Goal: Information Seeking & Learning: Learn about a topic

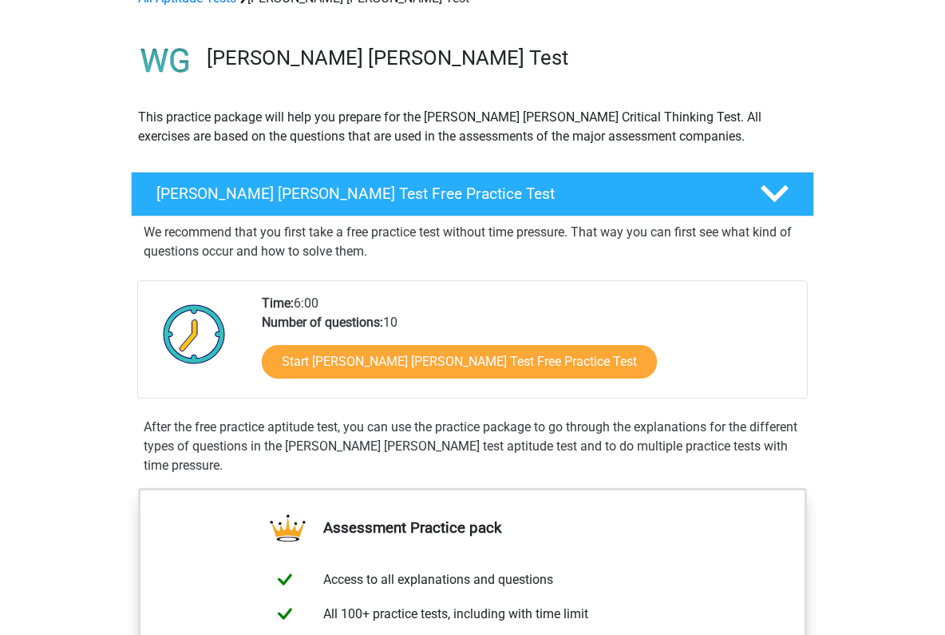
scroll to position [107, 0]
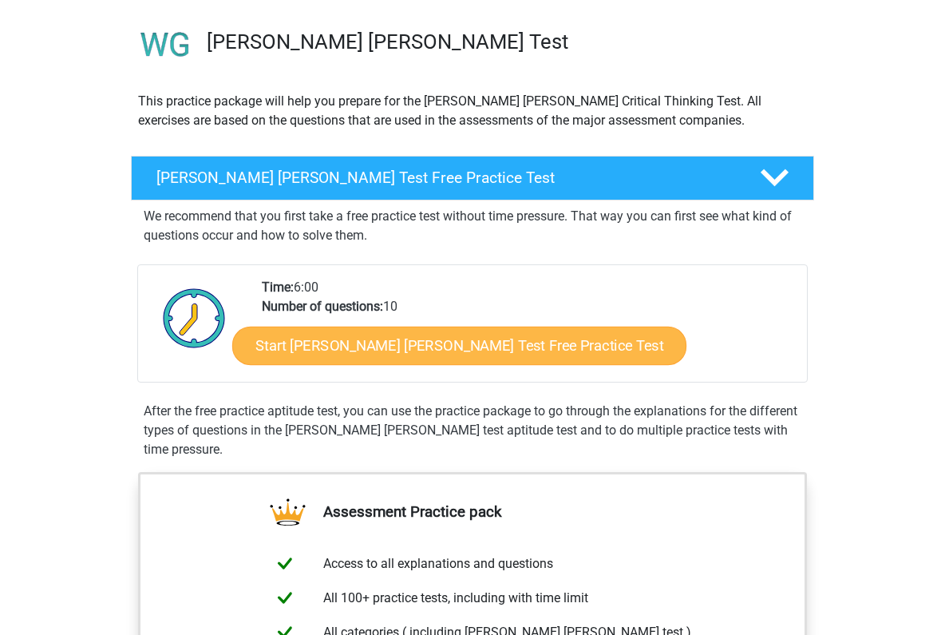
click at [357, 338] on link "Start [PERSON_NAME] [PERSON_NAME] Test Free Practice Test" at bounding box center [459, 345] width 454 height 38
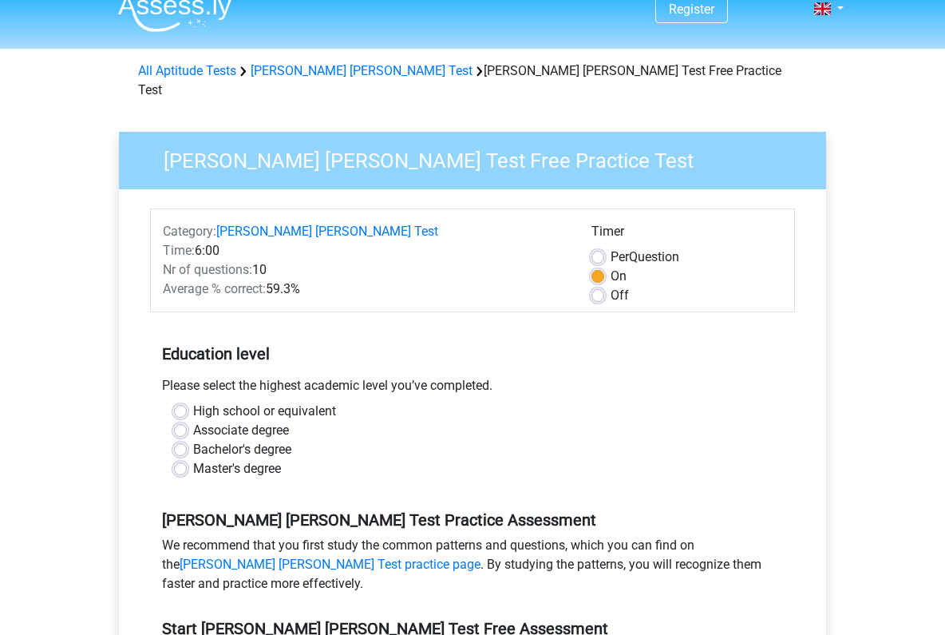
scroll to position [59, 0]
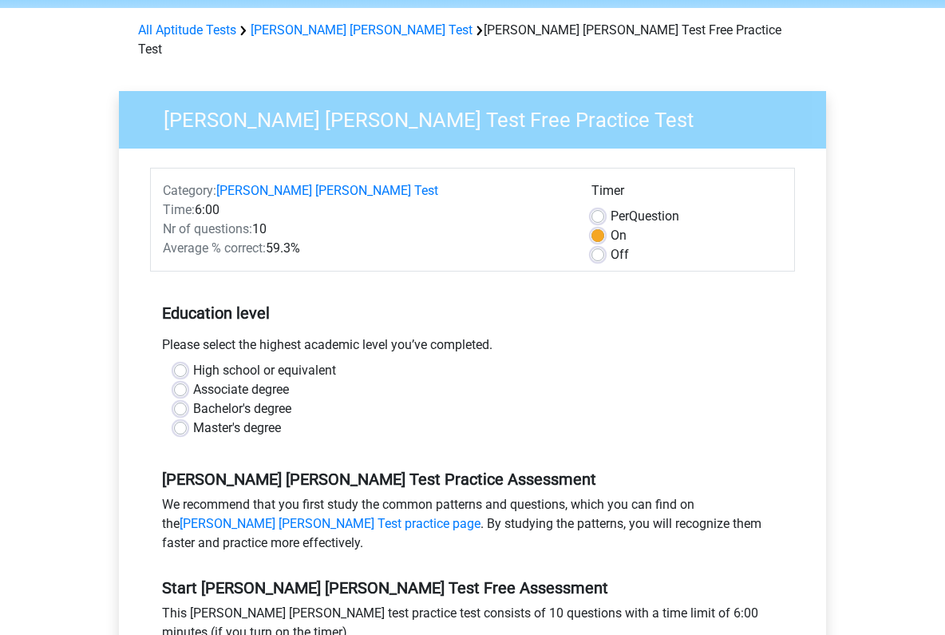
click at [208, 418] on label "Master's degree" at bounding box center [237, 427] width 88 height 19
click at [187, 418] on input "Master's degree" at bounding box center [180, 426] width 13 height 16
radio input "true"
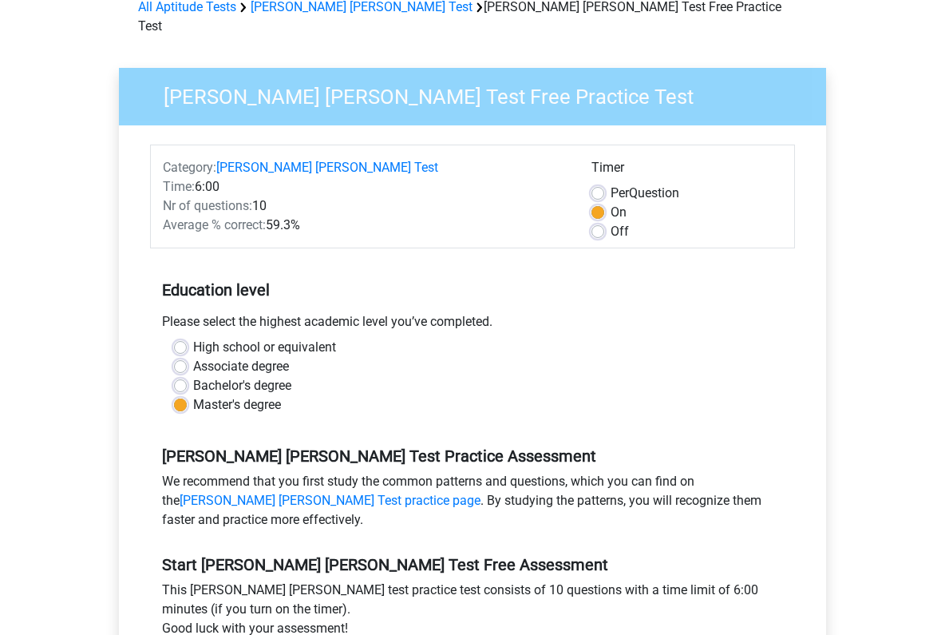
scroll to position [262, 0]
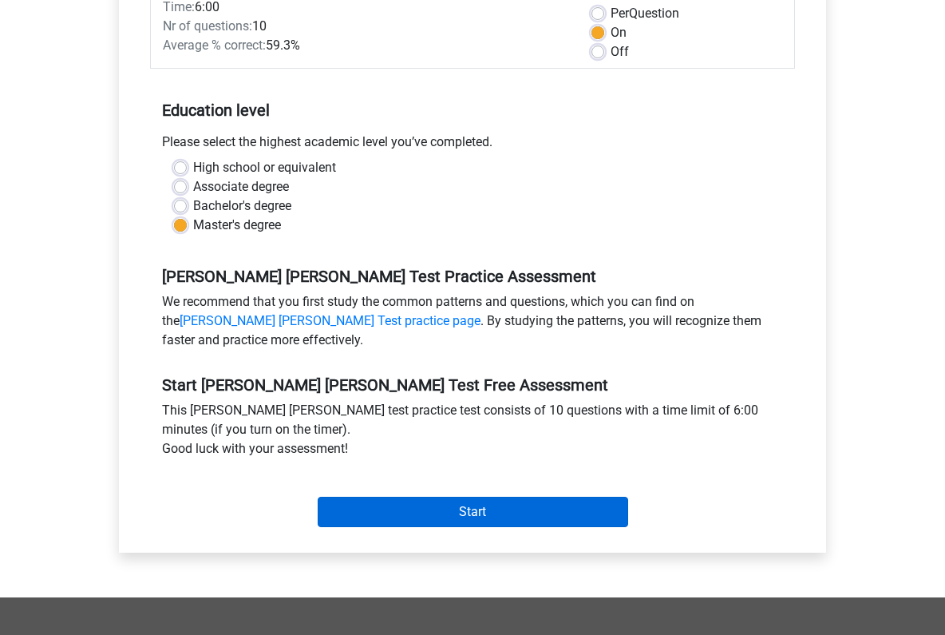
click at [493, 496] on input "Start" at bounding box center [473, 511] width 311 height 30
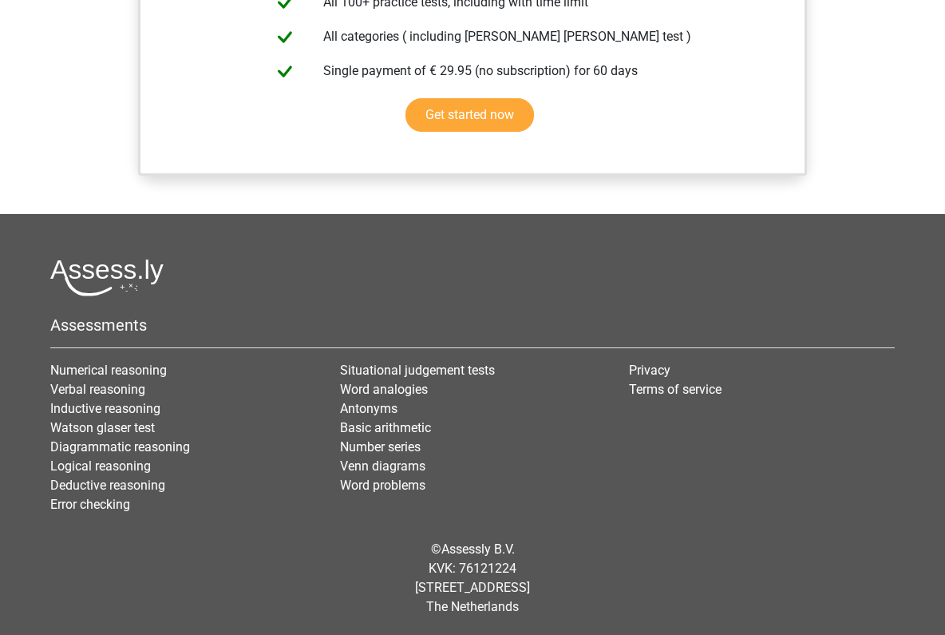
scroll to position [554, 0]
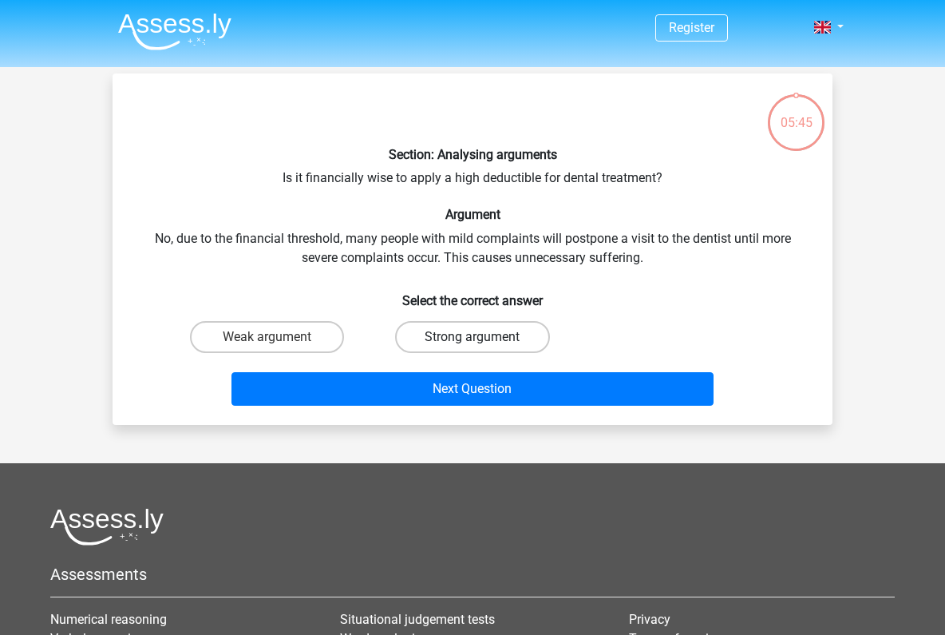
click at [437, 332] on label "Strong argument" at bounding box center [472, 337] width 154 height 32
click at [473, 337] on input "Strong argument" at bounding box center [478, 342] width 10 height 10
radio input "true"
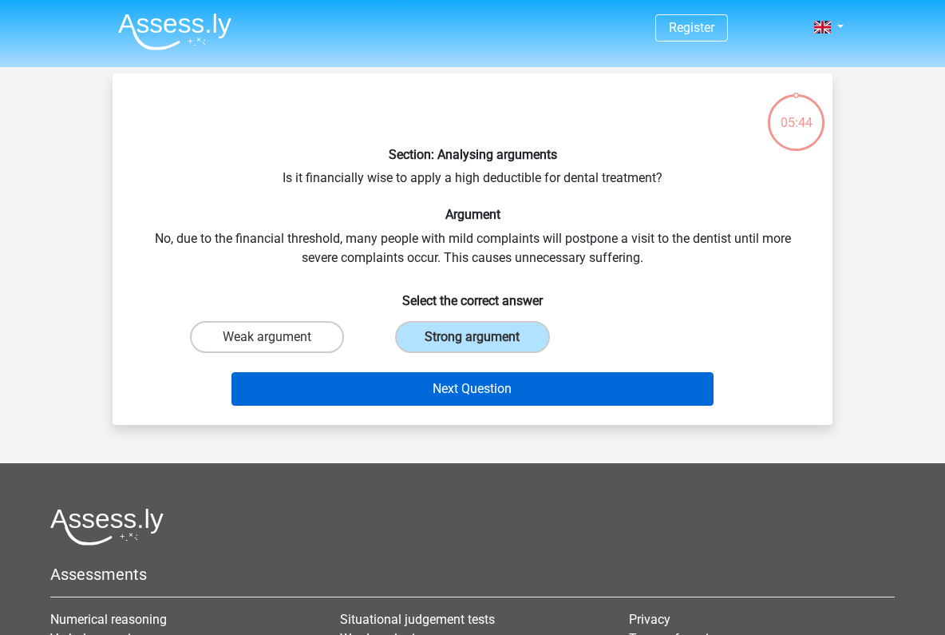
click at [485, 379] on button "Next Question" at bounding box center [472, 389] width 483 height 34
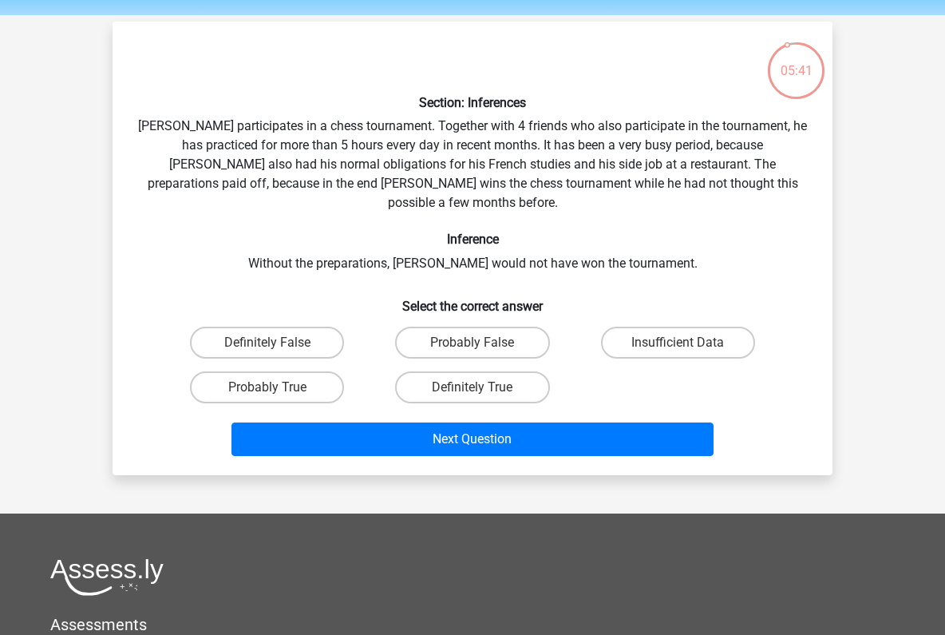
scroll to position [43, 0]
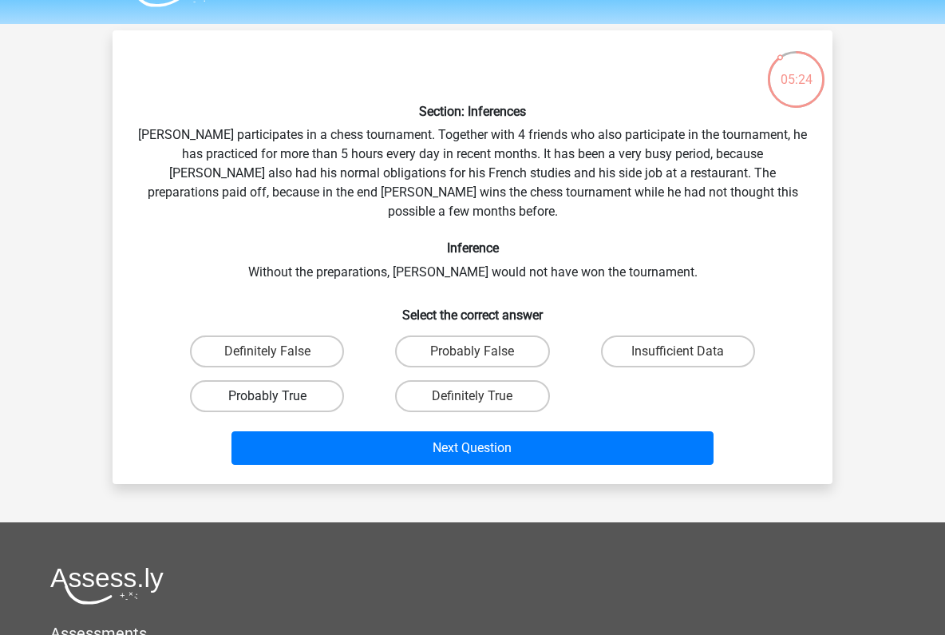
click at [255, 380] on label "Probably True" at bounding box center [267, 396] width 154 height 32
click at [267, 396] on input "Probably True" at bounding box center [272, 401] width 10 height 10
radio input "true"
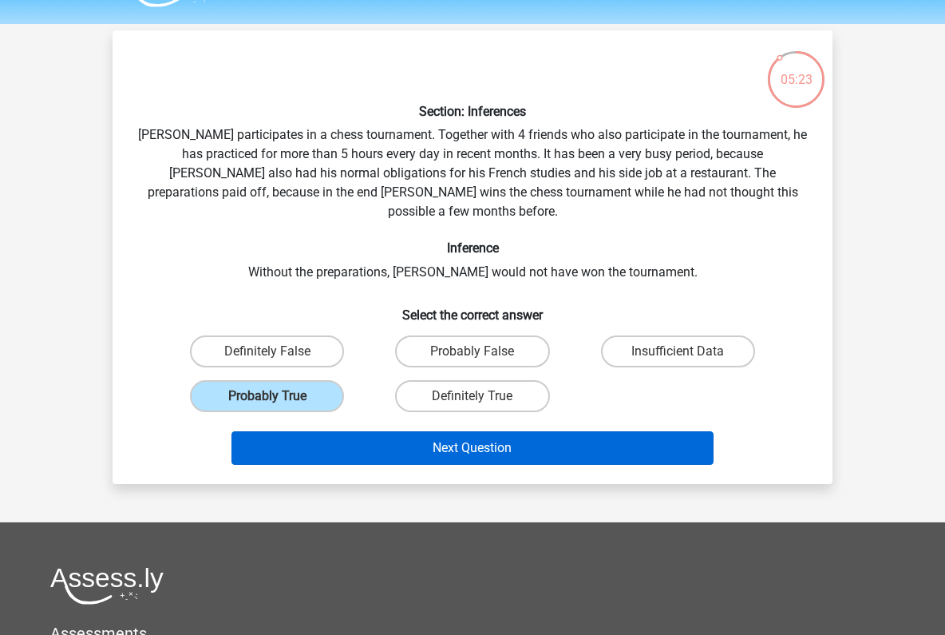
click at [461, 431] on button "Next Question" at bounding box center [472, 448] width 483 height 34
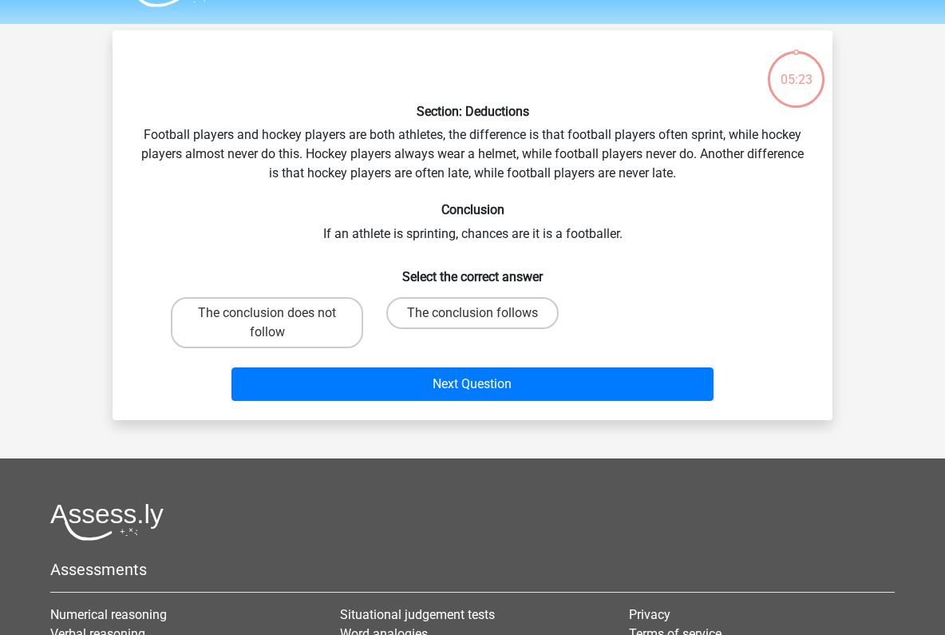
scroll to position [73, 0]
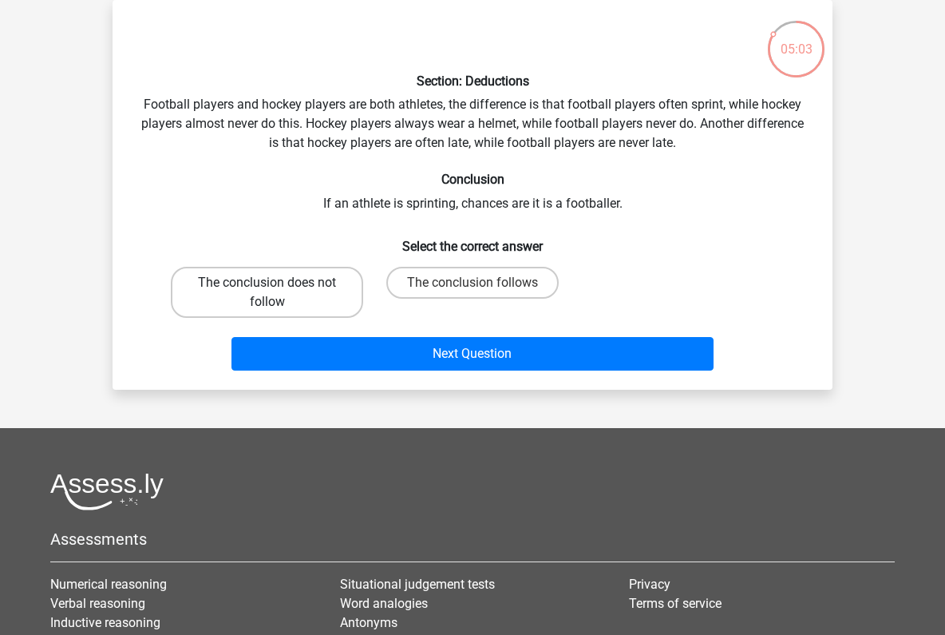
click at [315, 294] on label "The conclusion does not follow" at bounding box center [267, 292] width 192 height 51
click at [278, 293] on input "The conclusion does not follow" at bounding box center [272, 288] width 10 height 10
radio input "true"
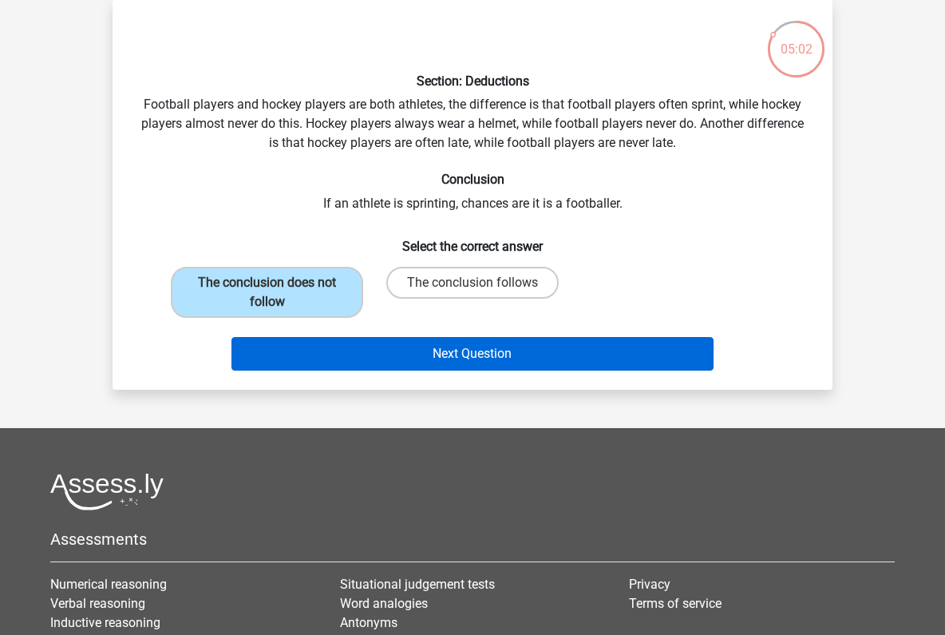
click at [467, 351] on button "Next Question" at bounding box center [472, 354] width 483 height 34
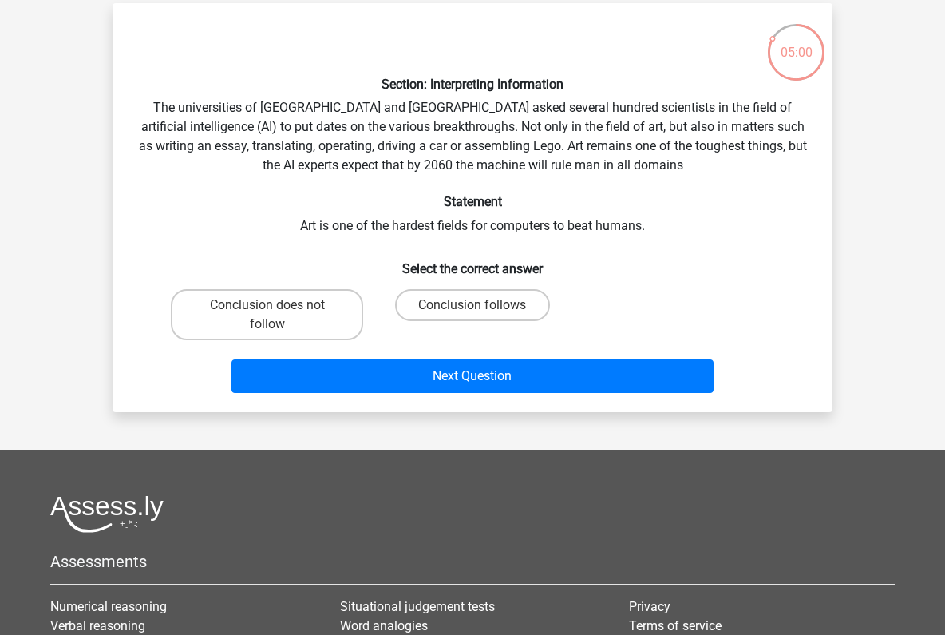
scroll to position [63, 0]
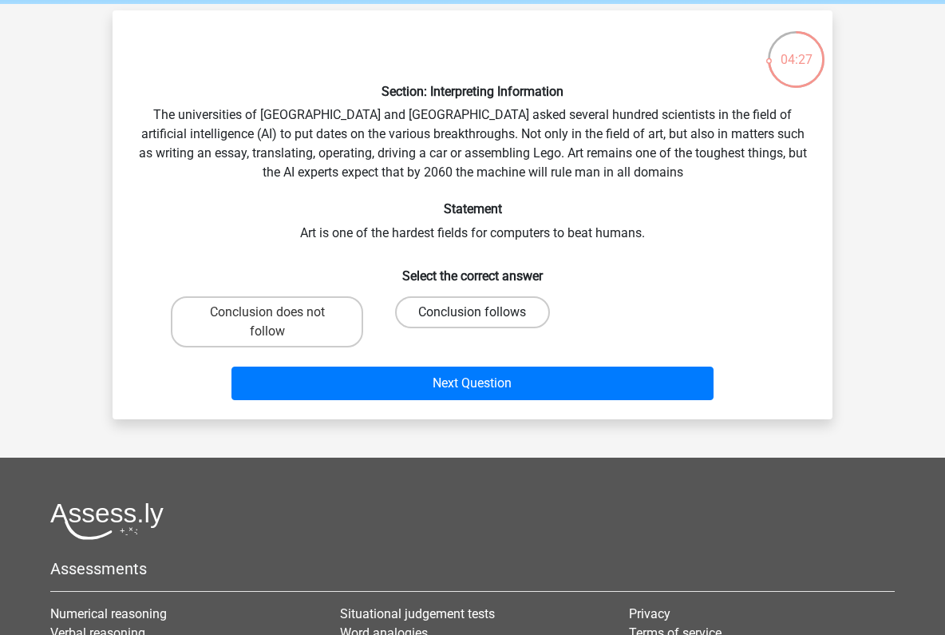
click at [455, 314] on label "Conclusion follows" at bounding box center [472, 312] width 154 height 32
click at [473, 314] on input "Conclusion follows" at bounding box center [478, 317] width 10 height 10
radio input "true"
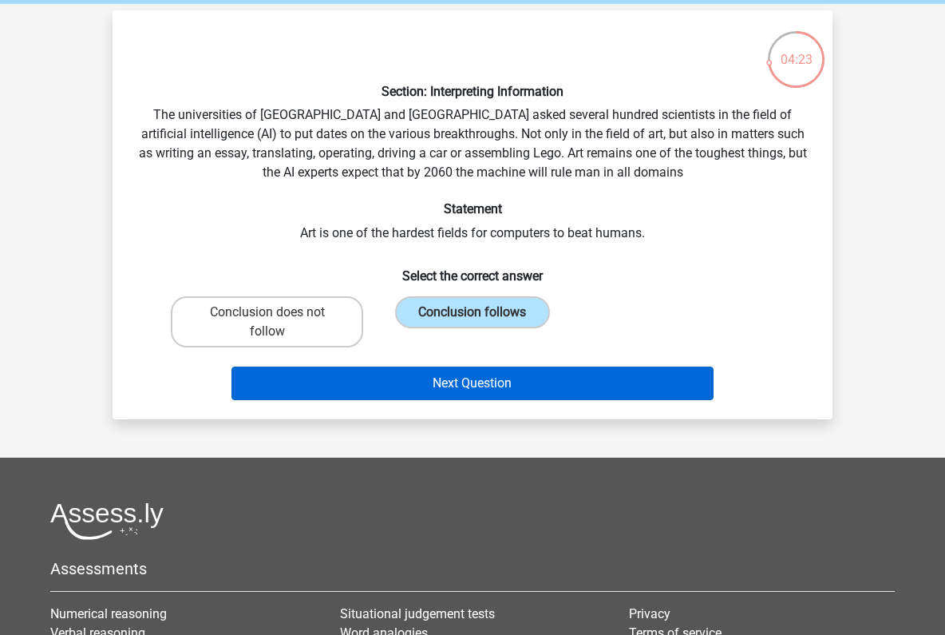
click at [471, 383] on button "Next Question" at bounding box center [472, 383] width 483 height 34
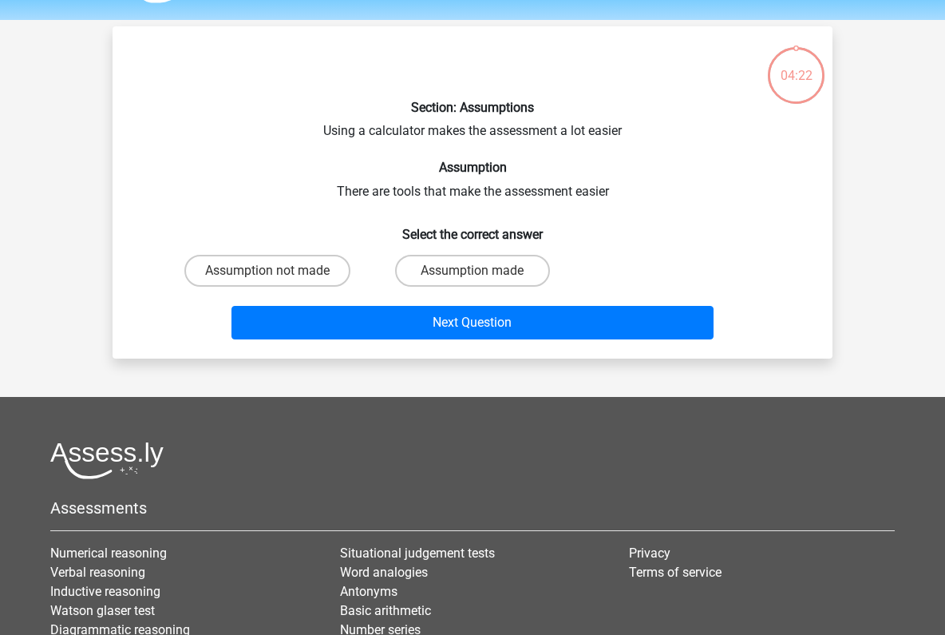
scroll to position [0, 0]
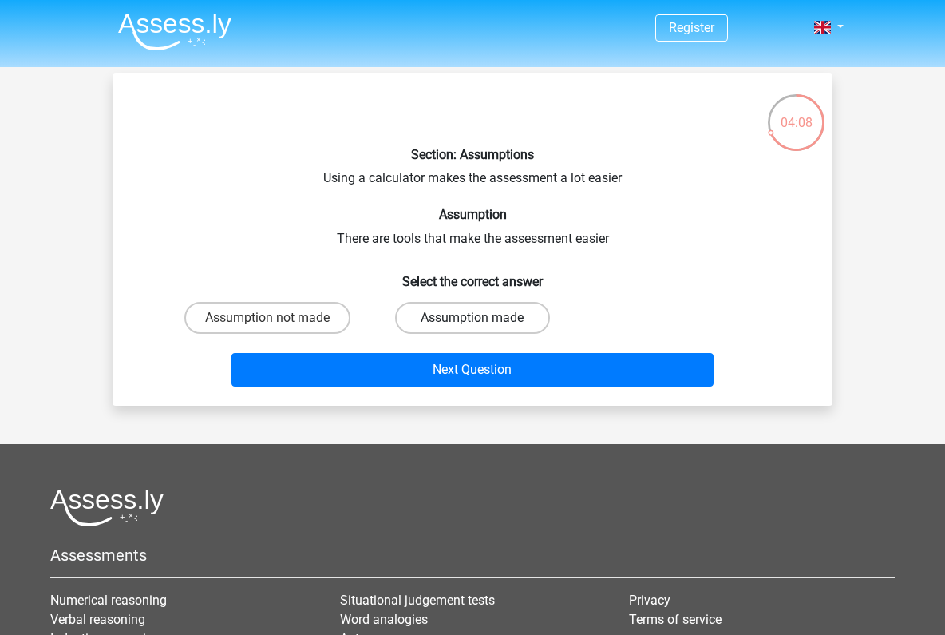
click at [468, 322] on label "Assumption made" at bounding box center [472, 318] width 154 height 32
click at [473, 322] on input "Assumption made" at bounding box center [478, 323] width 10 height 10
radio input "true"
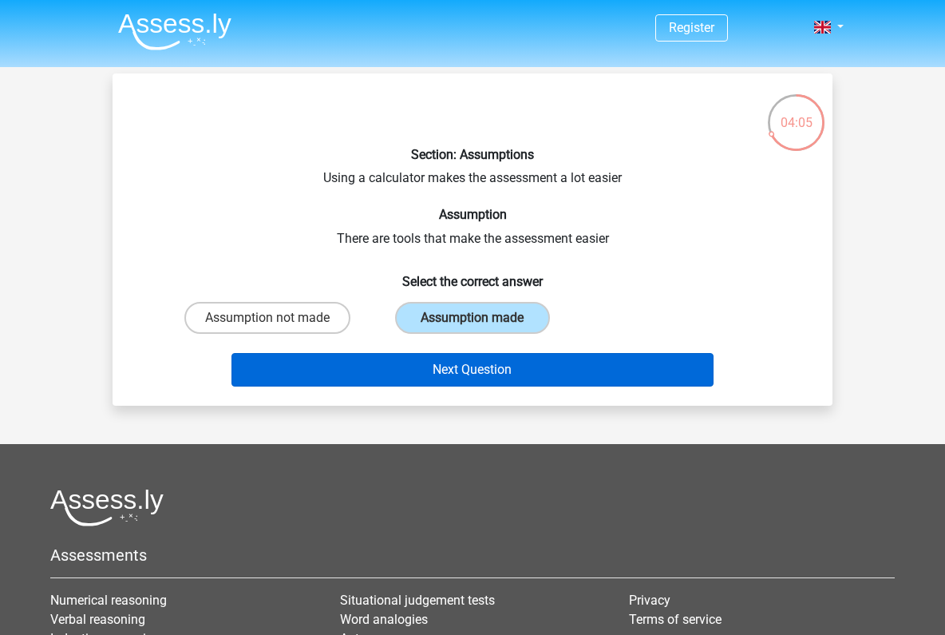
click at [476, 369] on button "Next Question" at bounding box center [472, 370] width 483 height 34
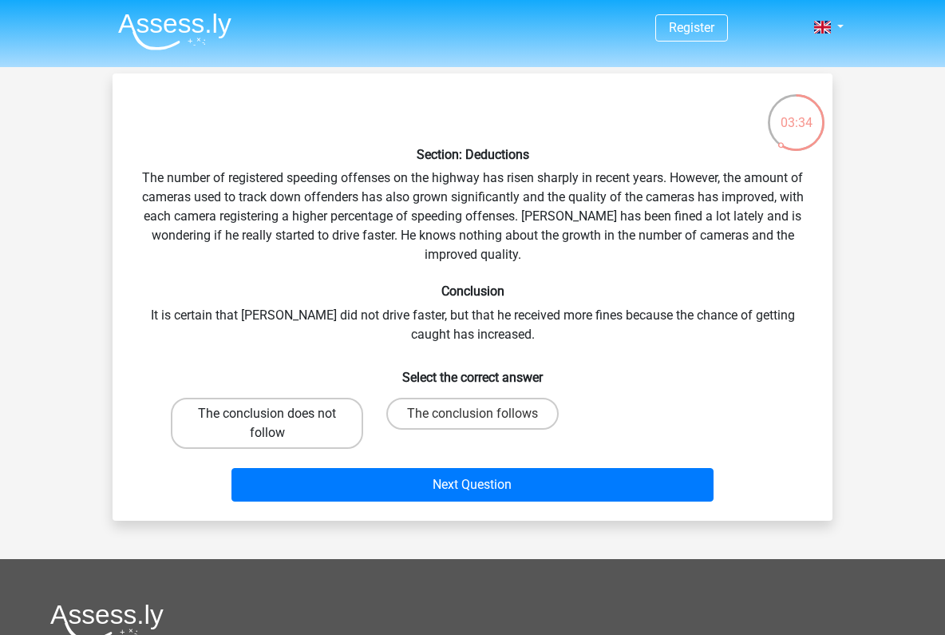
click at [270, 428] on label "The conclusion does not follow" at bounding box center [267, 423] width 192 height 51
click at [270, 424] on input "The conclusion does not follow" at bounding box center [272, 418] width 10 height 10
radio input "true"
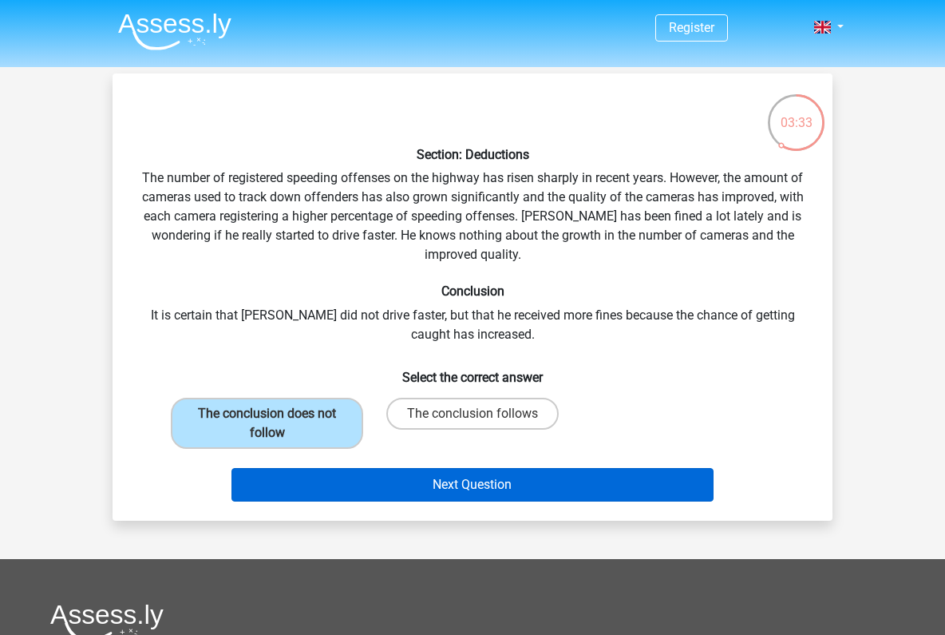
click at [484, 478] on button "Next Question" at bounding box center [472, 485] width 483 height 34
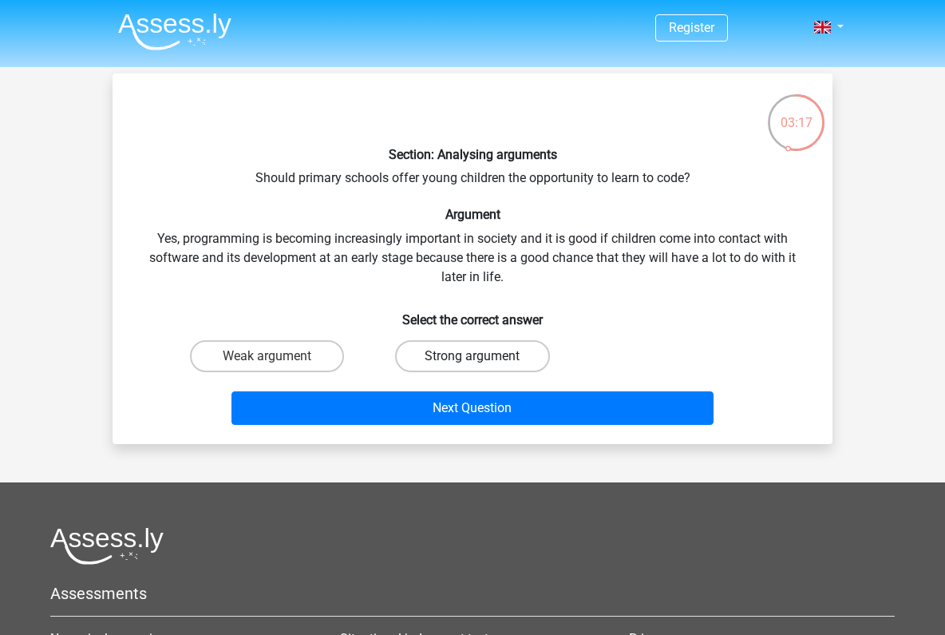
click at [449, 354] on label "Strong argument" at bounding box center [472, 356] width 154 height 32
click at [473, 356] on input "Strong argument" at bounding box center [478, 361] width 10 height 10
radio input "true"
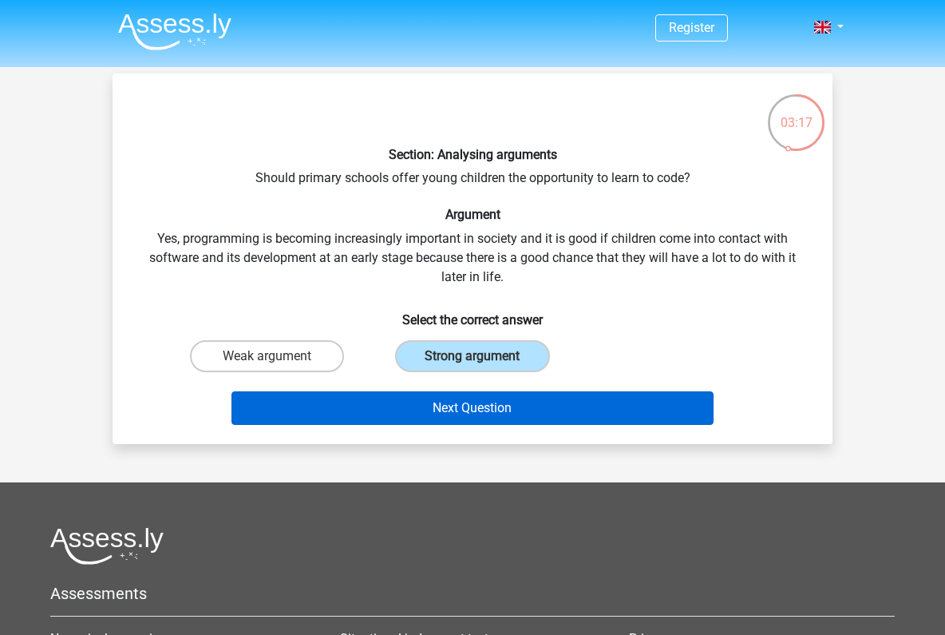
click at [492, 403] on button "Next Question" at bounding box center [472, 408] width 483 height 34
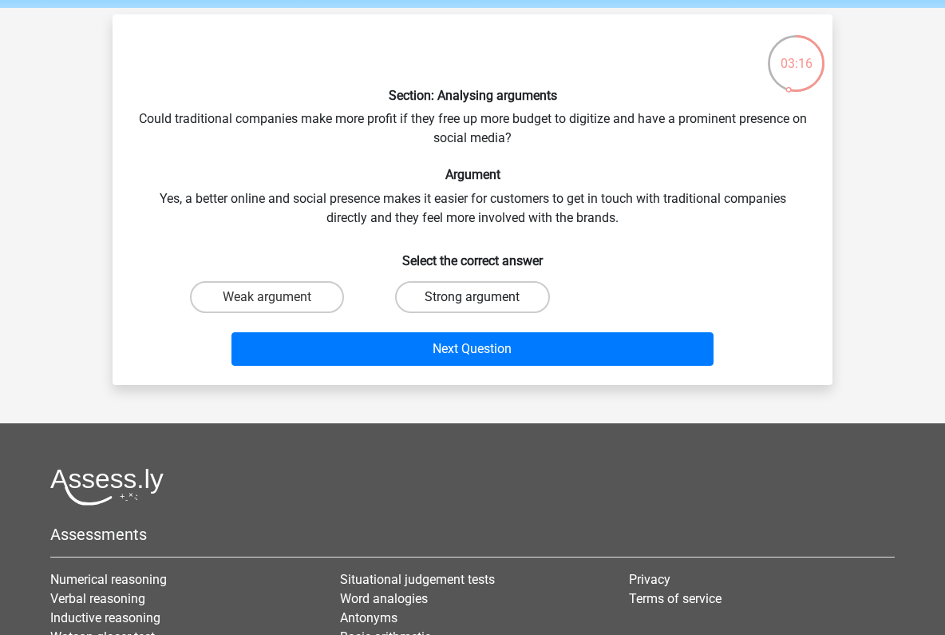
scroll to position [9, 0]
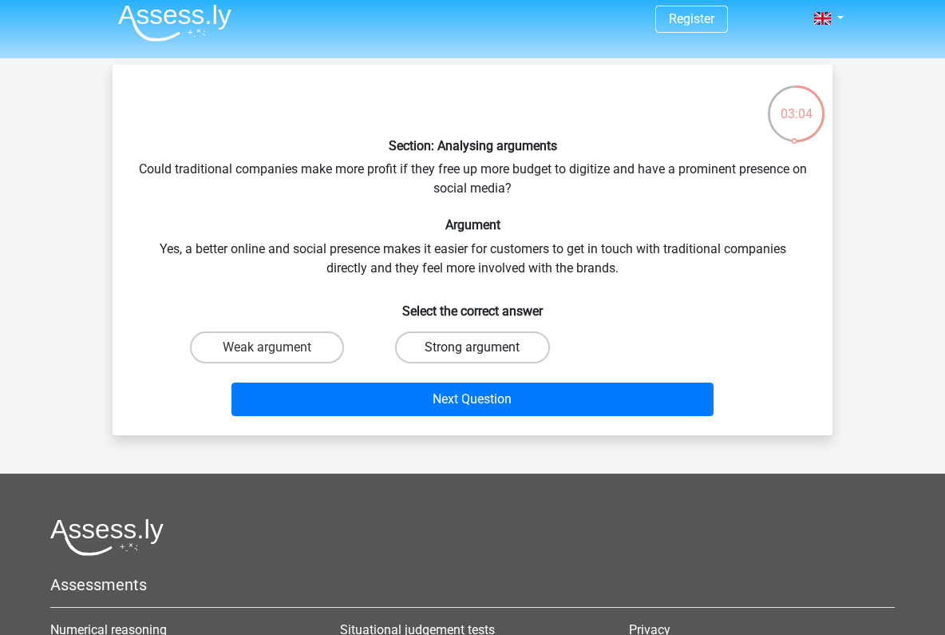
click at [455, 352] on label "Strong argument" at bounding box center [472, 347] width 154 height 32
click at [473, 352] on input "Strong argument" at bounding box center [478, 352] width 10 height 10
radio input "true"
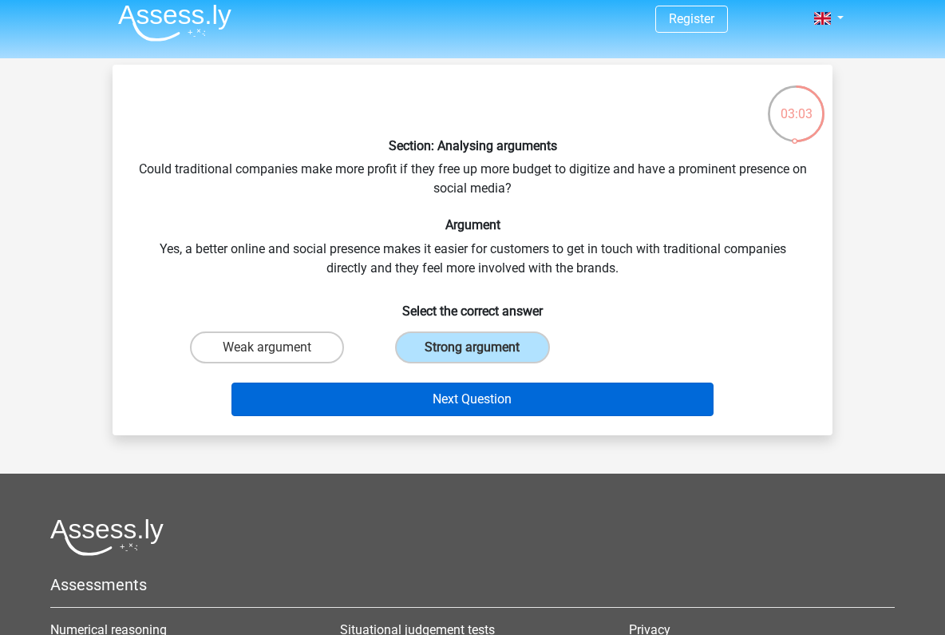
click at [486, 396] on button "Next Question" at bounding box center [472, 399] width 483 height 34
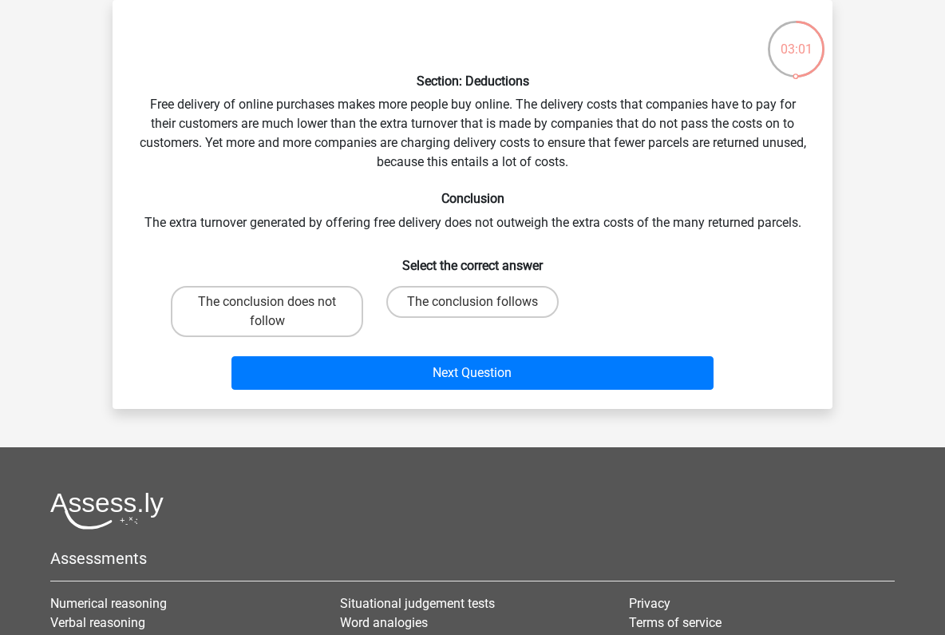
scroll to position [0, 0]
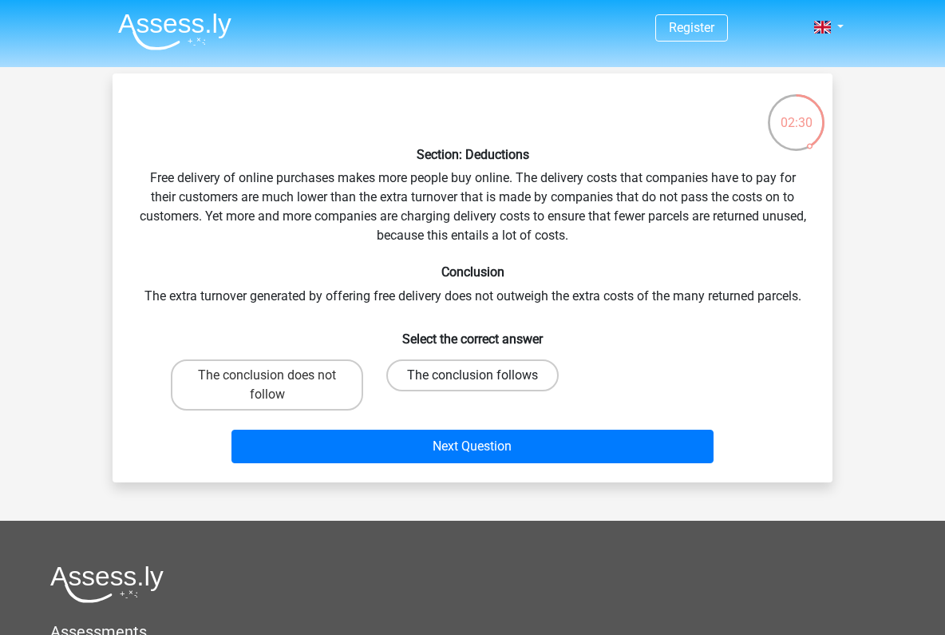
click at [455, 371] on label "The conclusion follows" at bounding box center [472, 375] width 172 height 32
click at [473, 375] on input "The conclusion follows" at bounding box center [478, 380] width 10 height 10
radio input "true"
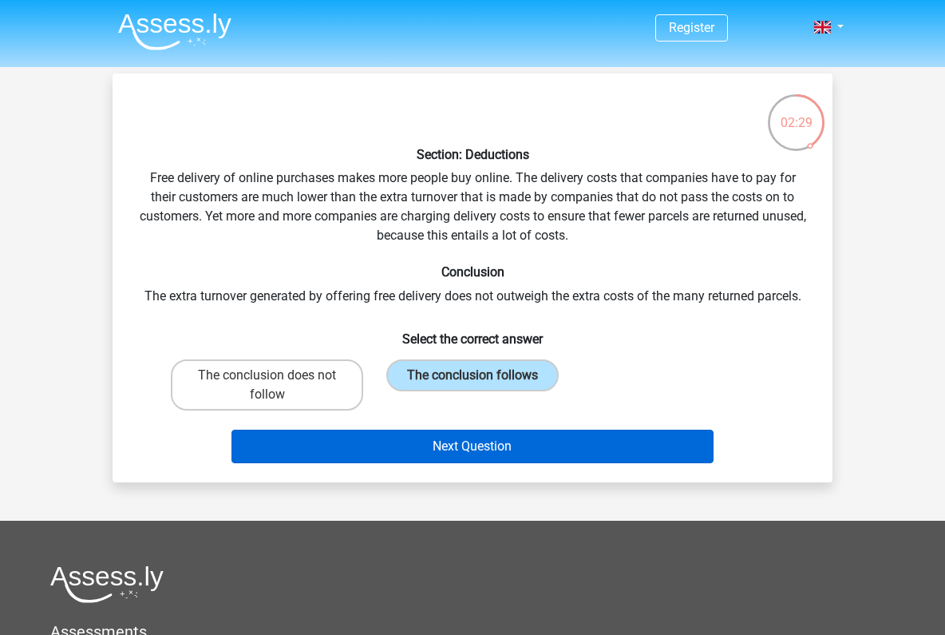
click at [473, 449] on button "Next Question" at bounding box center [472, 446] width 483 height 34
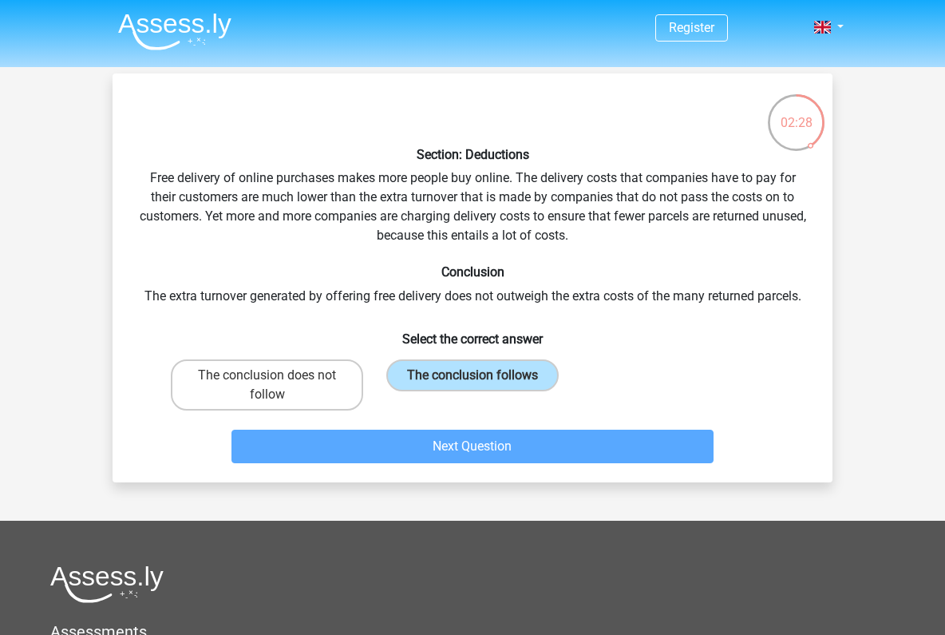
scroll to position [73, 0]
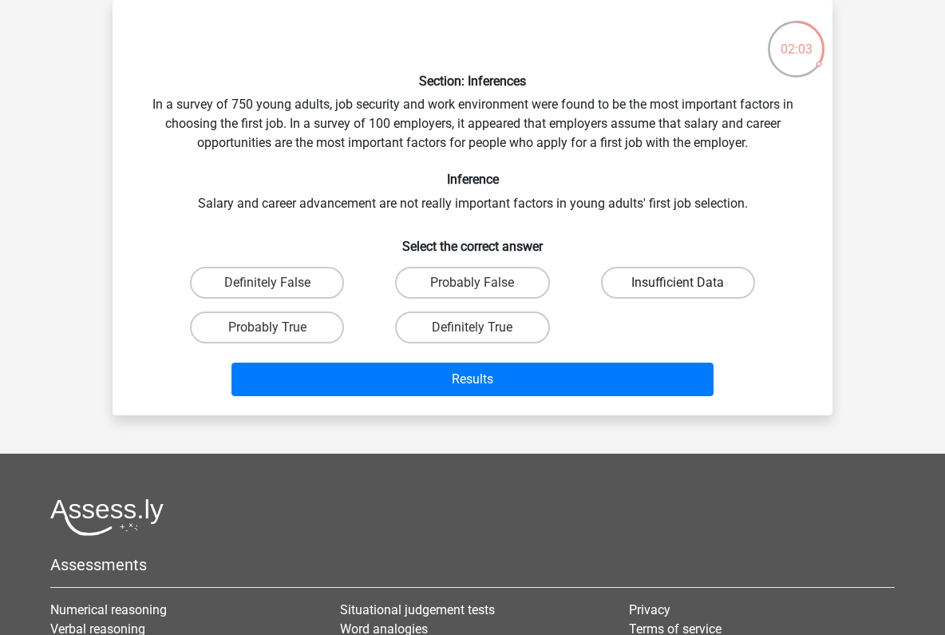
click at [634, 279] on label "Insufficient Data" at bounding box center [678, 283] width 154 height 32
click at [678, 283] on input "Insufficient Data" at bounding box center [683, 288] width 10 height 10
radio input "true"
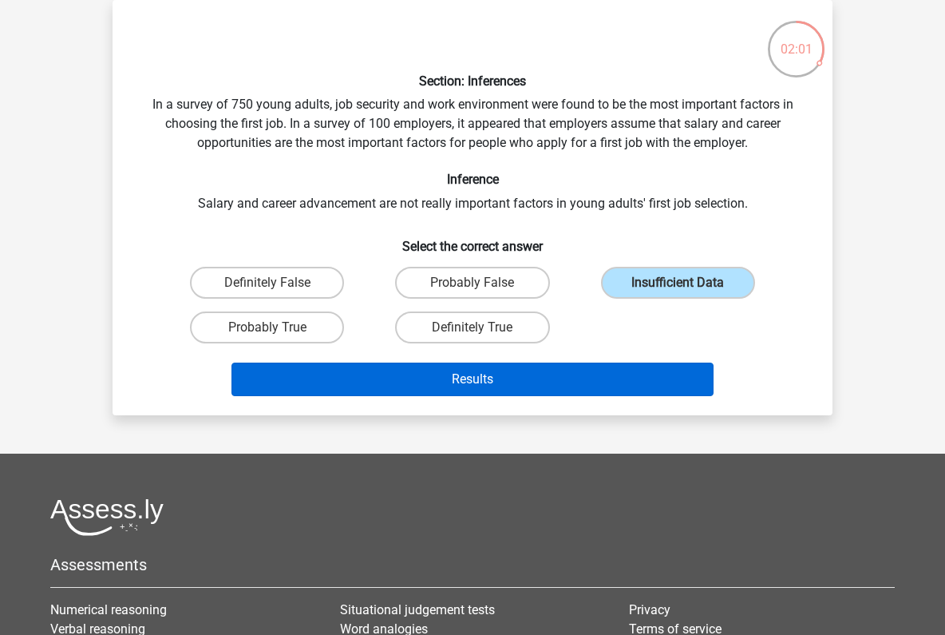
click at [464, 378] on button "Results" at bounding box center [472, 379] width 483 height 34
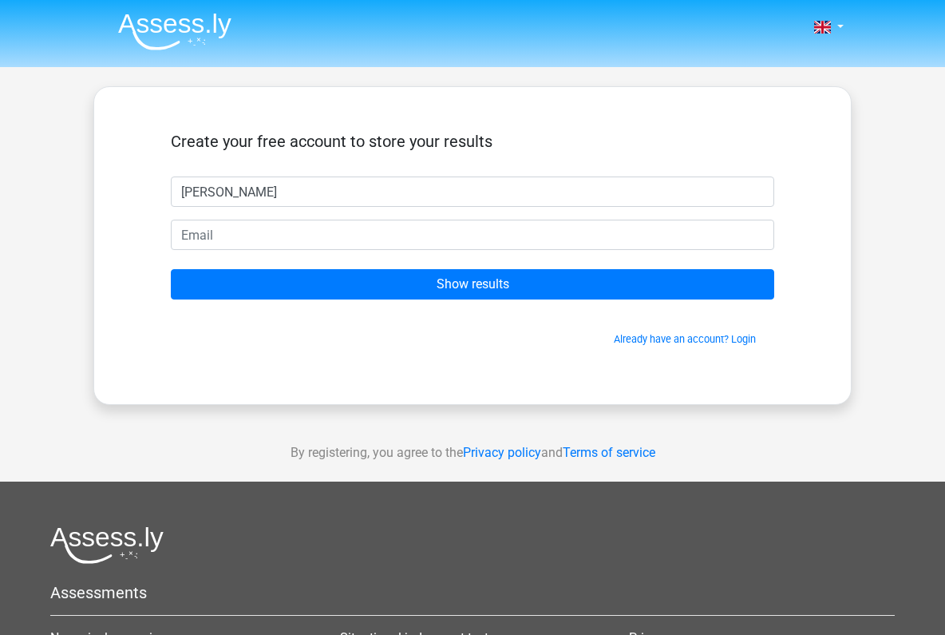
type input "[PERSON_NAME]"
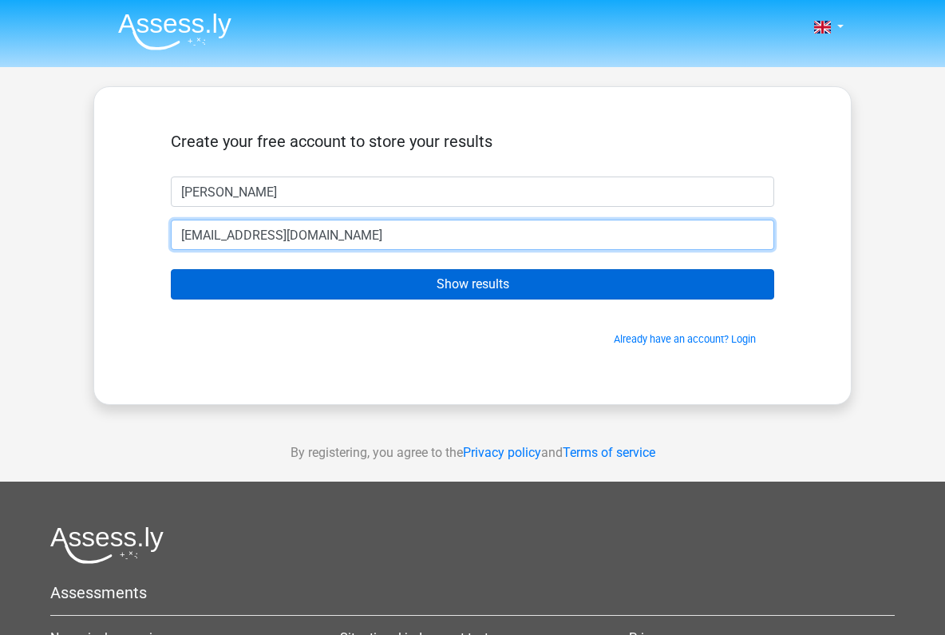
type input "[EMAIL_ADDRESS][DOMAIN_NAME]"
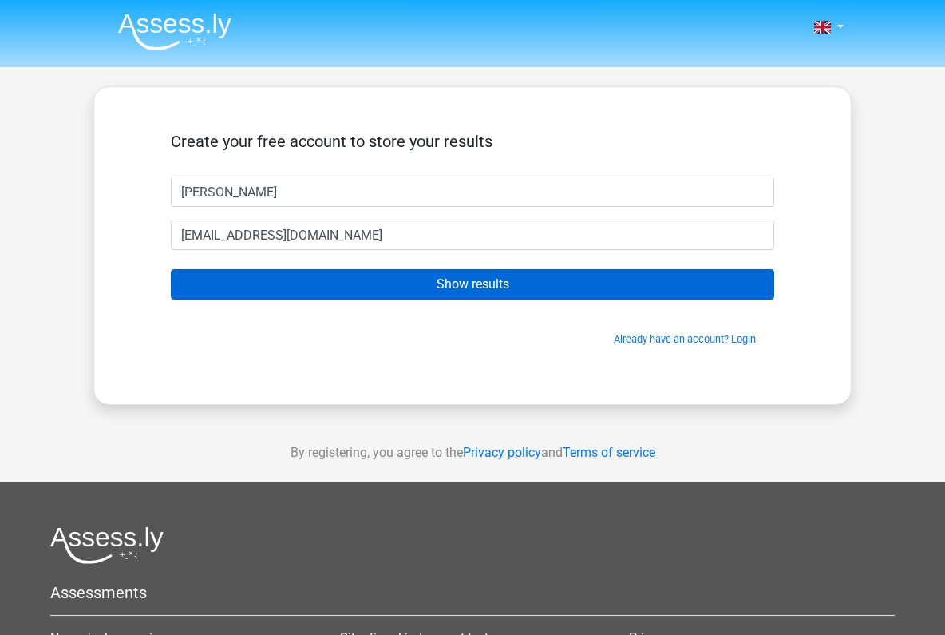
click at [483, 287] on input "Show results" at bounding box center [472, 284] width 603 height 30
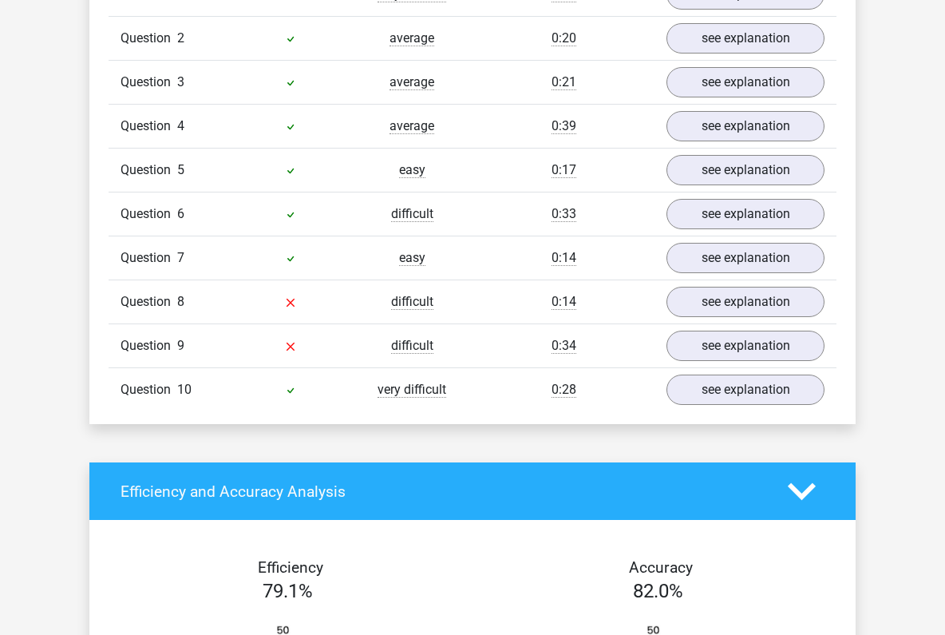
scroll to position [1278, 0]
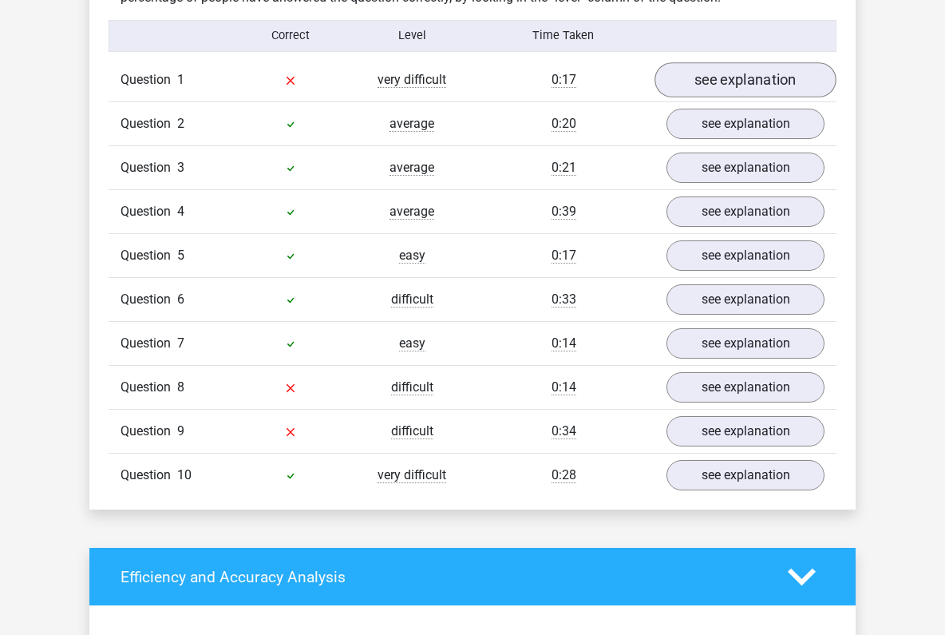
click at [719, 62] on link "see explanation" at bounding box center [746, 79] width 182 height 35
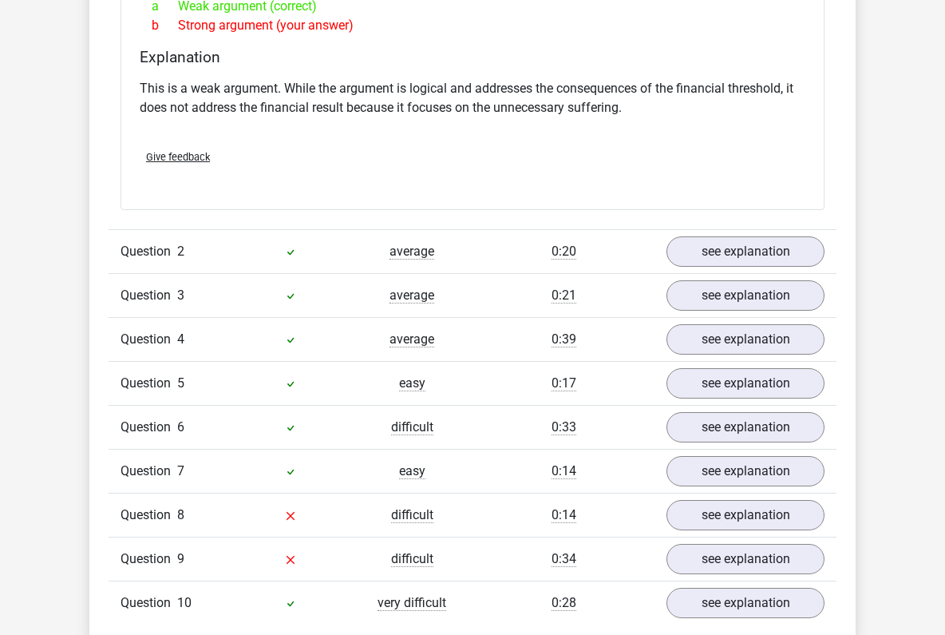
scroll to position [1667, 0]
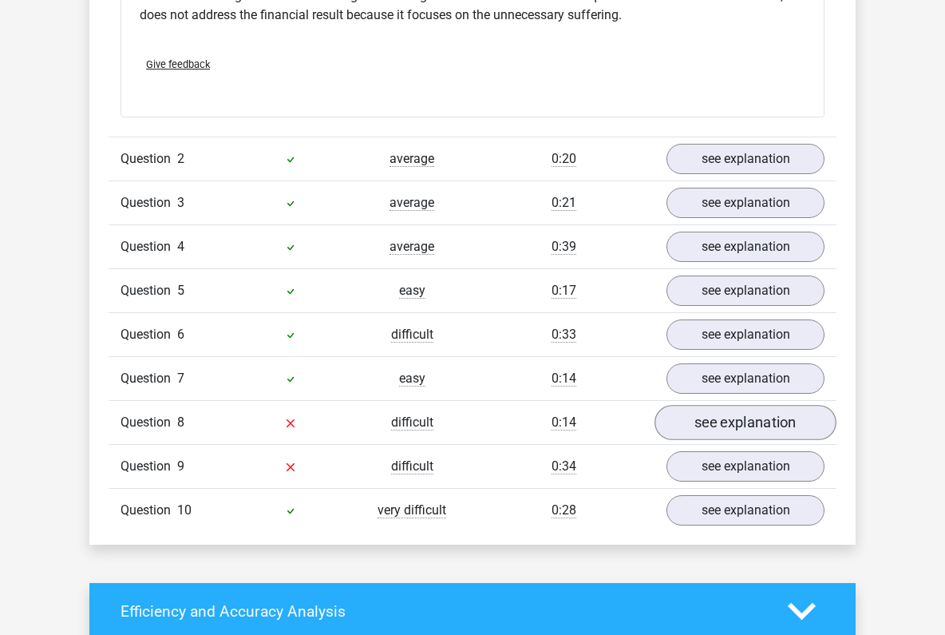
click at [720, 405] on link "see explanation" at bounding box center [746, 422] width 182 height 35
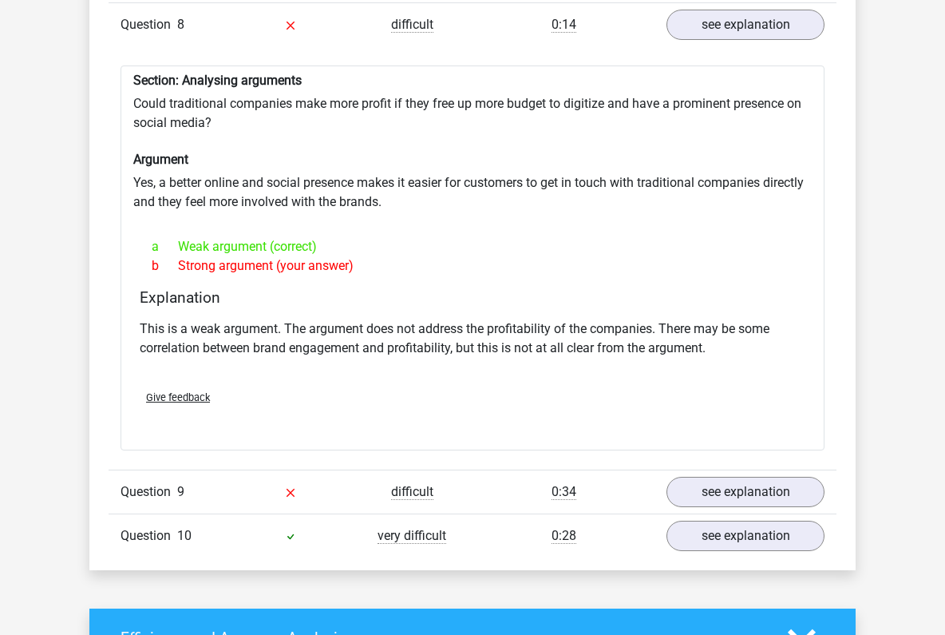
scroll to position [2087, 0]
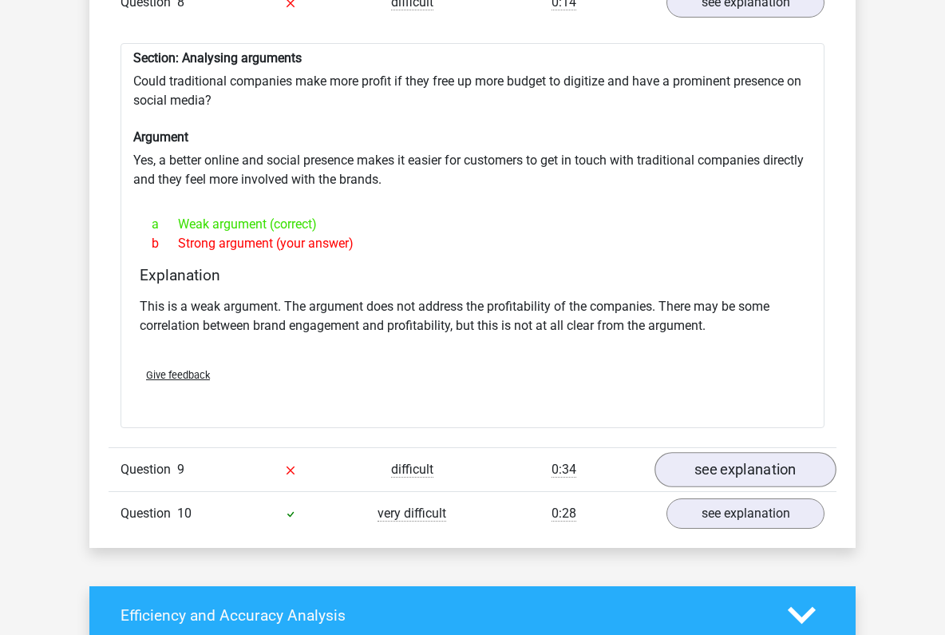
click at [702, 453] on link "see explanation" at bounding box center [746, 470] width 182 height 35
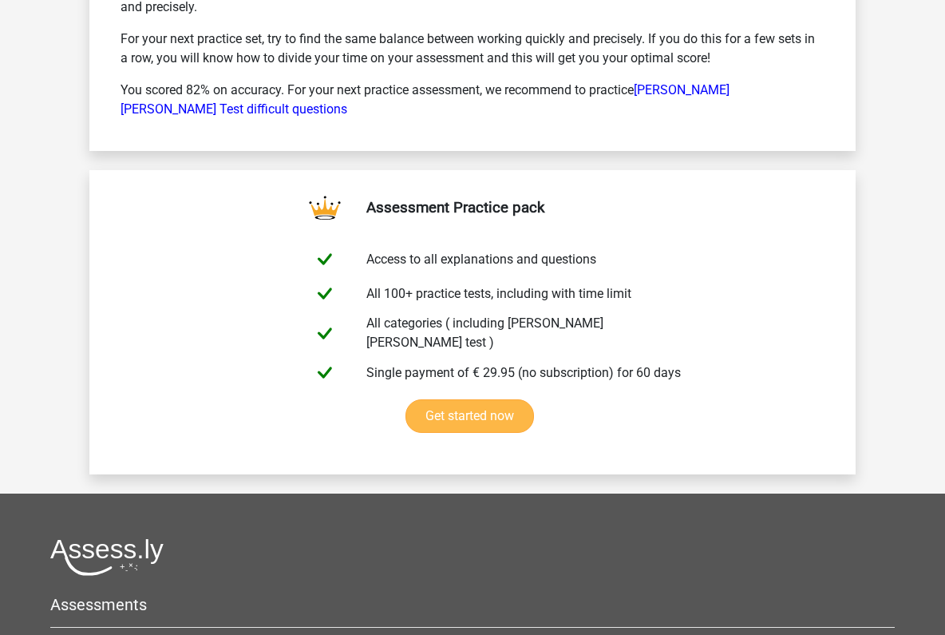
scroll to position [3958, 0]
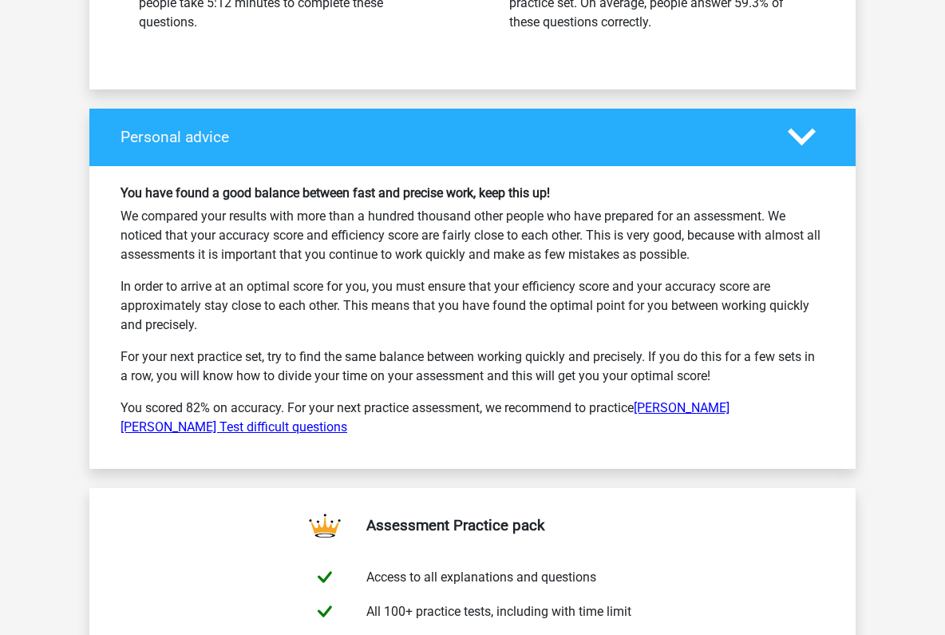
click at [668, 400] on link "Watson Glaser Test difficult questions" at bounding box center [425, 417] width 609 height 34
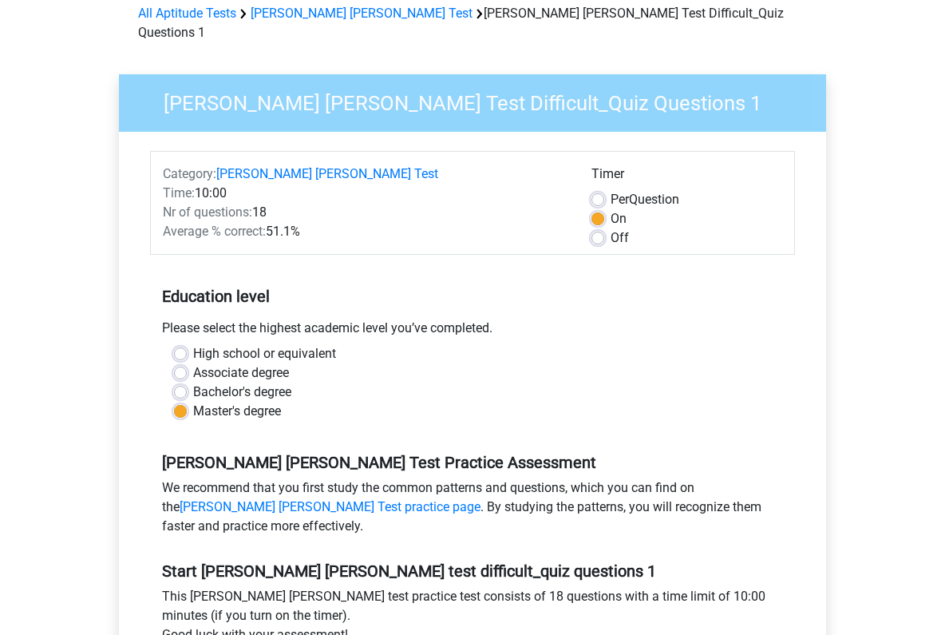
scroll to position [250, 0]
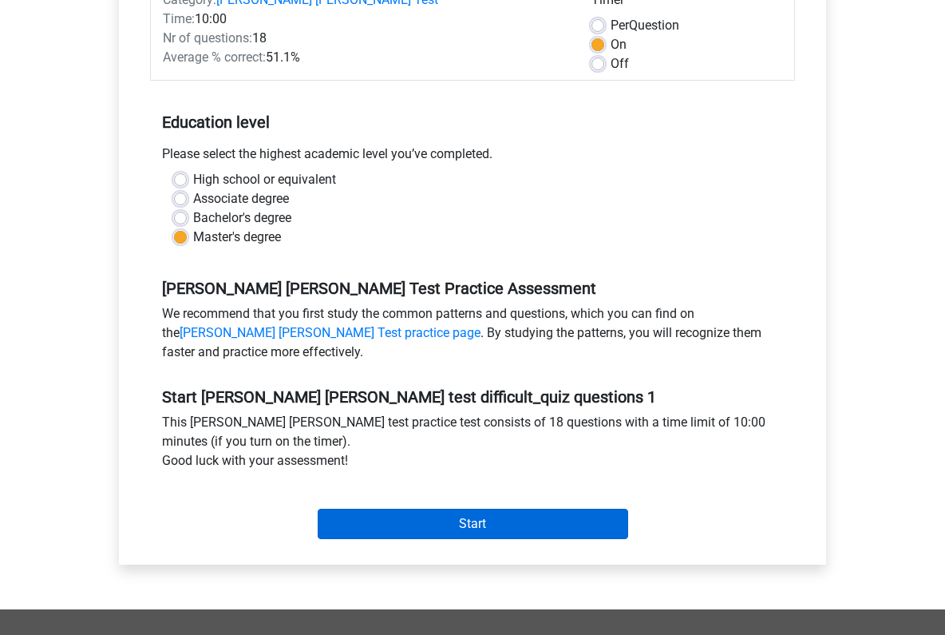
click at [500, 508] on input "Start" at bounding box center [473, 523] width 311 height 30
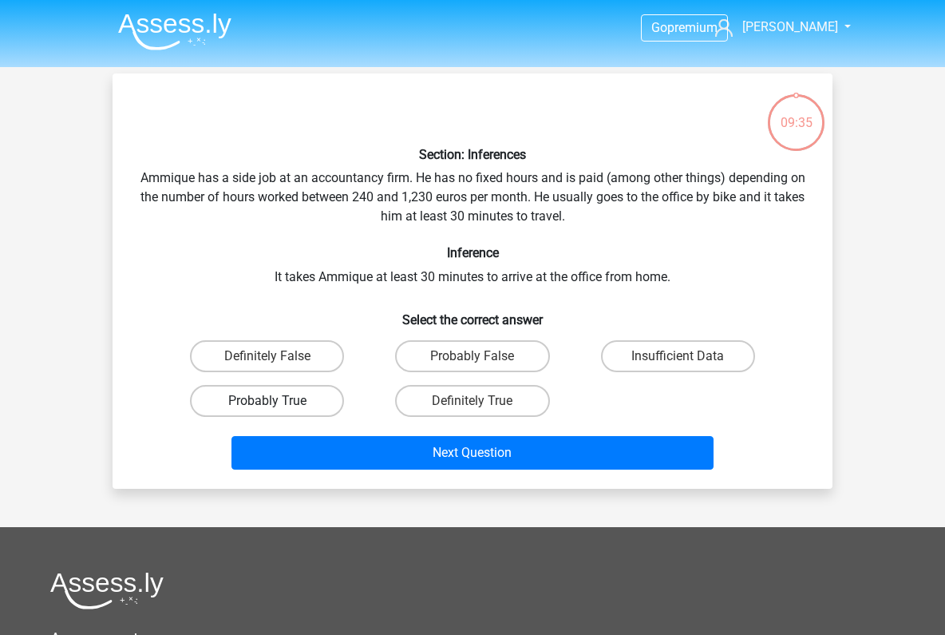
click at [302, 398] on label "Probably True" at bounding box center [267, 401] width 154 height 32
click at [278, 401] on input "Probably True" at bounding box center [272, 406] width 10 height 10
radio input "true"
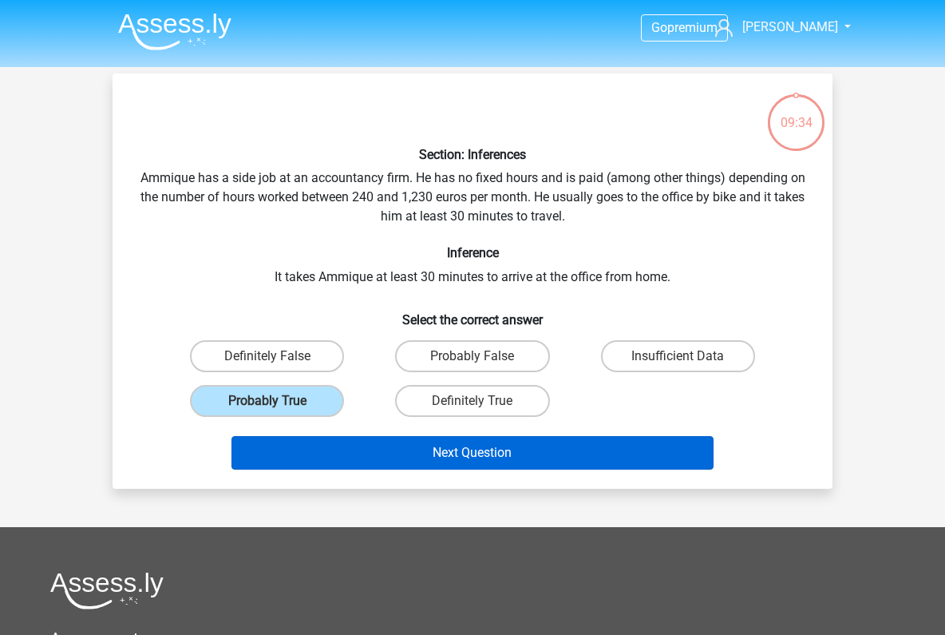
click at [479, 452] on button "Next Question" at bounding box center [472, 453] width 483 height 34
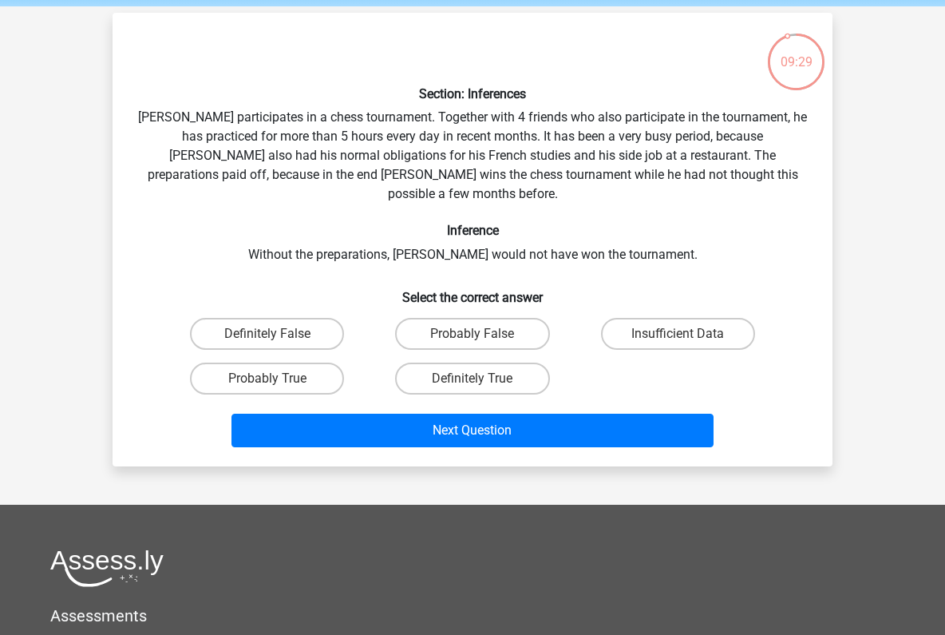
scroll to position [57, 0]
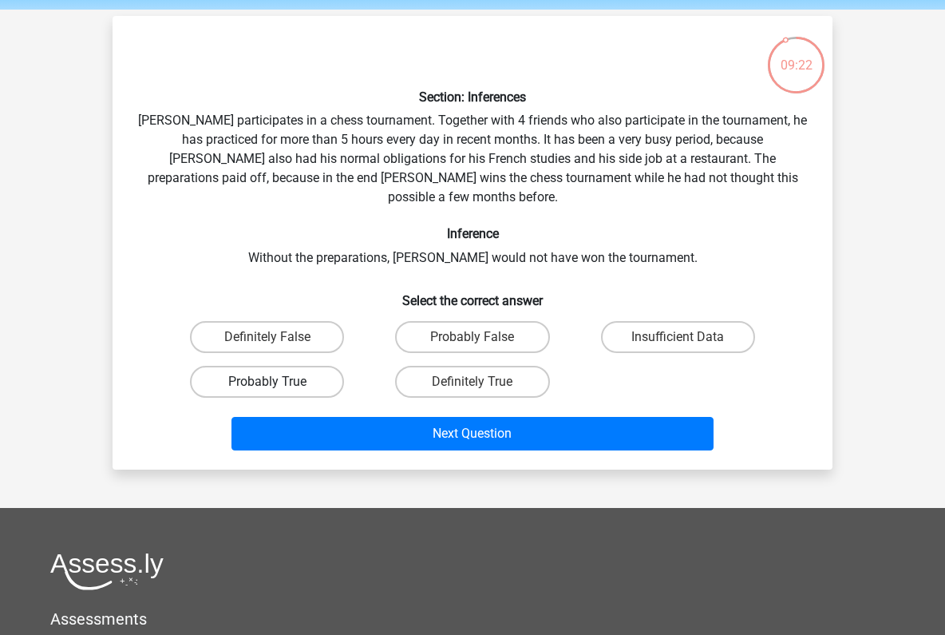
click at [297, 366] on label "Probably True" at bounding box center [267, 382] width 154 height 32
click at [278, 382] on input "Probably True" at bounding box center [272, 387] width 10 height 10
radio input "true"
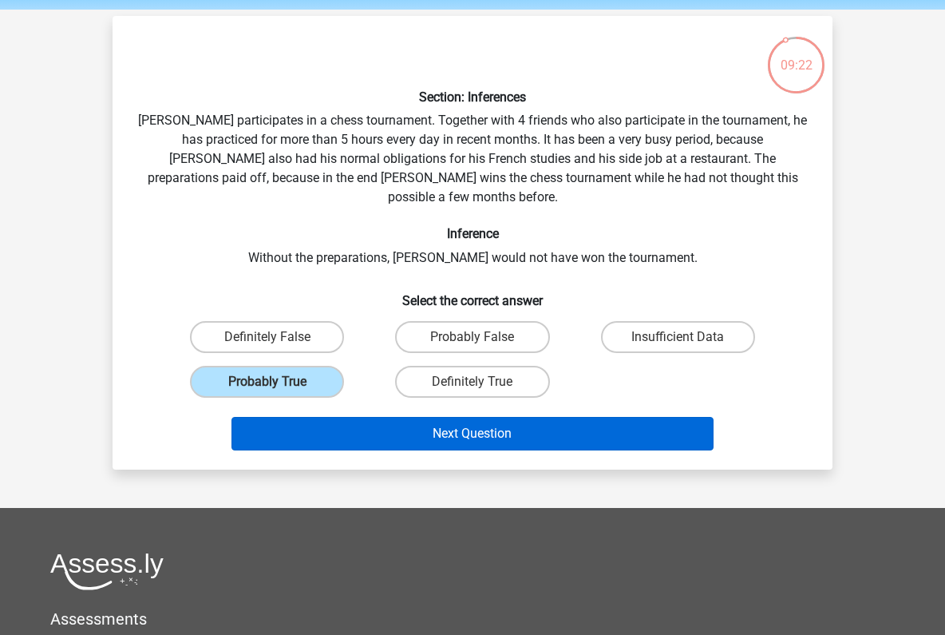
click at [483, 417] on button "Next Question" at bounding box center [472, 434] width 483 height 34
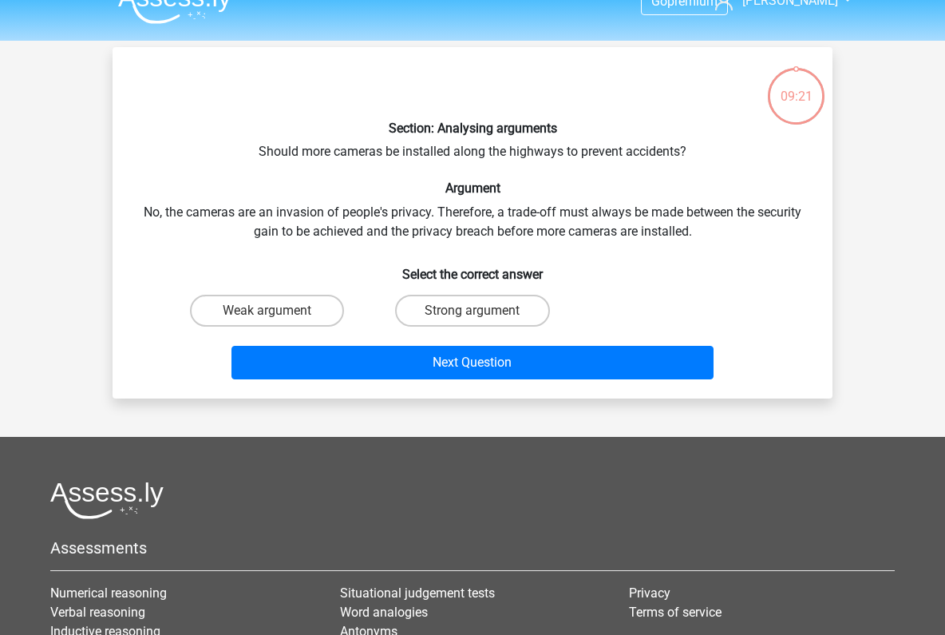
scroll to position [0, 0]
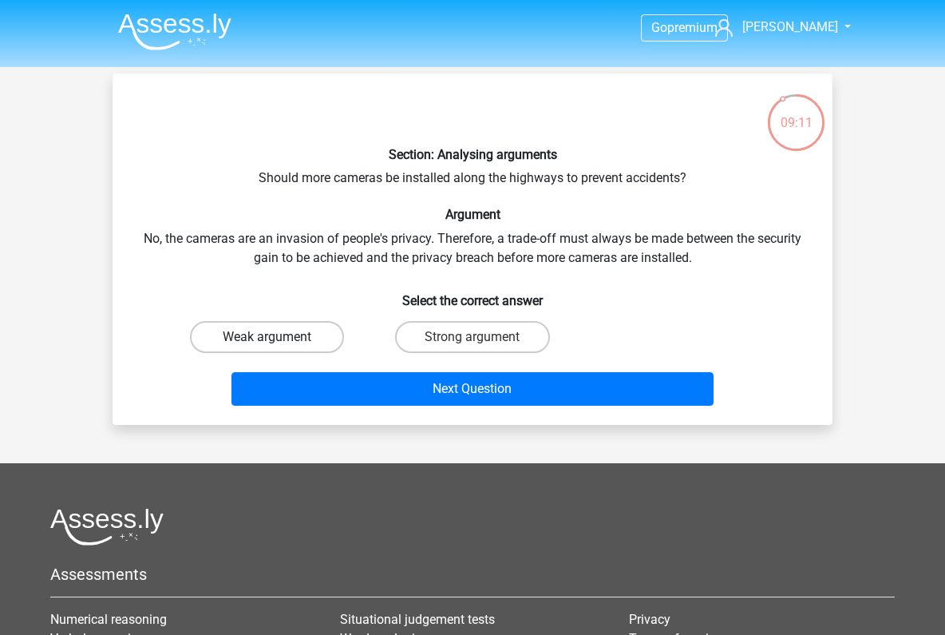
click at [294, 337] on label "Weak argument" at bounding box center [267, 337] width 154 height 32
click at [278, 337] on input "Weak argument" at bounding box center [272, 342] width 10 height 10
radio input "true"
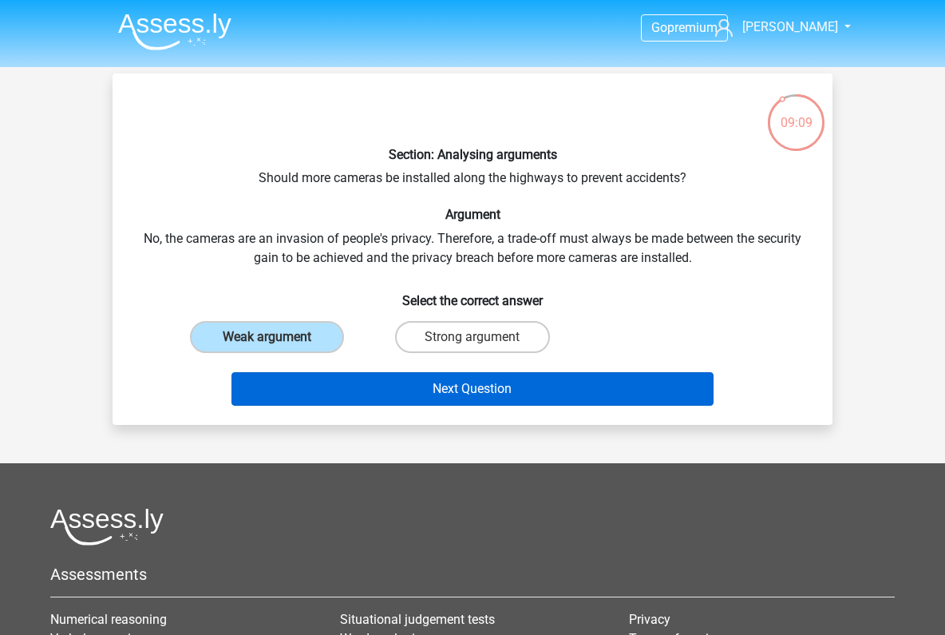
click at [495, 384] on button "Next Question" at bounding box center [472, 389] width 483 height 34
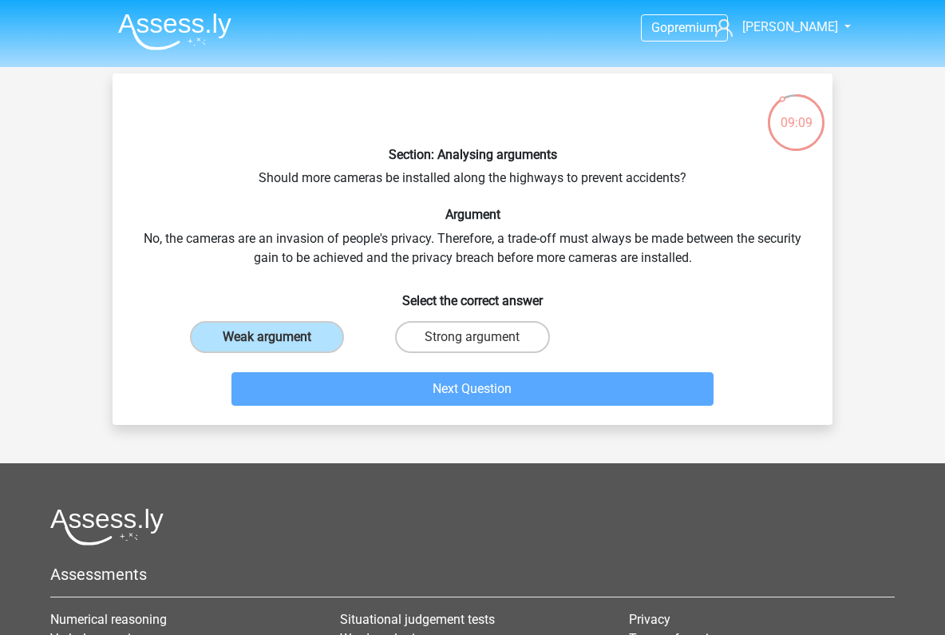
scroll to position [73, 0]
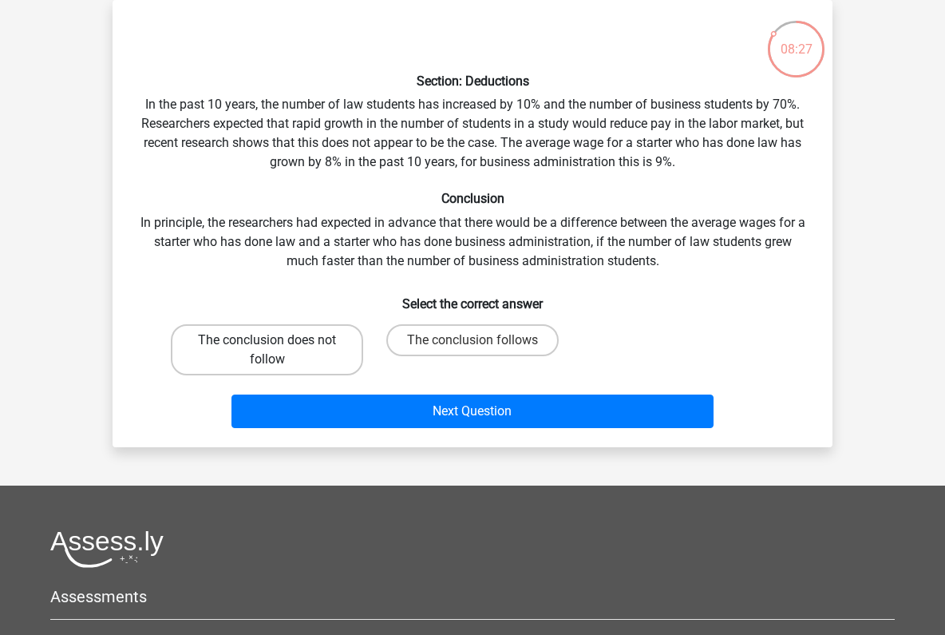
click at [269, 338] on label "The conclusion does not follow" at bounding box center [267, 349] width 192 height 51
click at [269, 340] on input "The conclusion does not follow" at bounding box center [272, 345] width 10 height 10
radio input "true"
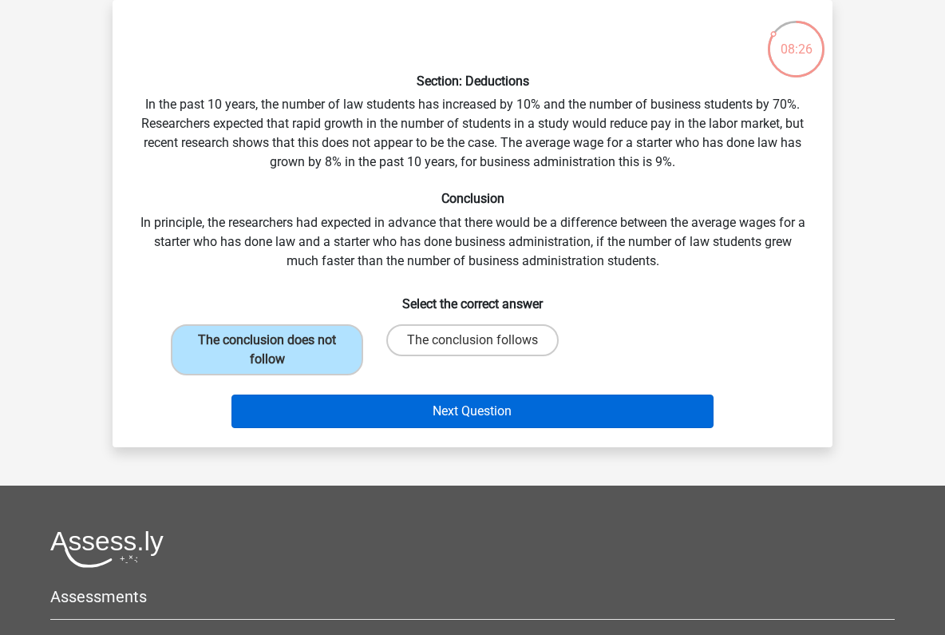
click at [472, 405] on button "Next Question" at bounding box center [472, 411] width 483 height 34
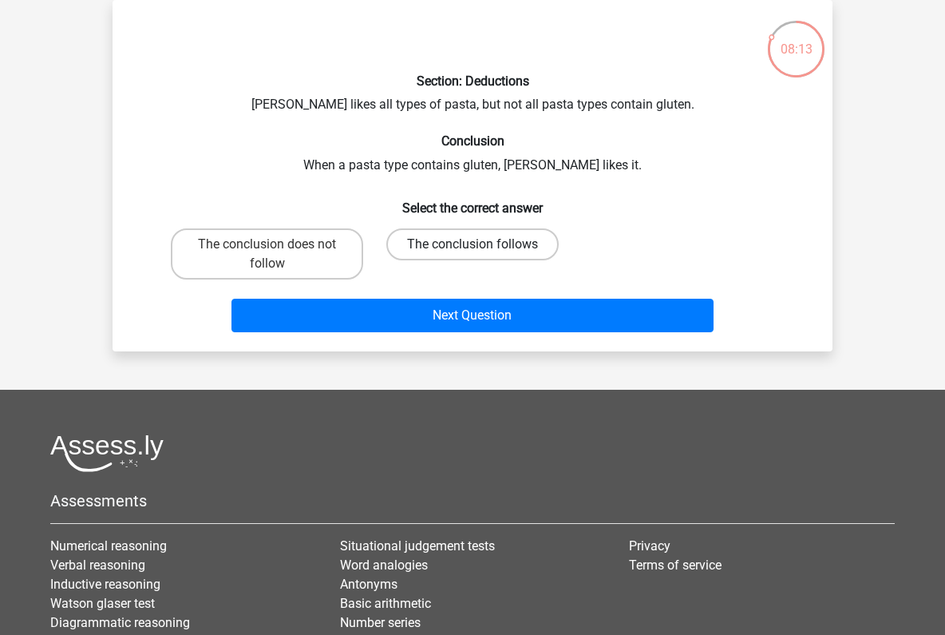
click at [481, 243] on label "The conclusion follows" at bounding box center [472, 244] width 172 height 32
click at [481, 244] on input "The conclusion follows" at bounding box center [478, 249] width 10 height 10
radio input "true"
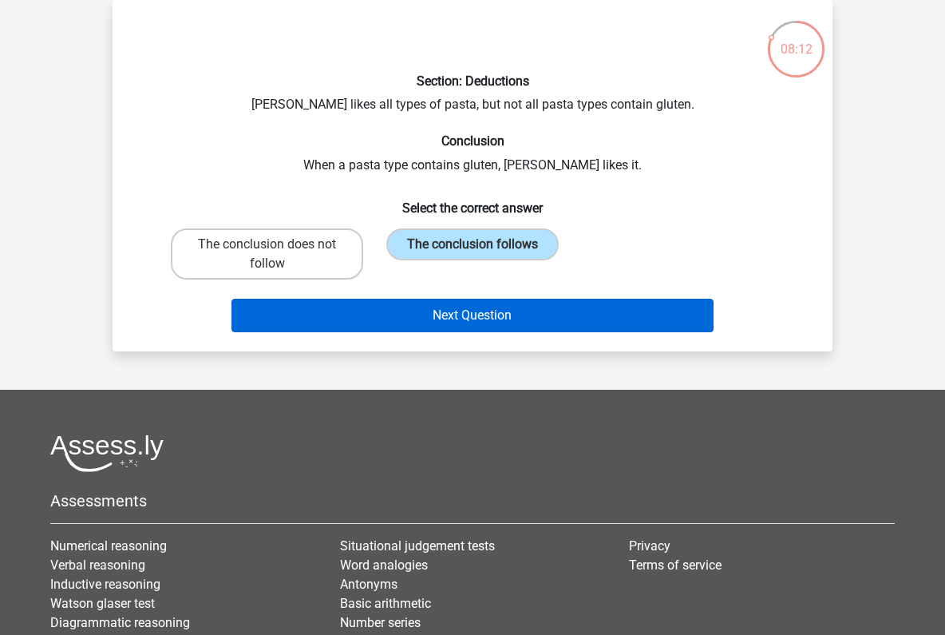
click at [514, 304] on button "Next Question" at bounding box center [472, 316] width 483 height 34
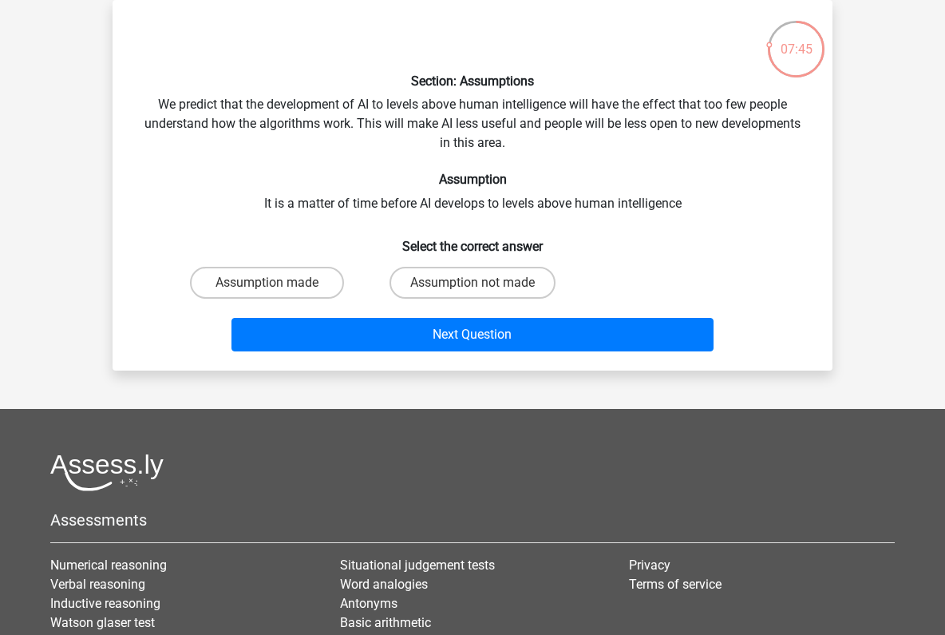
click at [479, 283] on input "Assumption not made" at bounding box center [478, 288] width 10 height 10
radio input "true"
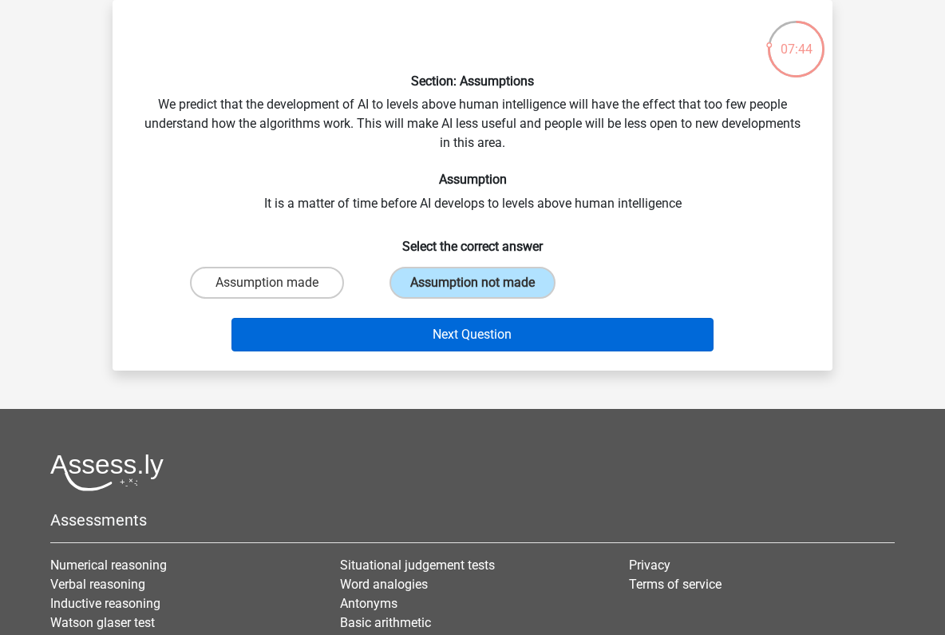
click at [499, 329] on button "Next Question" at bounding box center [472, 335] width 483 height 34
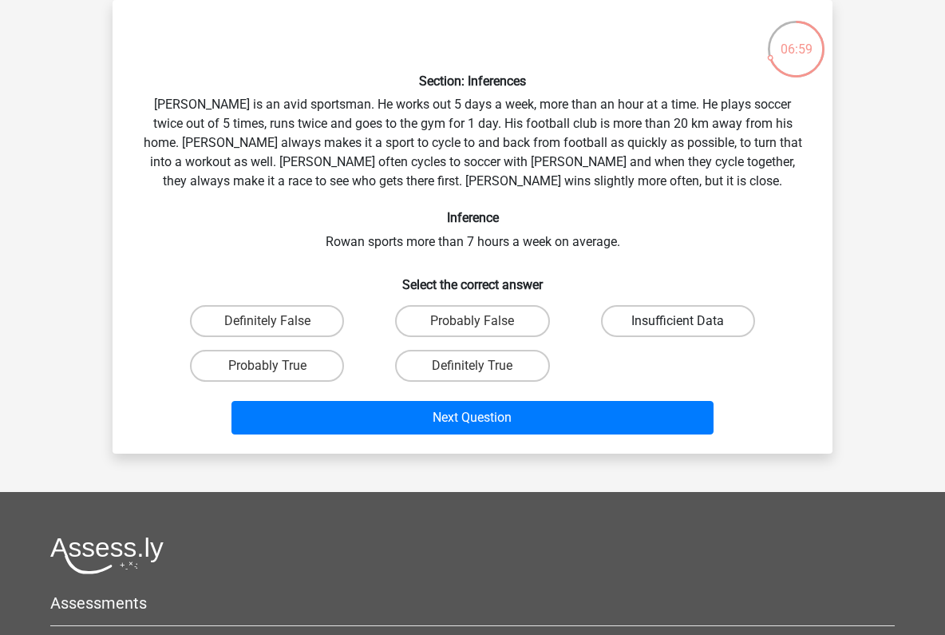
click at [629, 327] on label "Insufficient Data" at bounding box center [678, 321] width 154 height 32
click at [678, 327] on input "Insufficient Data" at bounding box center [683, 326] width 10 height 10
radio input "true"
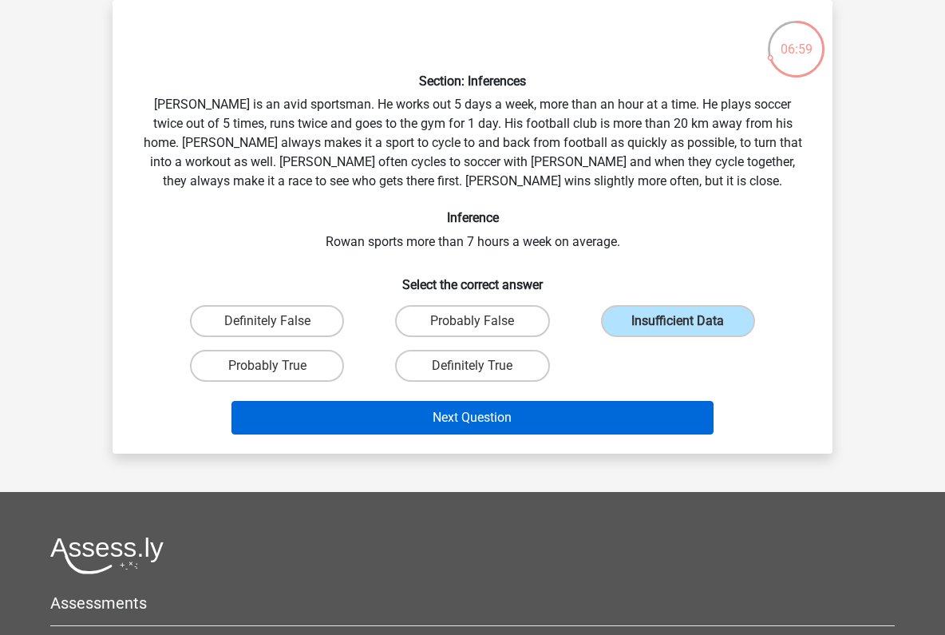
click at [525, 415] on button "Next Question" at bounding box center [472, 418] width 483 height 34
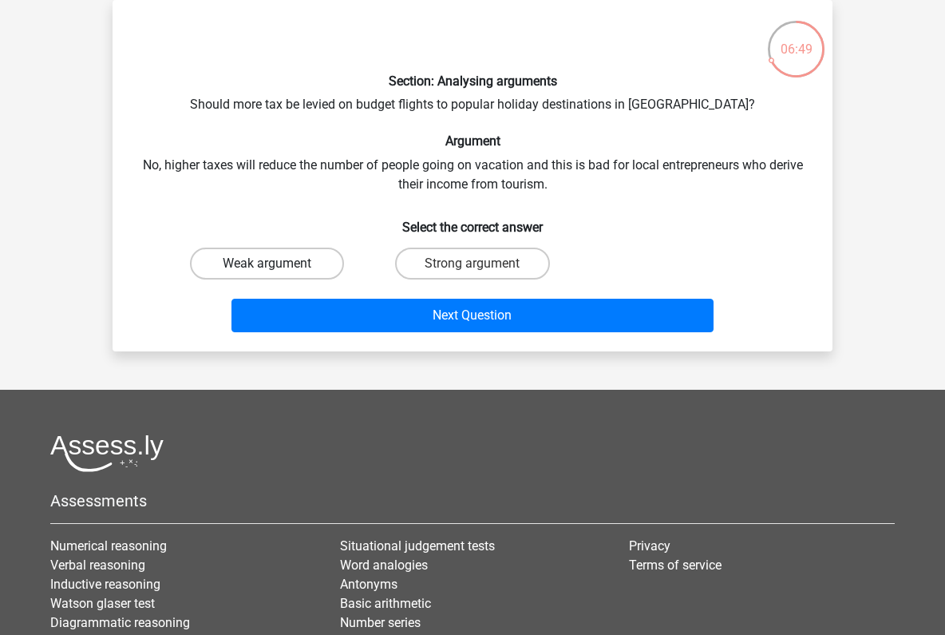
click at [291, 256] on label "Weak argument" at bounding box center [267, 263] width 154 height 32
click at [278, 263] on input "Weak argument" at bounding box center [272, 268] width 10 height 10
radio input "true"
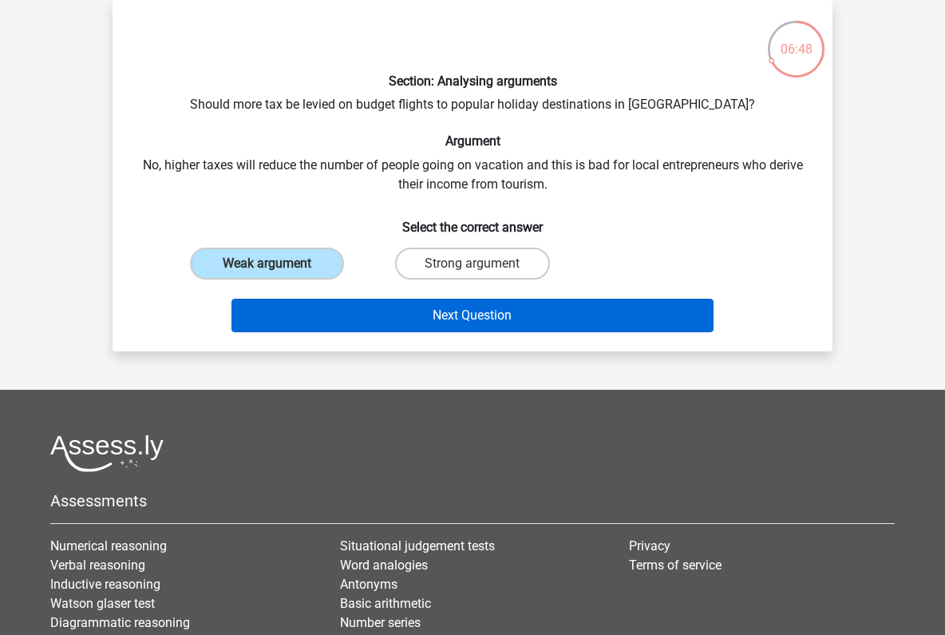
click at [487, 322] on button "Next Question" at bounding box center [472, 316] width 483 height 34
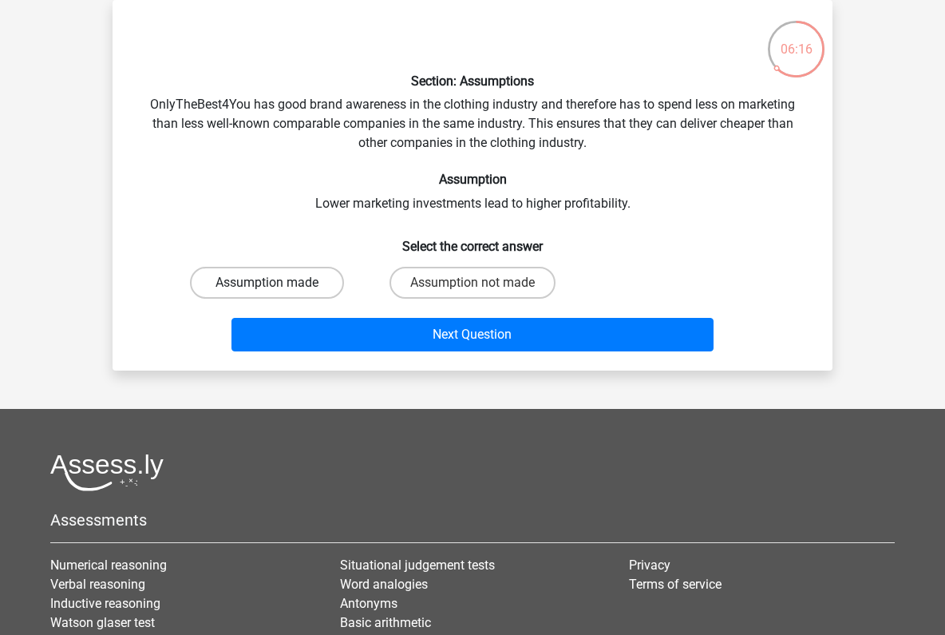
click at [265, 287] on label "Assumption made" at bounding box center [267, 283] width 154 height 32
click at [267, 287] on input "Assumption made" at bounding box center [272, 288] width 10 height 10
radio input "true"
click at [475, 295] on label "Assumption not made" at bounding box center [473, 283] width 166 height 32
click at [475, 293] on input "Assumption not made" at bounding box center [478, 288] width 10 height 10
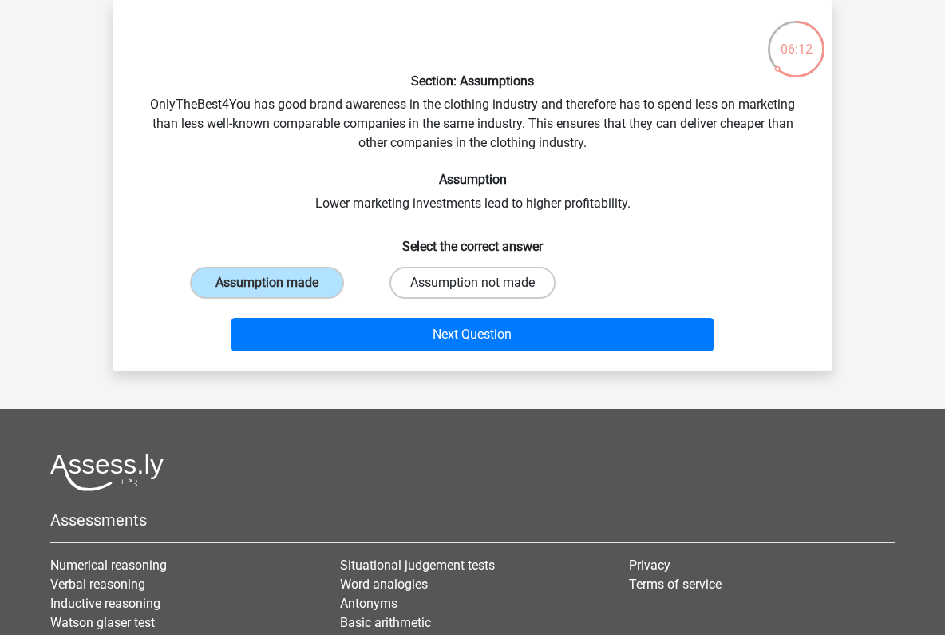
radio input "true"
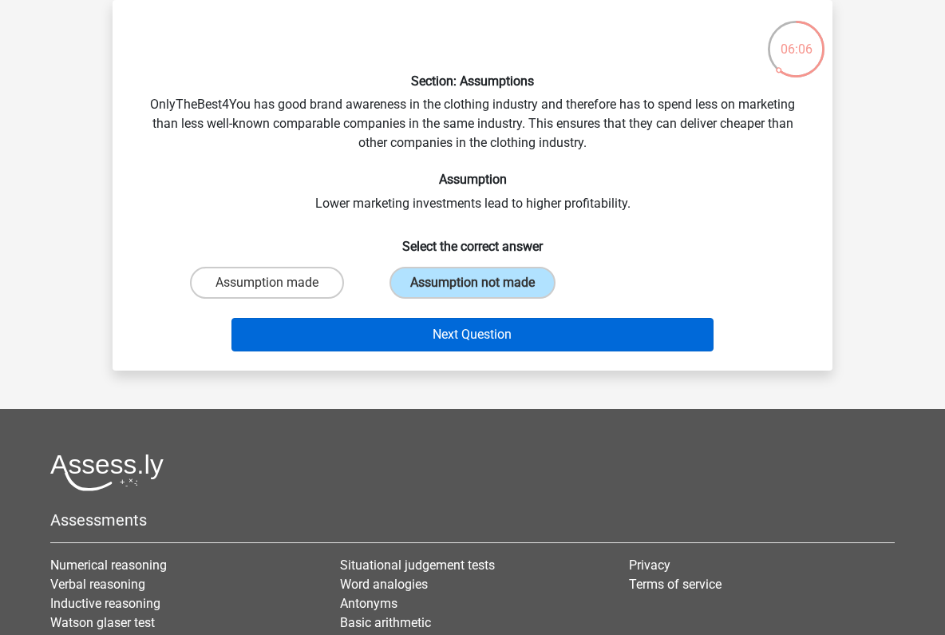
click at [483, 334] on button "Next Question" at bounding box center [472, 335] width 483 height 34
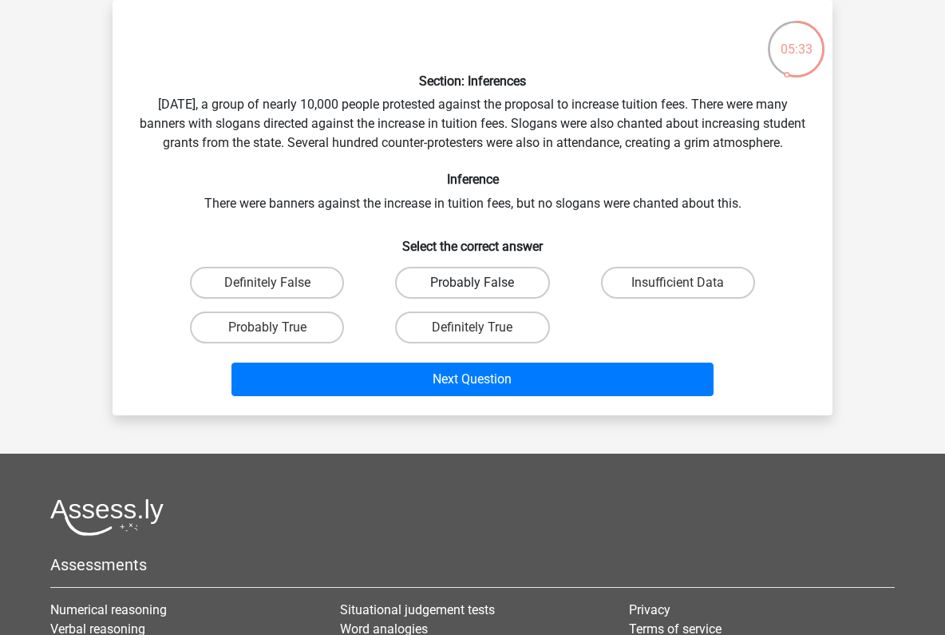
click at [474, 291] on label "Probably False" at bounding box center [472, 283] width 154 height 32
click at [474, 291] on input "Probably False" at bounding box center [478, 288] width 10 height 10
radio input "true"
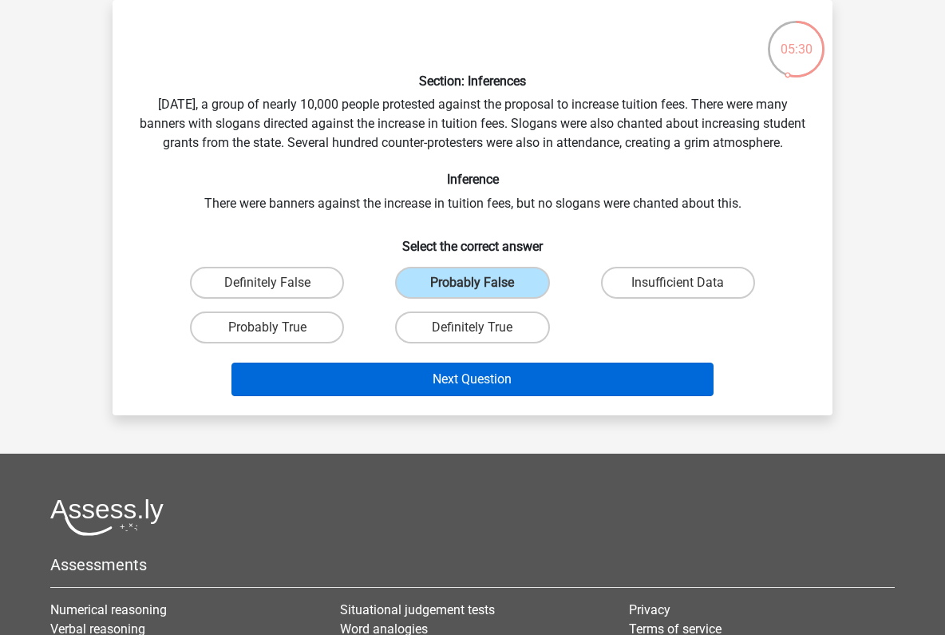
click at [489, 395] on button "Next Question" at bounding box center [472, 379] width 483 height 34
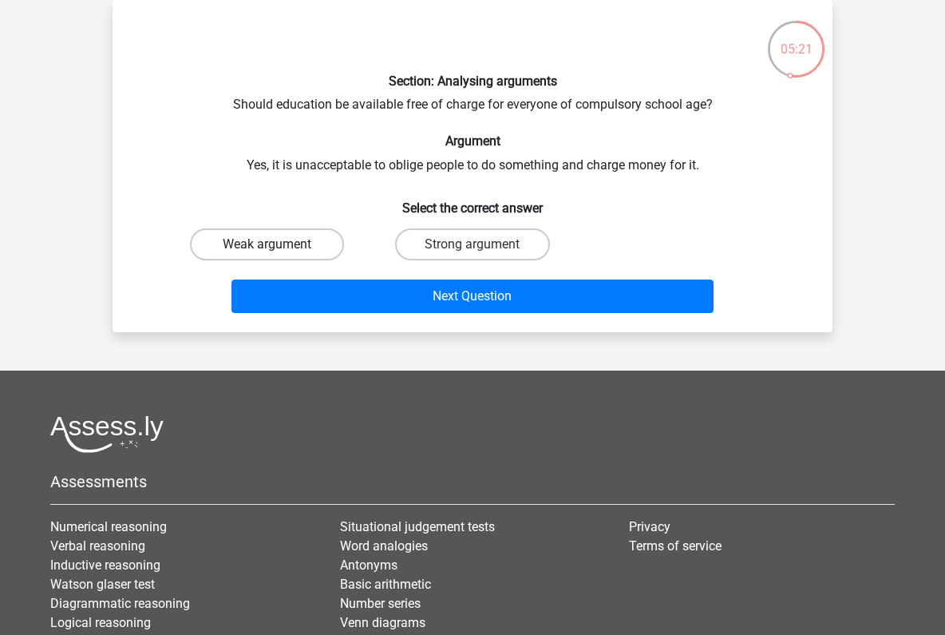
click at [285, 237] on label "Weak argument" at bounding box center [267, 244] width 154 height 32
click at [278, 244] on input "Weak argument" at bounding box center [272, 249] width 10 height 10
radio input "true"
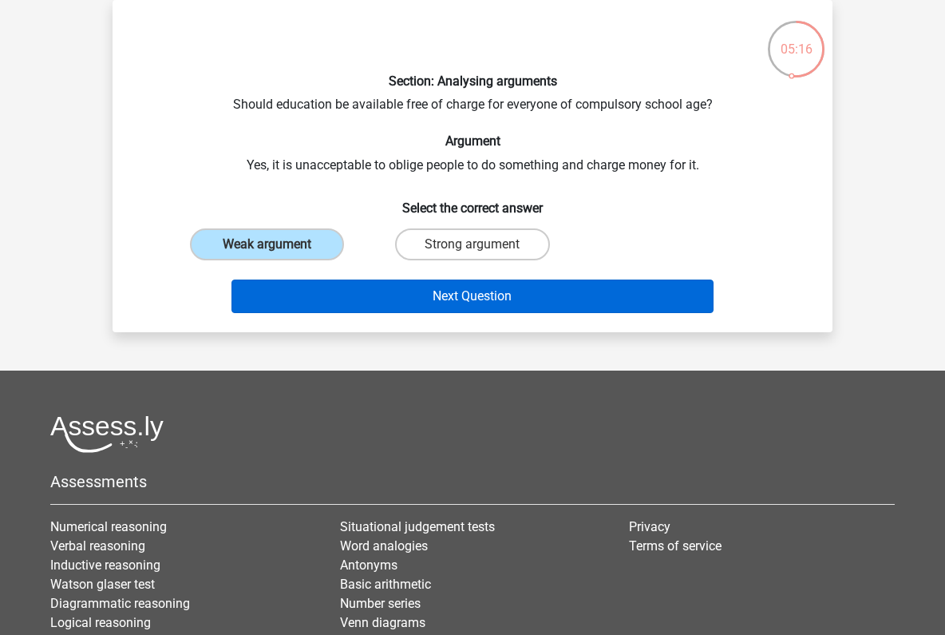
click at [489, 299] on button "Next Question" at bounding box center [472, 296] width 483 height 34
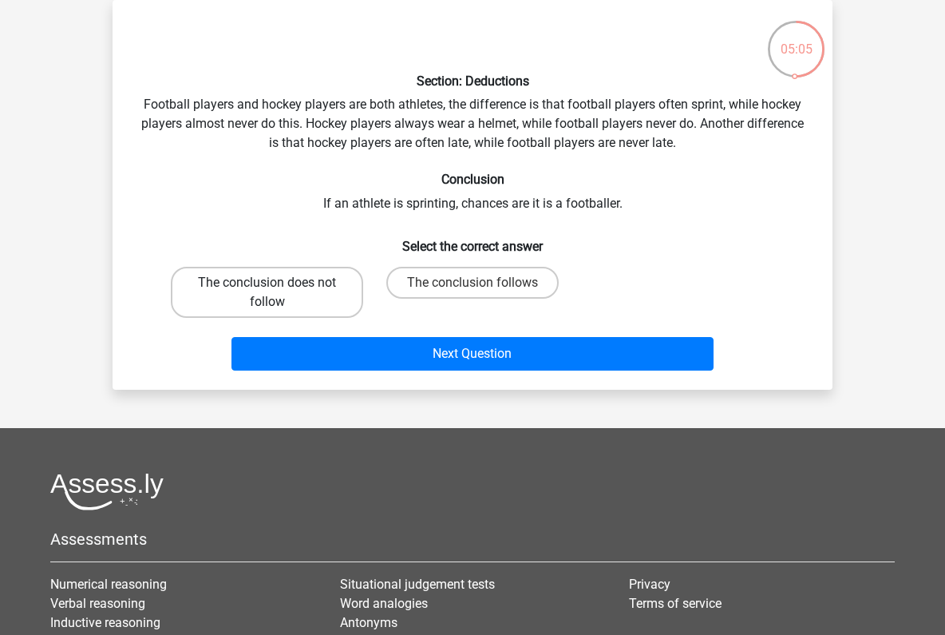
click at [291, 296] on label "The conclusion does not follow" at bounding box center [267, 292] width 192 height 51
click at [278, 293] on input "The conclusion does not follow" at bounding box center [272, 288] width 10 height 10
radio input "true"
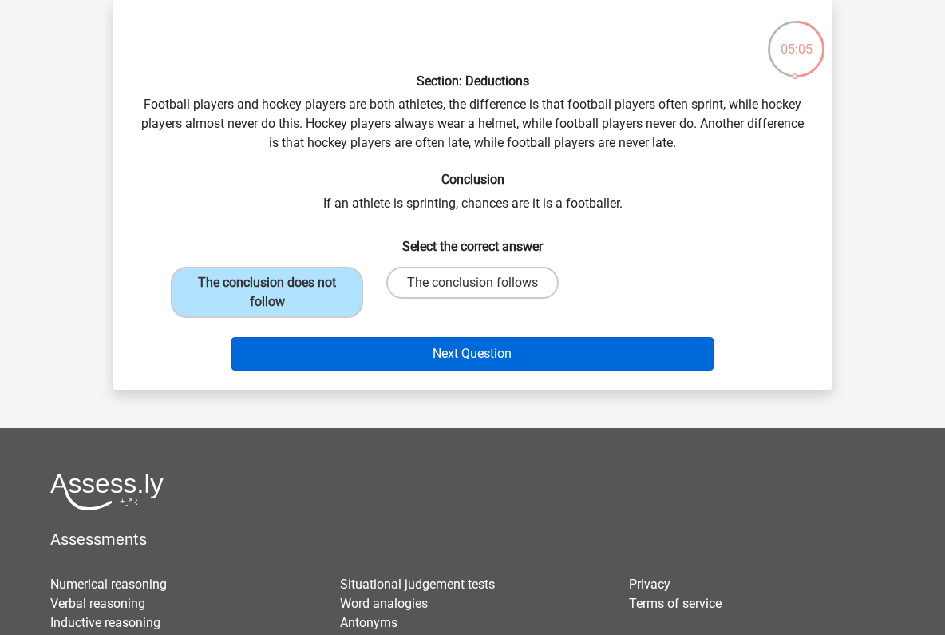
click at [437, 354] on button "Next Question" at bounding box center [472, 354] width 483 height 34
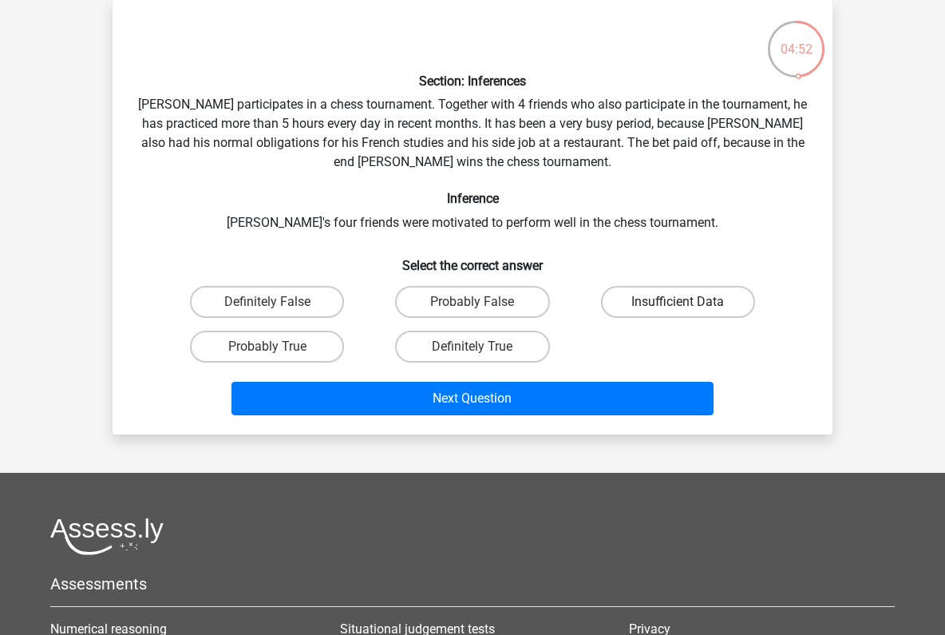
click at [659, 301] on label "Insufficient Data" at bounding box center [678, 302] width 154 height 32
click at [678, 302] on input "Insufficient Data" at bounding box center [683, 307] width 10 height 10
radio input "true"
click at [275, 348] on input "Probably True" at bounding box center [272, 351] width 10 height 10
radio input "true"
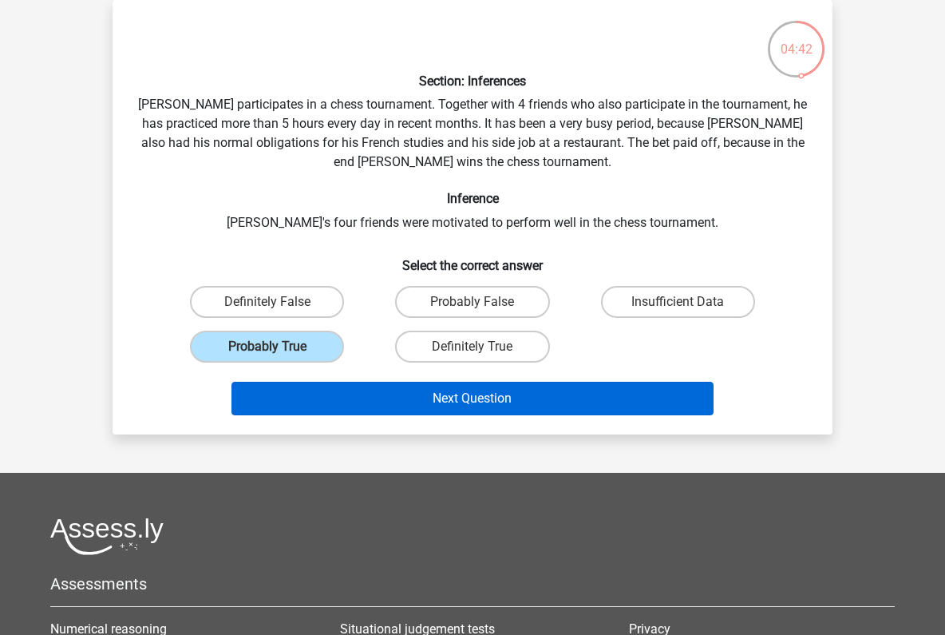
click at [488, 400] on button "Next Question" at bounding box center [472, 399] width 483 height 34
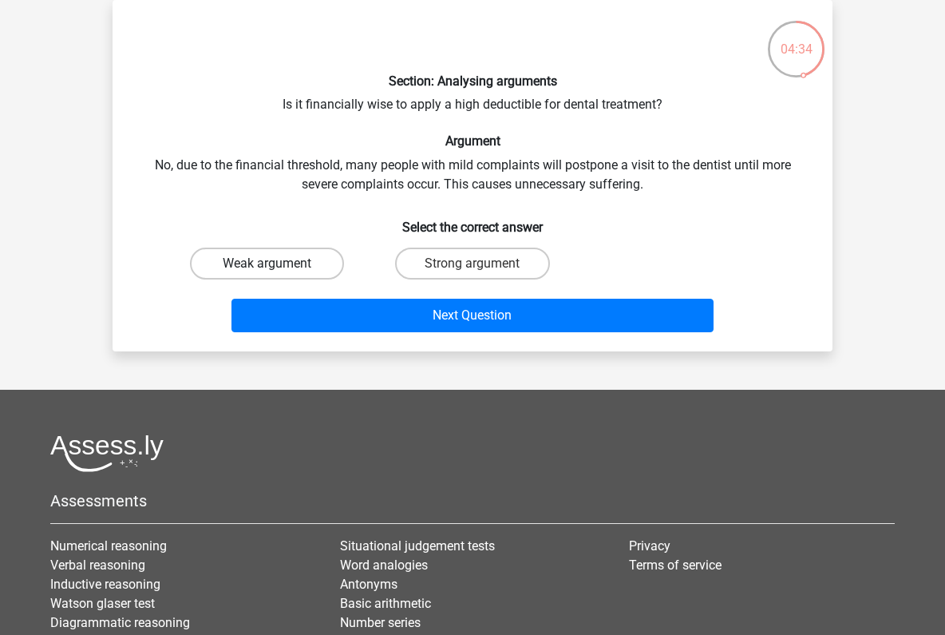
click at [318, 262] on label "Weak argument" at bounding box center [267, 263] width 154 height 32
click at [278, 263] on input "Weak argument" at bounding box center [272, 268] width 10 height 10
radio input "true"
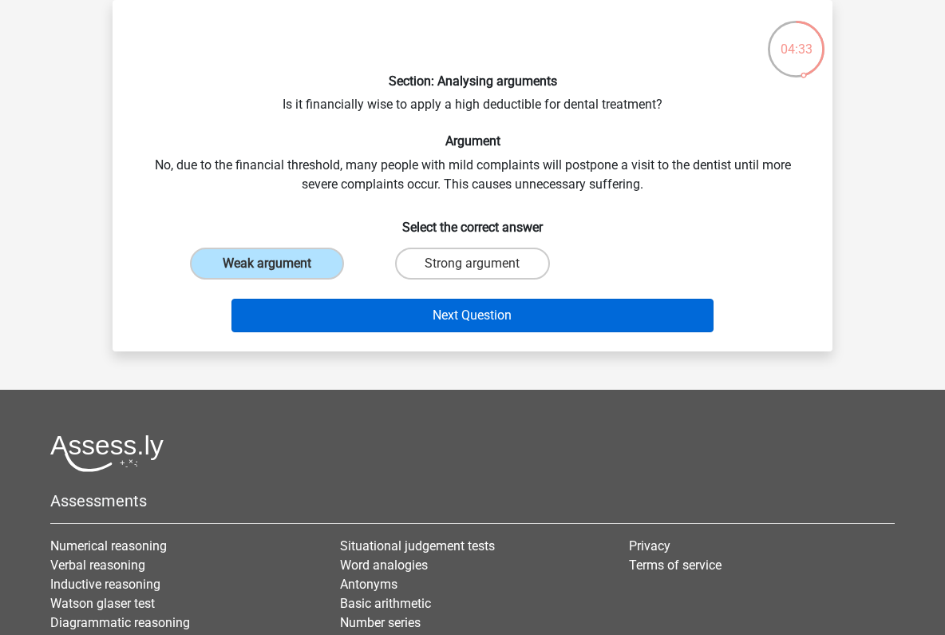
click at [463, 318] on button "Next Question" at bounding box center [472, 316] width 483 height 34
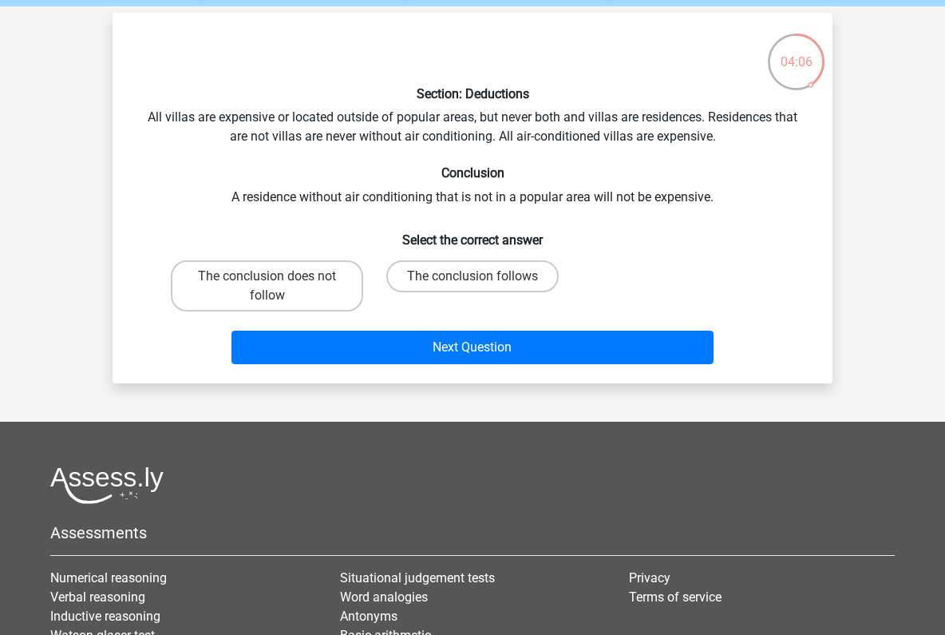
scroll to position [42, 0]
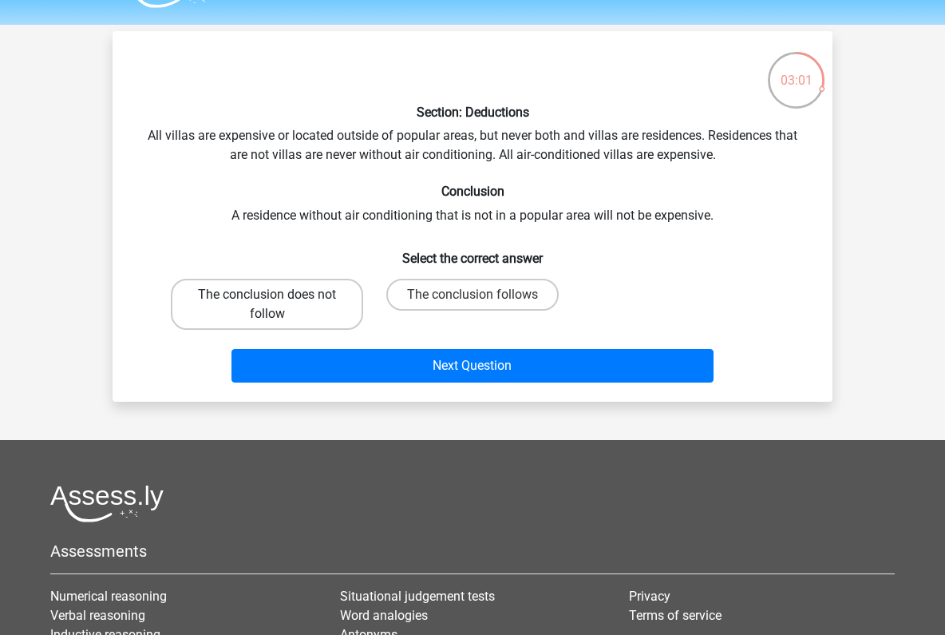
click at [289, 307] on label "The conclusion does not follow" at bounding box center [267, 304] width 192 height 51
click at [278, 305] on input "The conclusion does not follow" at bounding box center [272, 300] width 10 height 10
radio input "true"
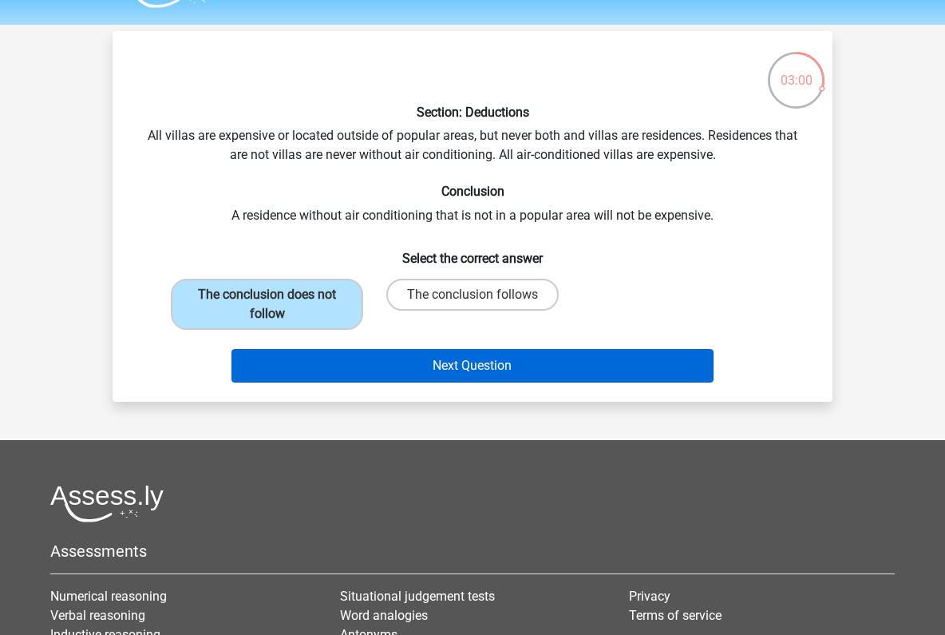
click at [475, 360] on button "Next Question" at bounding box center [472, 366] width 483 height 34
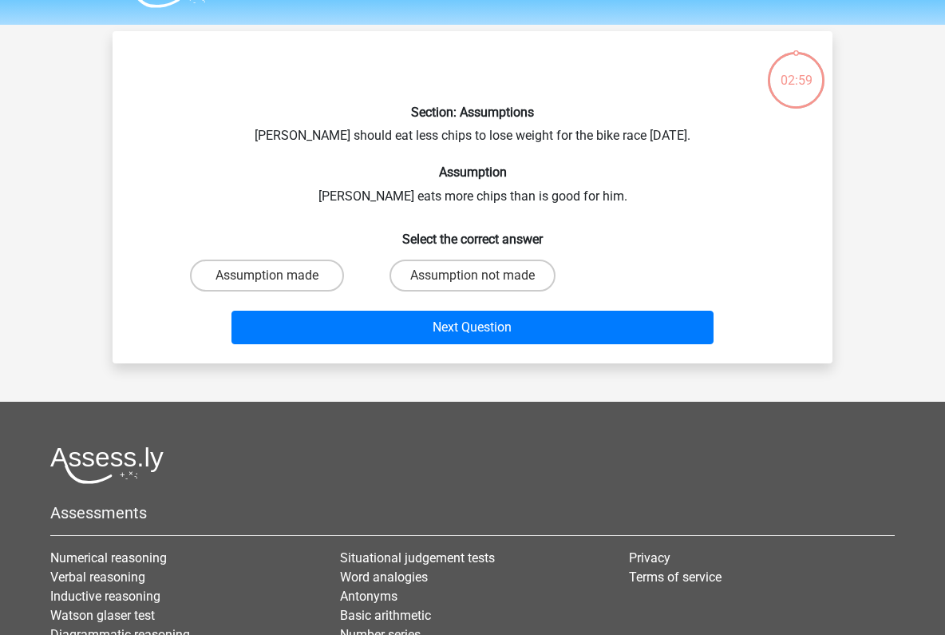
scroll to position [73, 0]
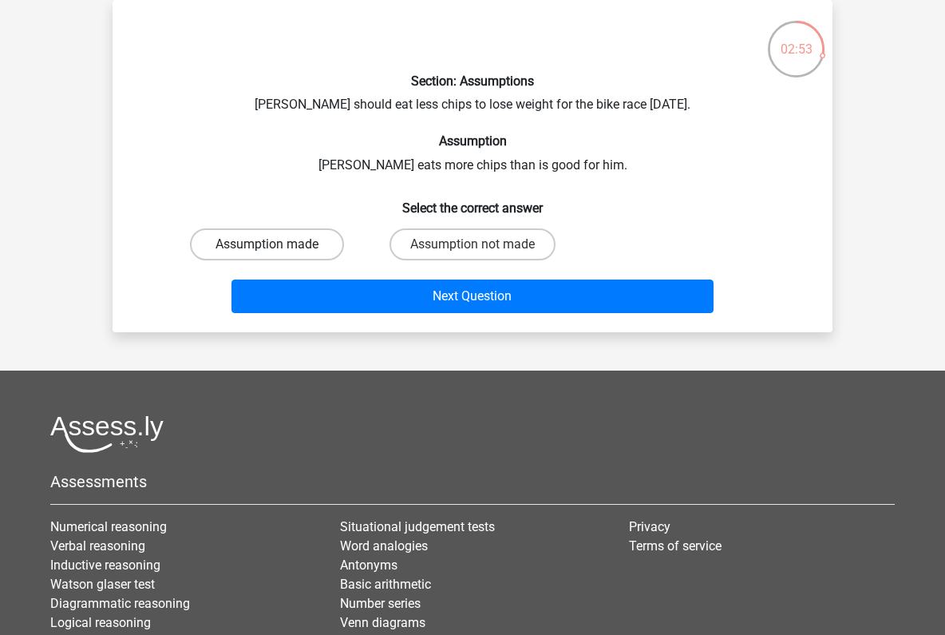
click at [296, 239] on label "Assumption made" at bounding box center [267, 244] width 154 height 32
click at [278, 244] on input "Assumption made" at bounding box center [272, 249] width 10 height 10
radio input "true"
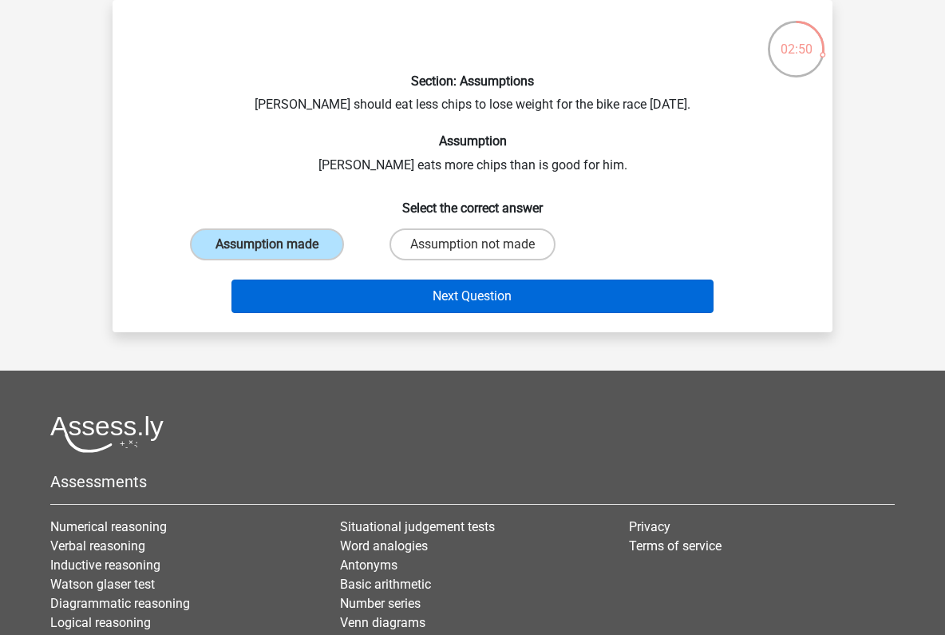
click at [498, 291] on button "Next Question" at bounding box center [472, 296] width 483 height 34
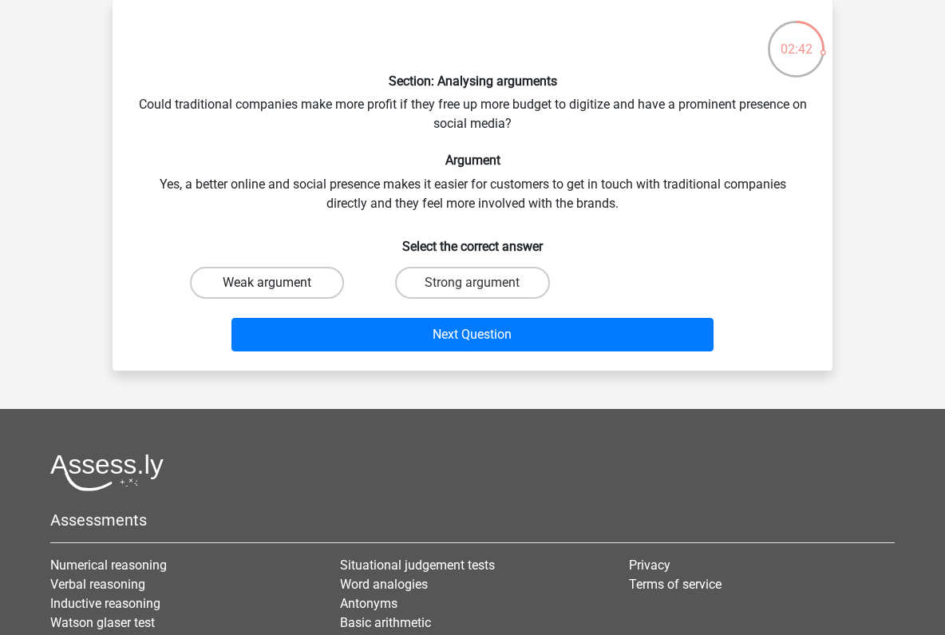
click at [307, 279] on label "Weak argument" at bounding box center [267, 283] width 154 height 32
click at [278, 283] on input "Weak argument" at bounding box center [272, 288] width 10 height 10
radio input "true"
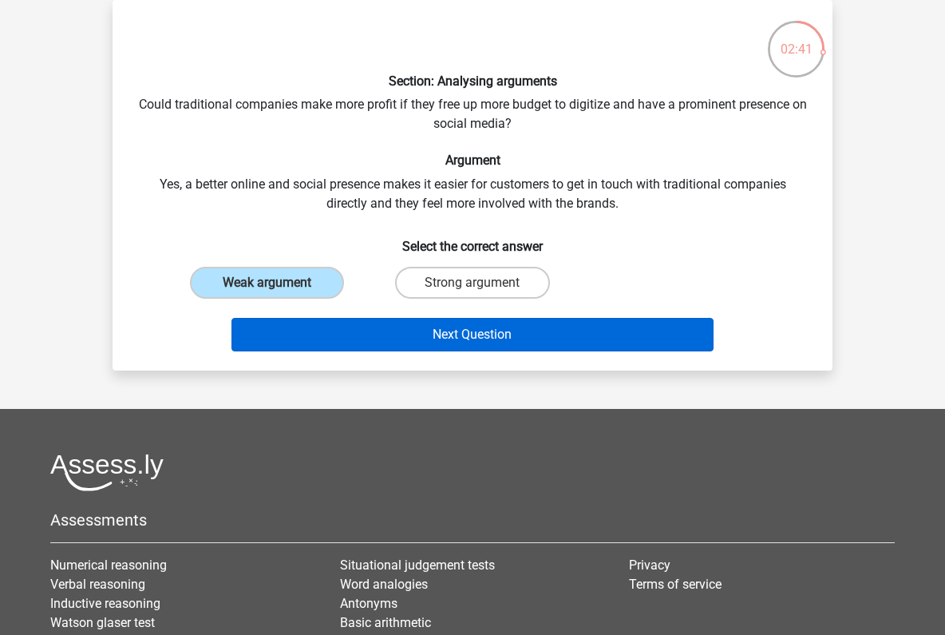
click at [468, 331] on button "Next Question" at bounding box center [472, 335] width 483 height 34
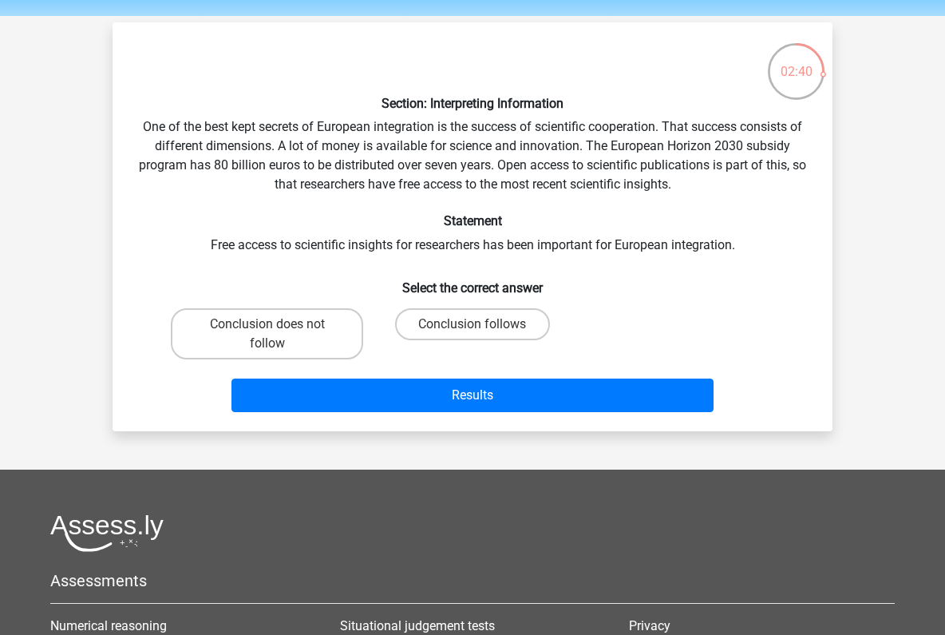
scroll to position [19, 0]
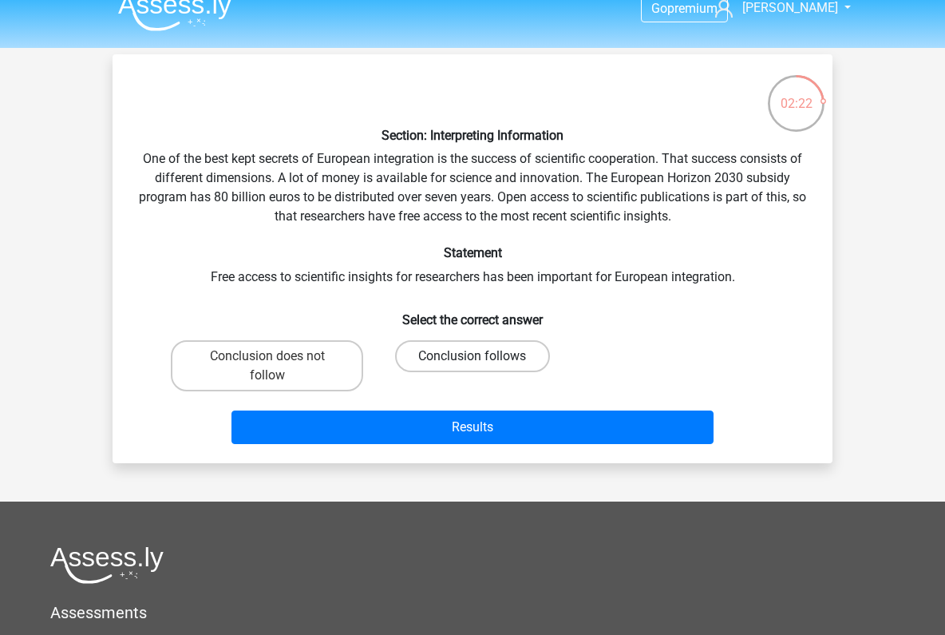
click at [453, 357] on label "Conclusion follows" at bounding box center [472, 356] width 154 height 32
click at [473, 357] on input "Conclusion follows" at bounding box center [478, 361] width 10 height 10
radio input "true"
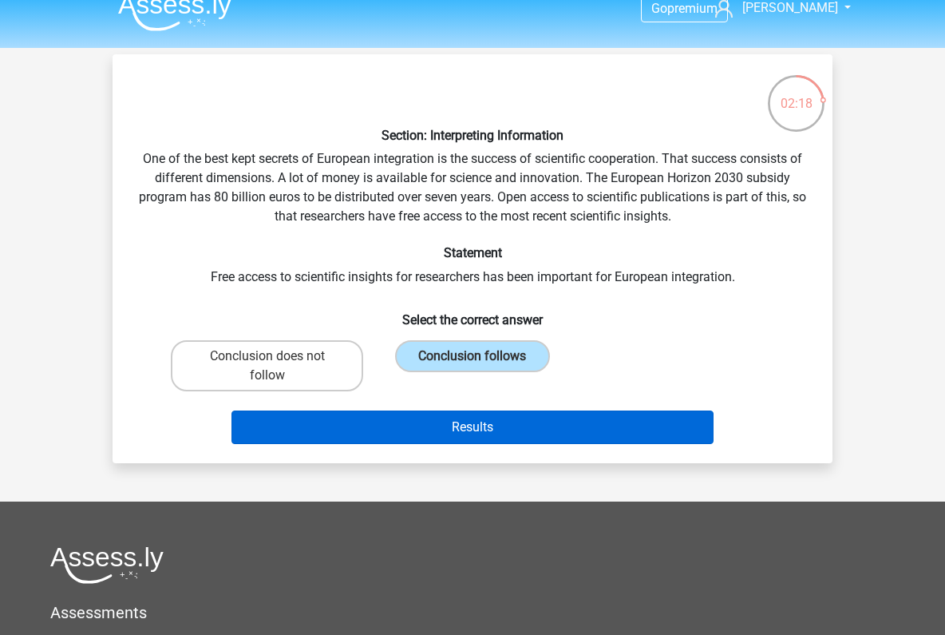
click at [467, 425] on button "Results" at bounding box center [472, 427] width 483 height 34
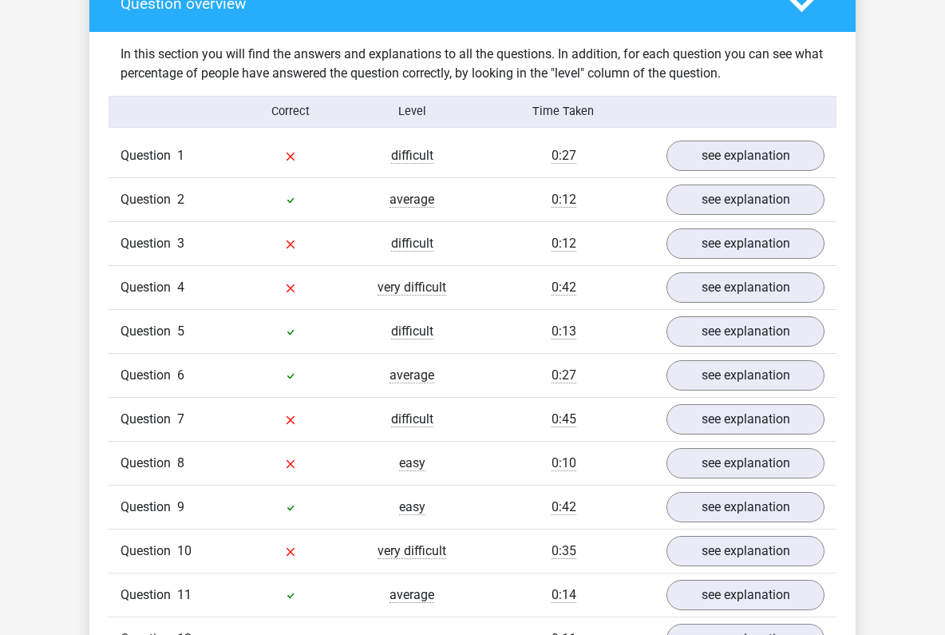
scroll to position [1082, 0]
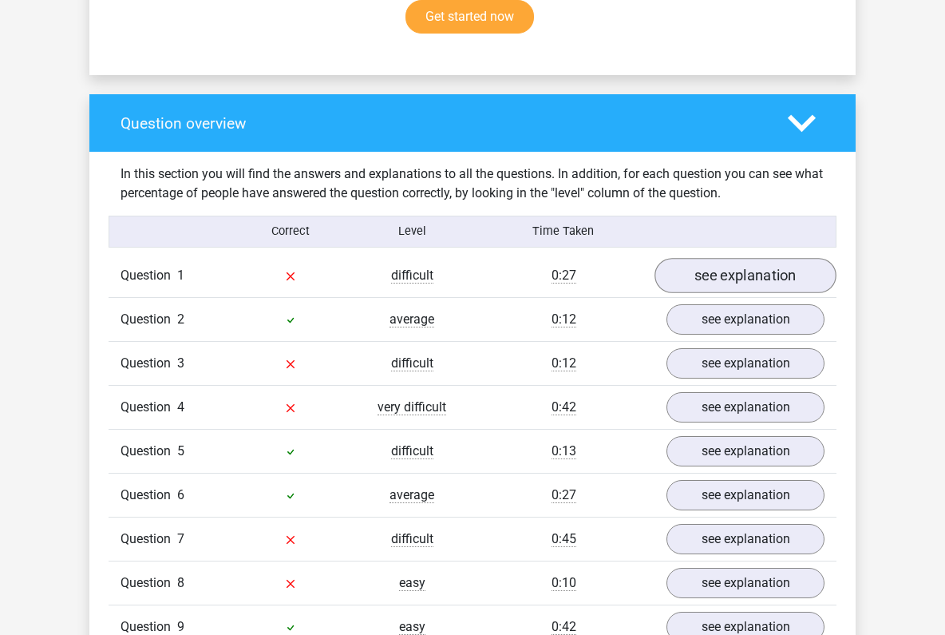
click at [722, 260] on link "see explanation" at bounding box center [746, 275] width 182 height 35
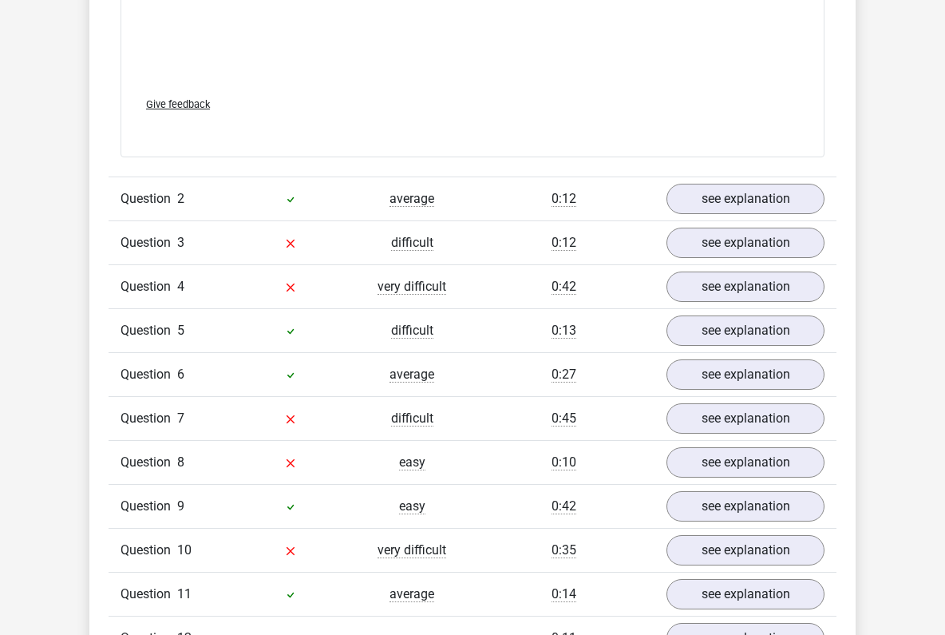
scroll to position [1960, 0]
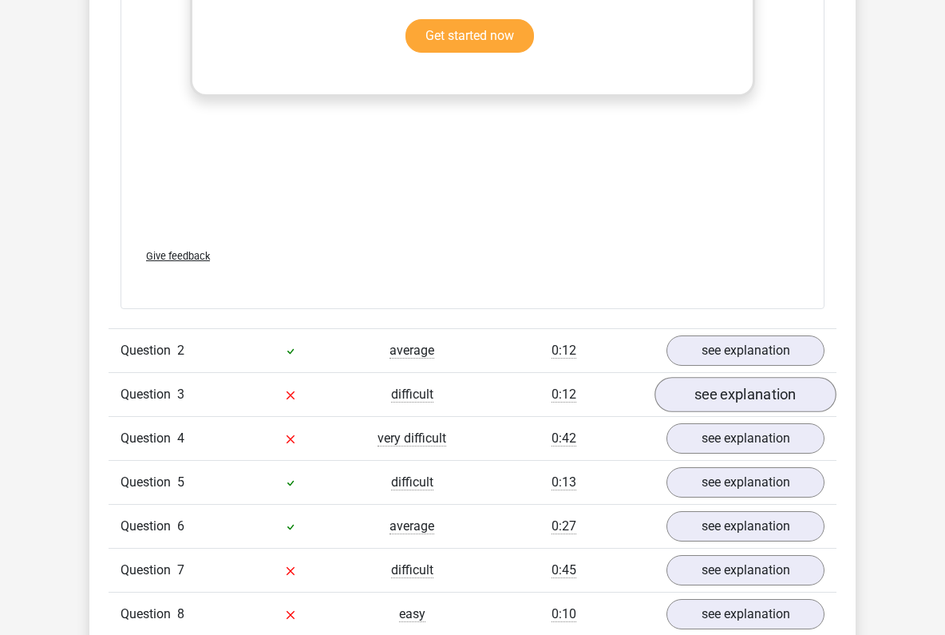
click at [698, 385] on link "see explanation" at bounding box center [746, 394] width 182 height 35
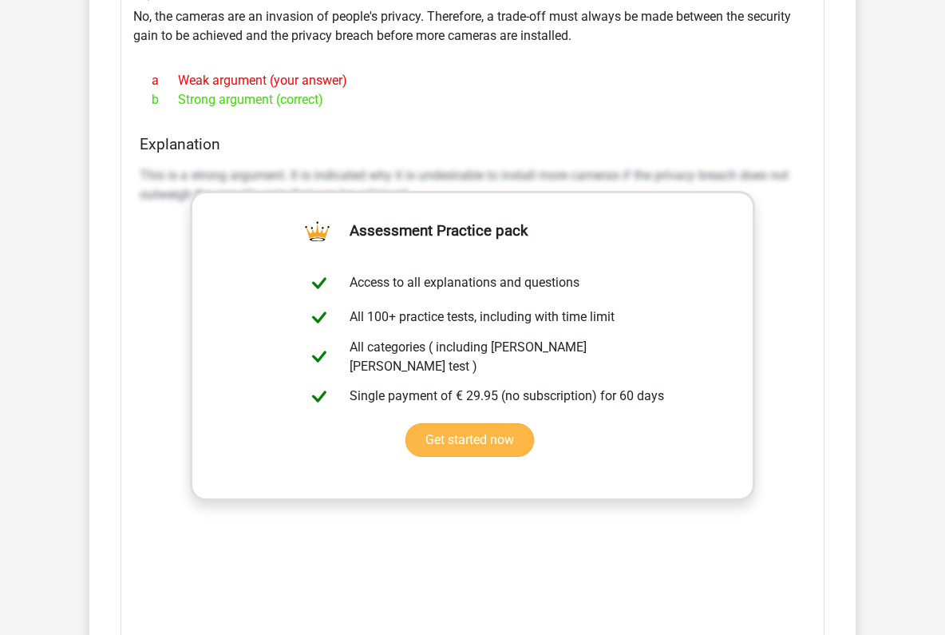
scroll to position [2182, 0]
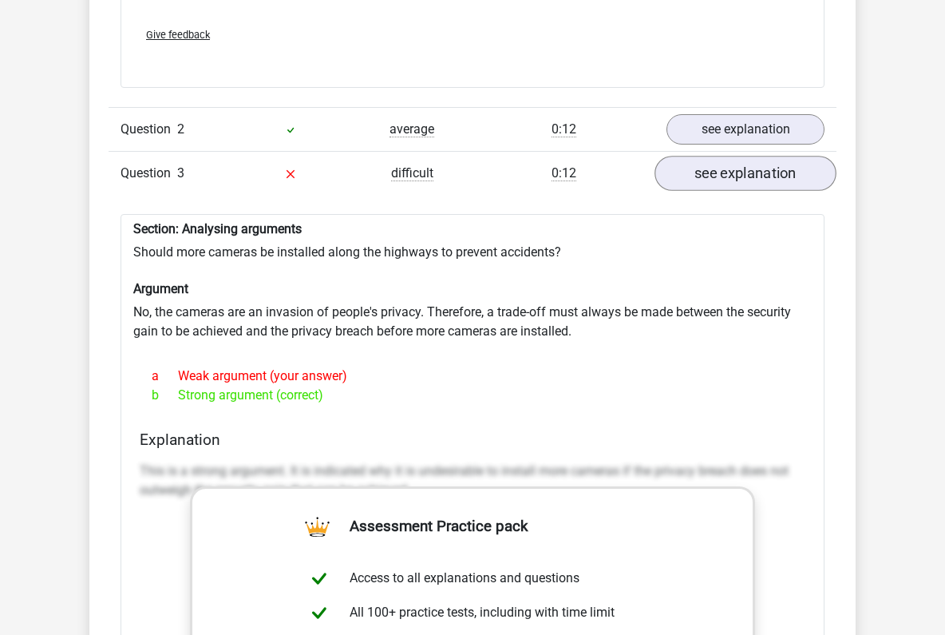
click at [706, 175] on link "see explanation" at bounding box center [746, 173] width 182 height 35
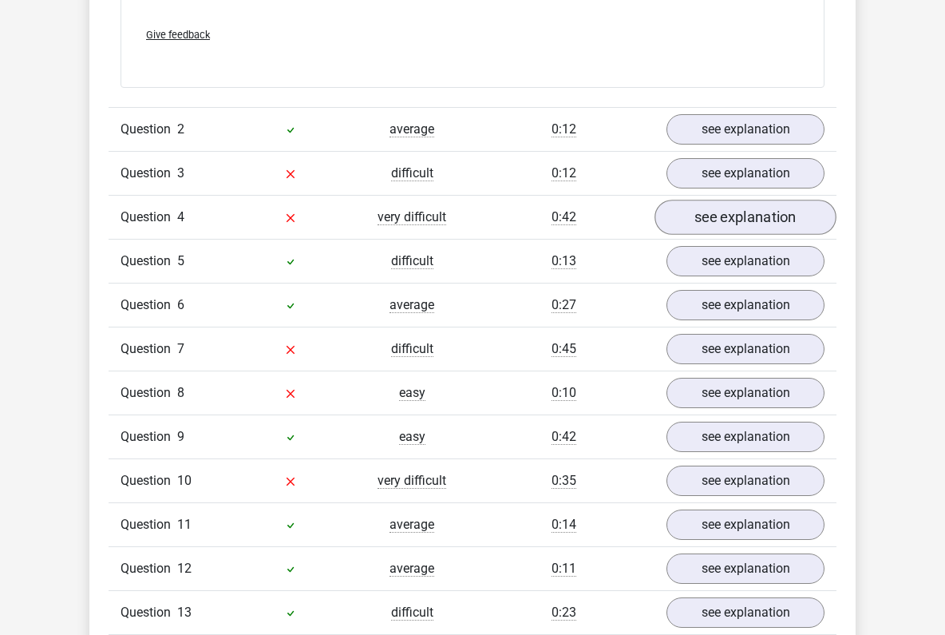
click at [710, 200] on link "see explanation" at bounding box center [746, 217] width 182 height 35
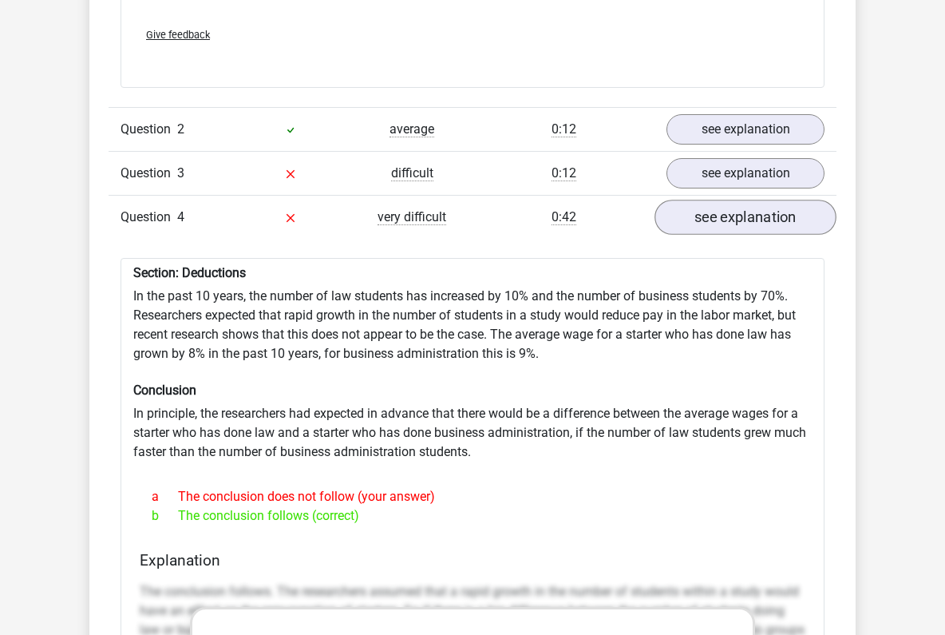
click at [716, 207] on link "see explanation" at bounding box center [746, 217] width 182 height 35
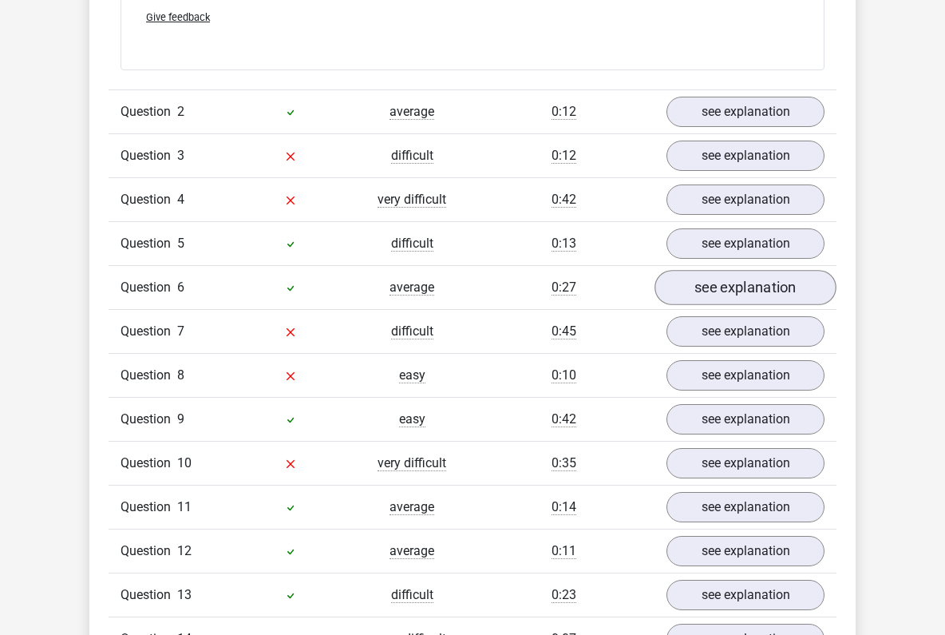
scroll to position [2224, 0]
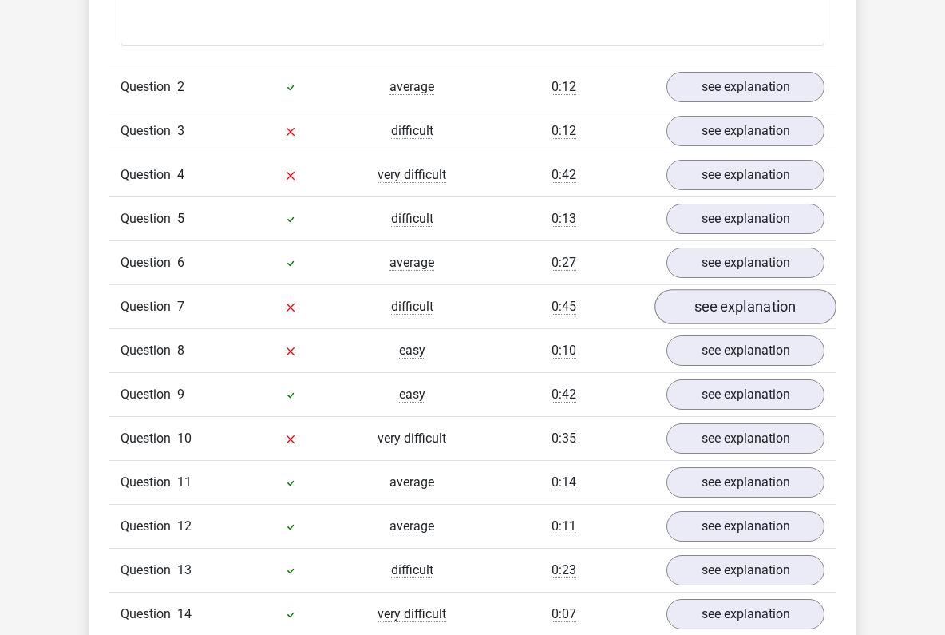
click at [738, 294] on link "see explanation" at bounding box center [746, 306] width 182 height 35
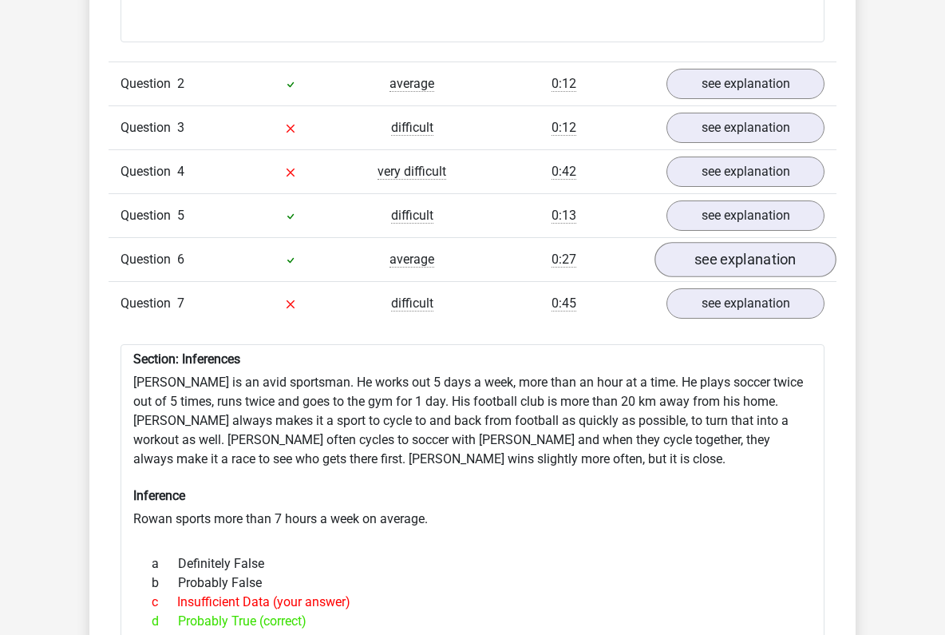
scroll to position [2230, 0]
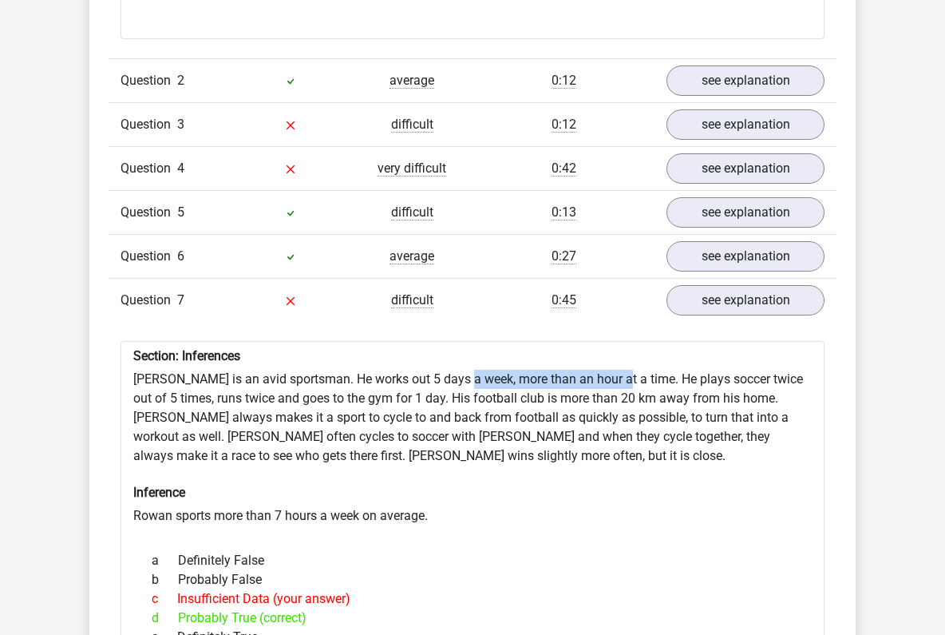
drag, startPoint x: 466, startPoint y: 369, endPoint x: 618, endPoint y: 370, distance: 151.7
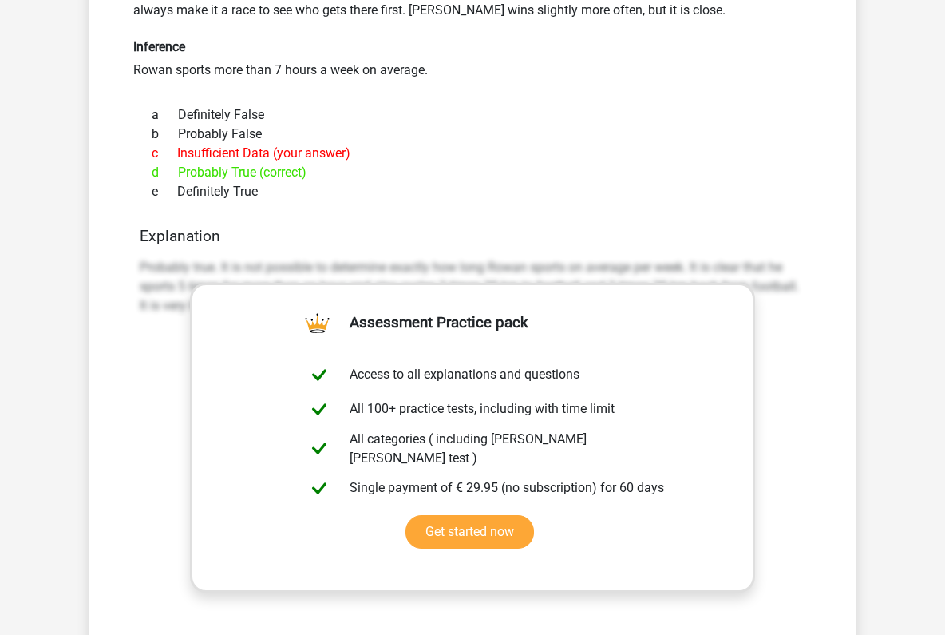
scroll to position [2368, 0]
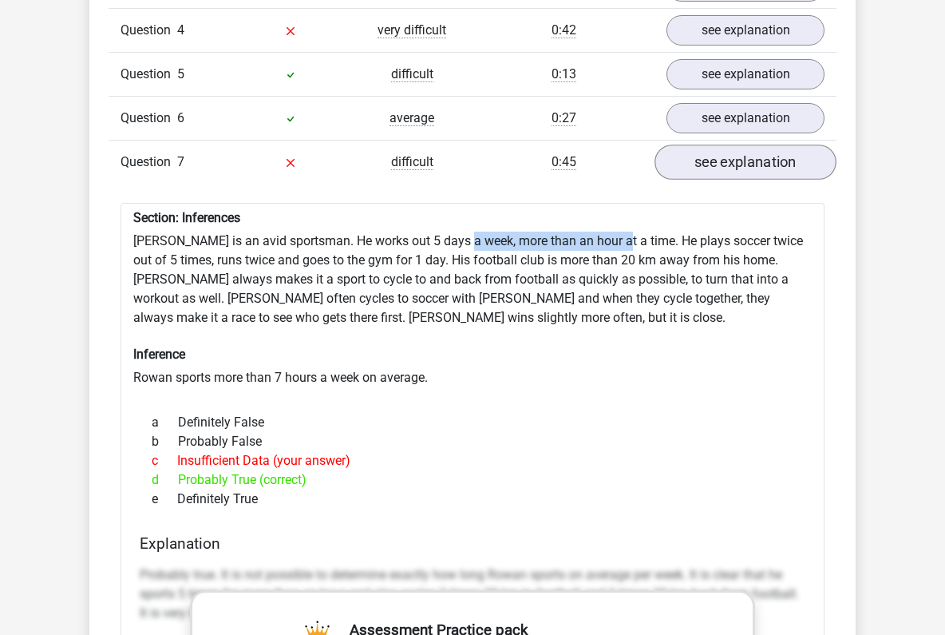
click at [748, 152] on link "see explanation" at bounding box center [746, 161] width 182 height 35
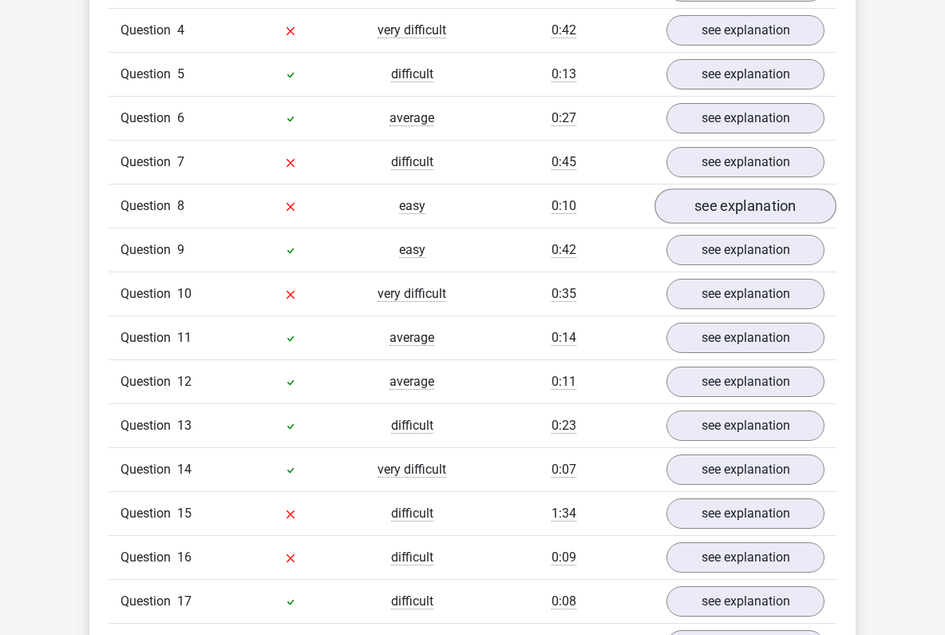
click at [700, 190] on link "see explanation" at bounding box center [746, 205] width 182 height 35
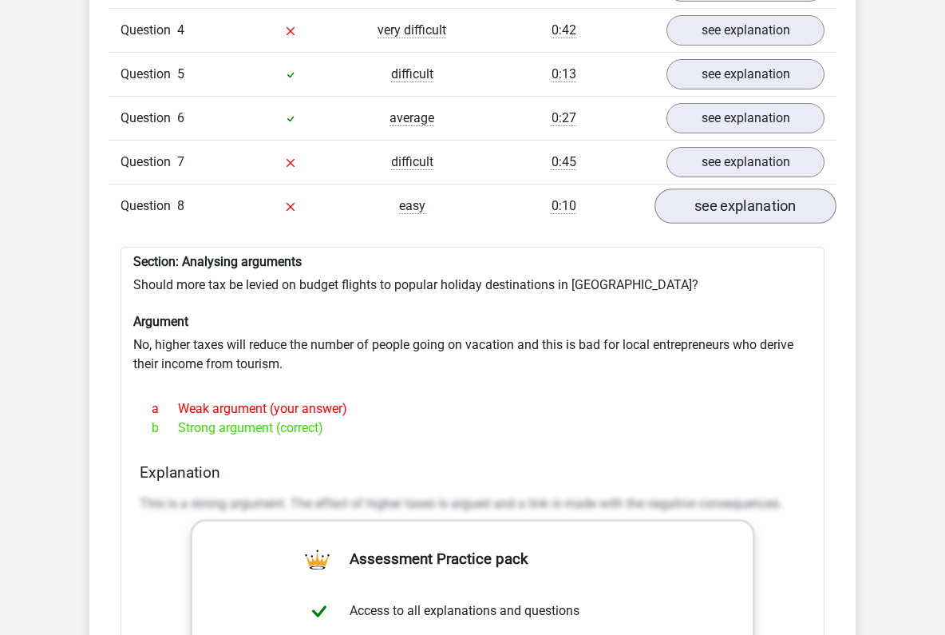
click at [704, 195] on link "see explanation" at bounding box center [746, 205] width 182 height 35
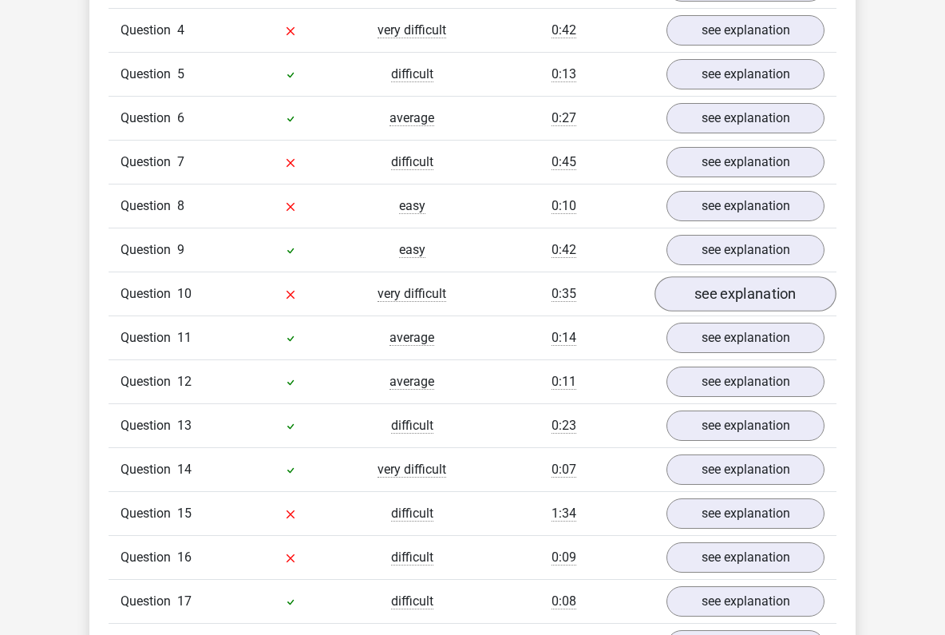
click at [731, 279] on link "see explanation" at bounding box center [746, 293] width 182 height 35
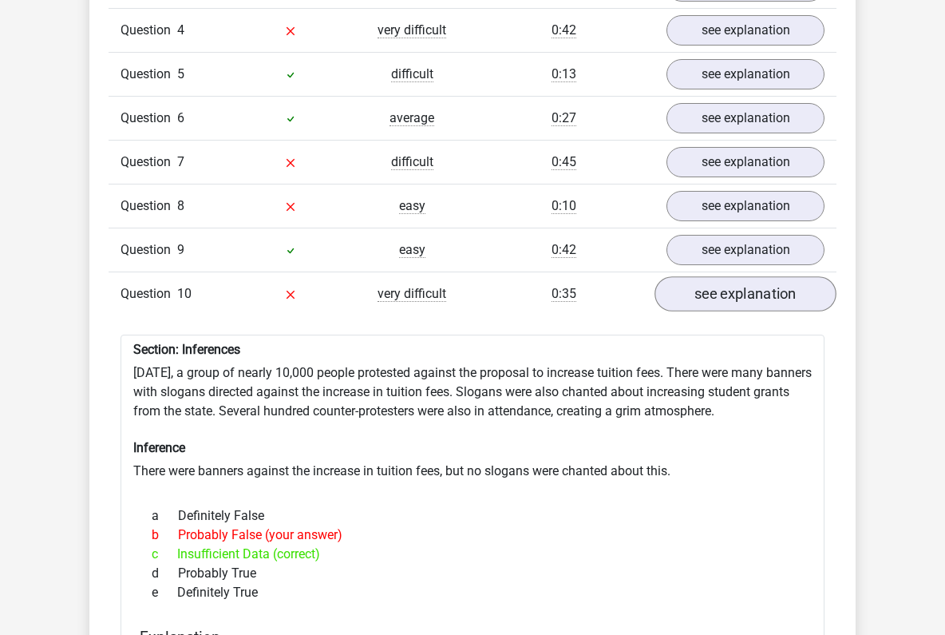
click at [724, 280] on link "see explanation" at bounding box center [746, 293] width 182 height 35
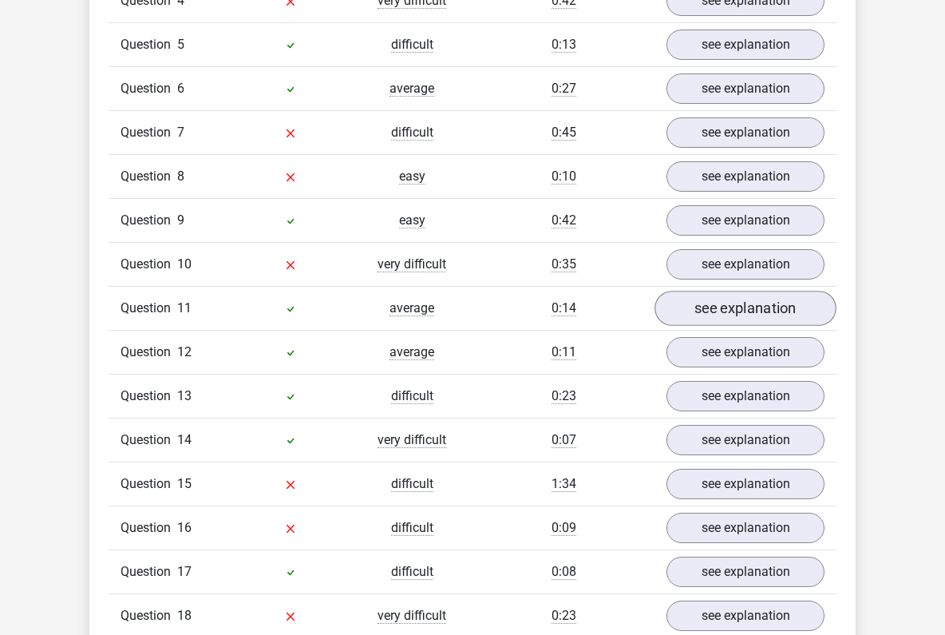
scroll to position [2417, 0]
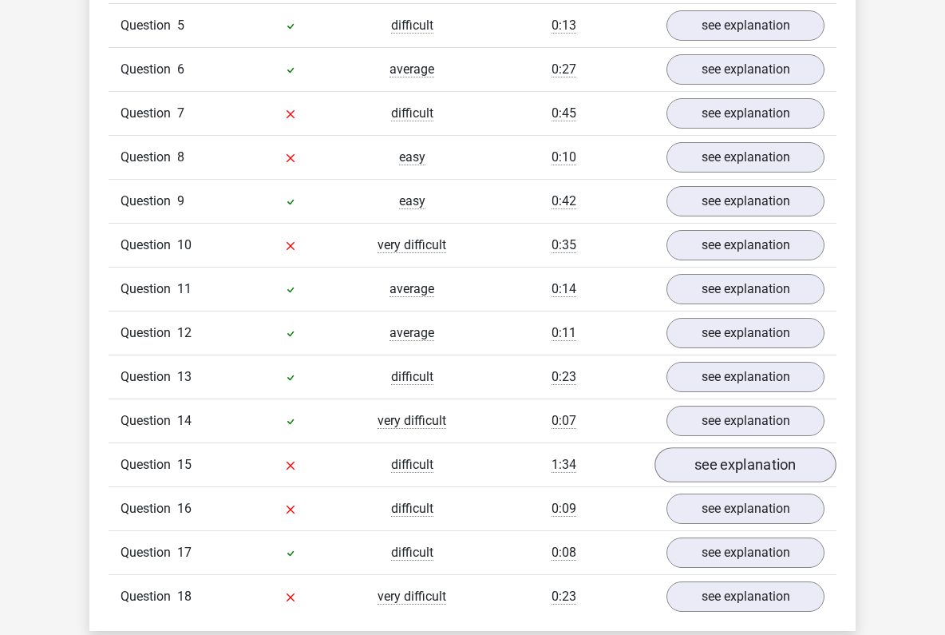
click at [743, 447] on link "see explanation" at bounding box center [746, 464] width 182 height 35
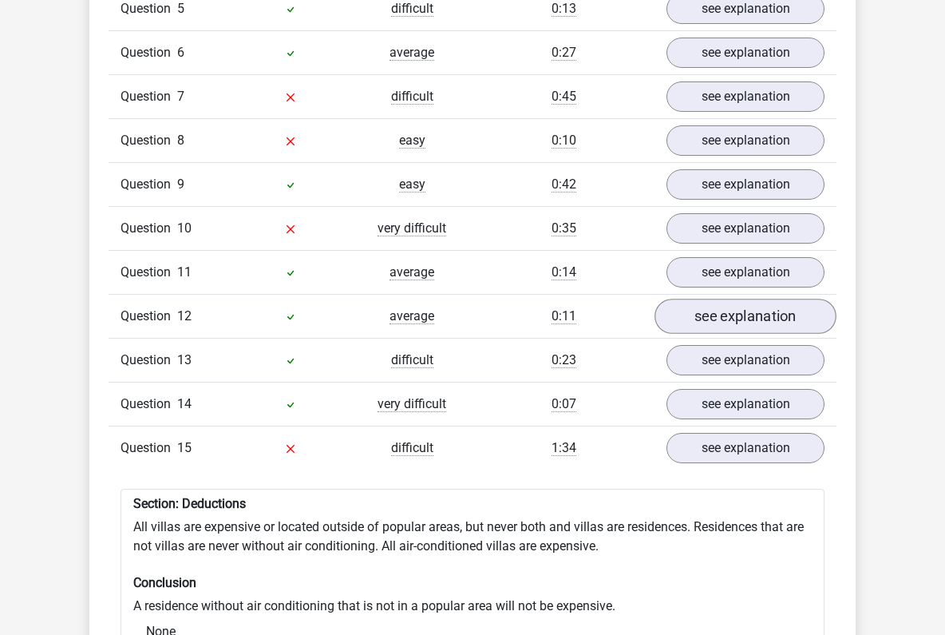
scroll to position [2458, 0]
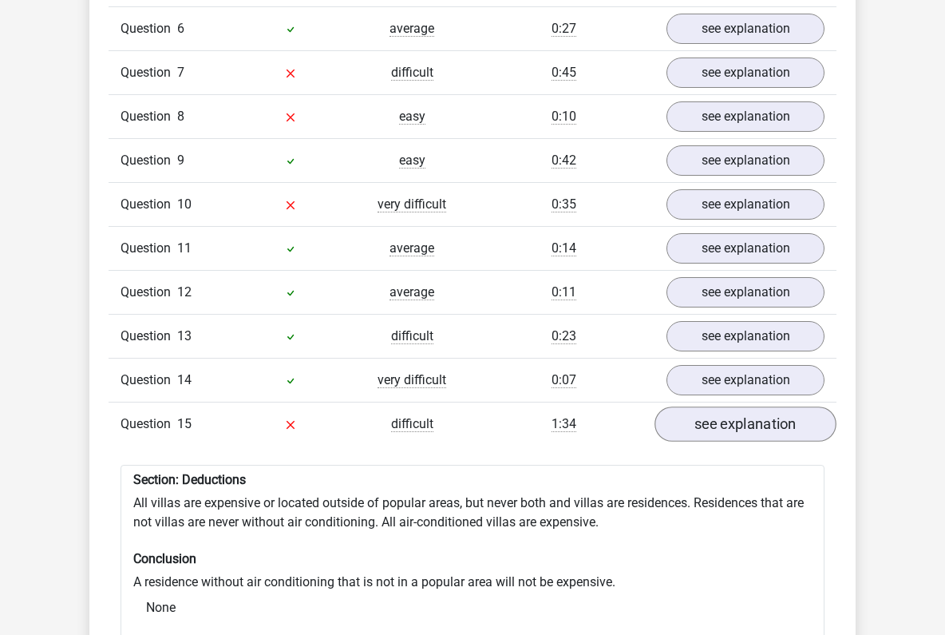
click at [747, 409] on link "see explanation" at bounding box center [746, 423] width 182 height 35
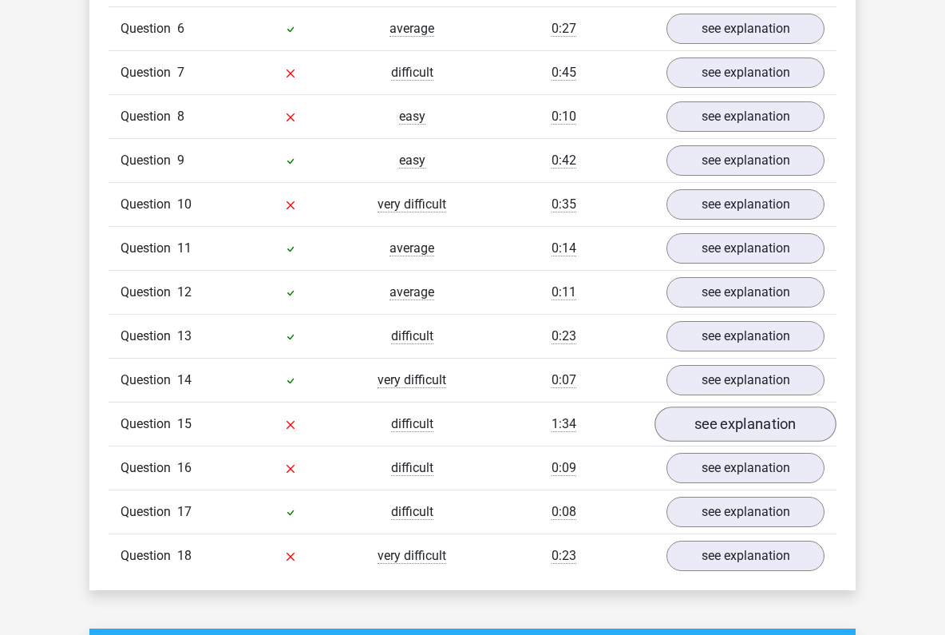
click at [747, 412] on link "see explanation" at bounding box center [746, 423] width 182 height 35
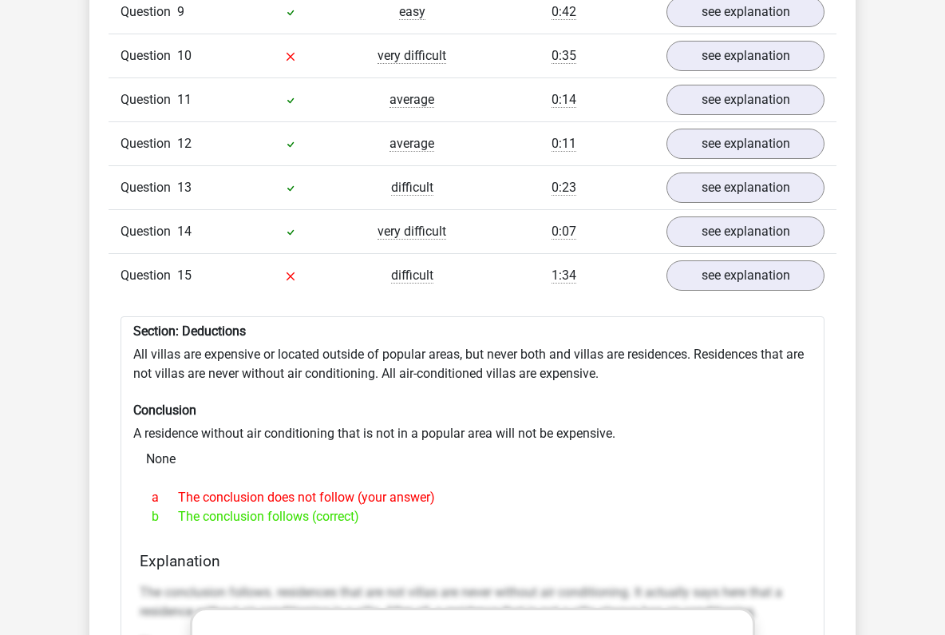
scroll to position [2603, 0]
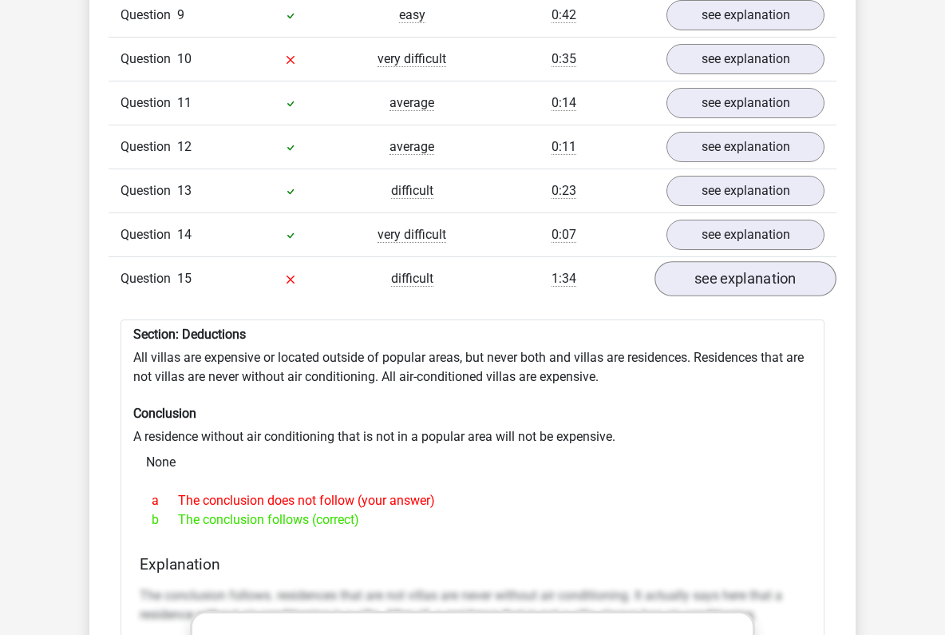
click at [714, 274] on link "see explanation" at bounding box center [746, 278] width 182 height 35
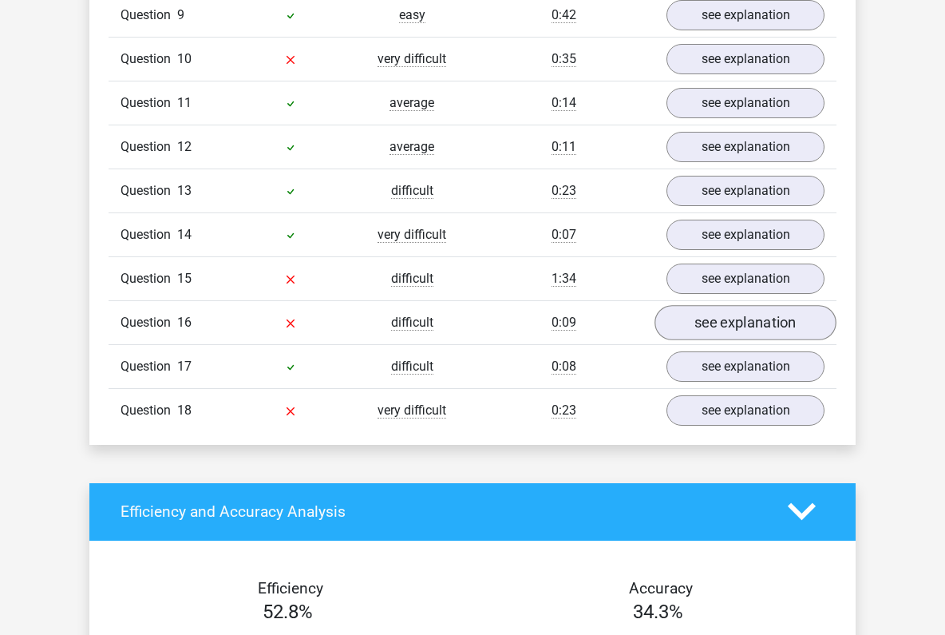
click at [718, 315] on link "see explanation" at bounding box center [746, 322] width 182 height 35
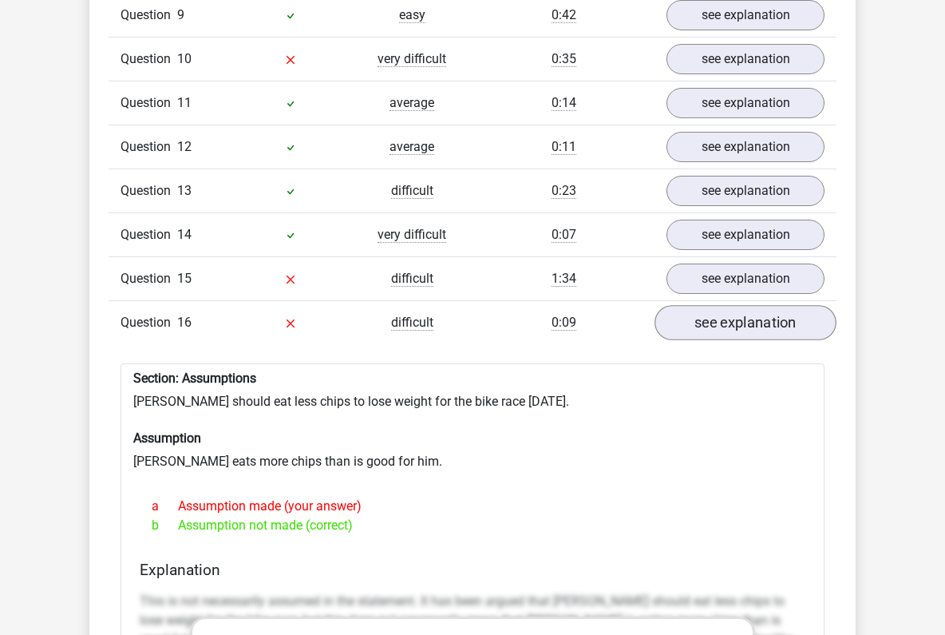
click at [738, 305] on link "see explanation" at bounding box center [746, 322] width 182 height 35
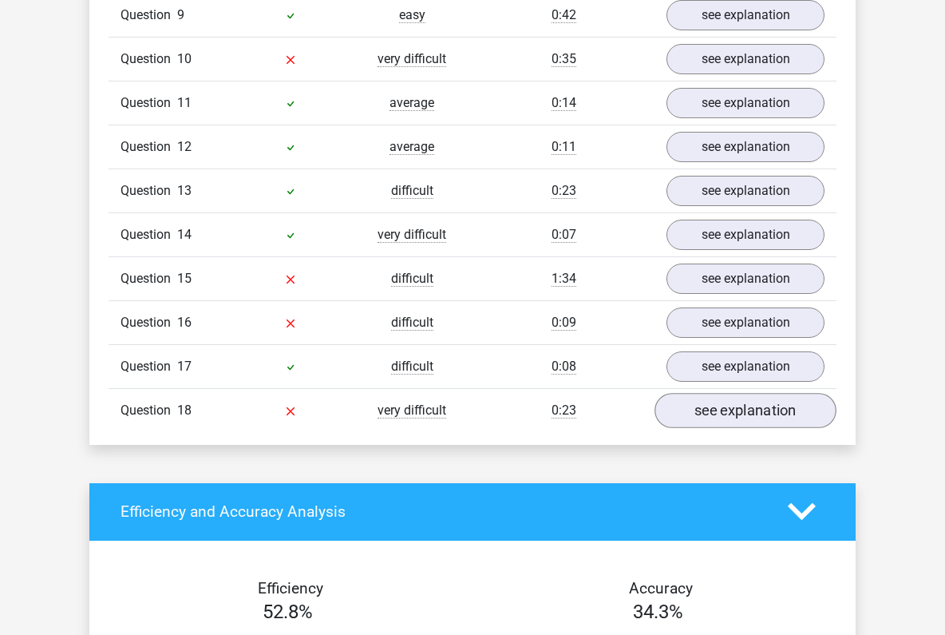
click at [740, 399] on link "see explanation" at bounding box center [746, 410] width 182 height 35
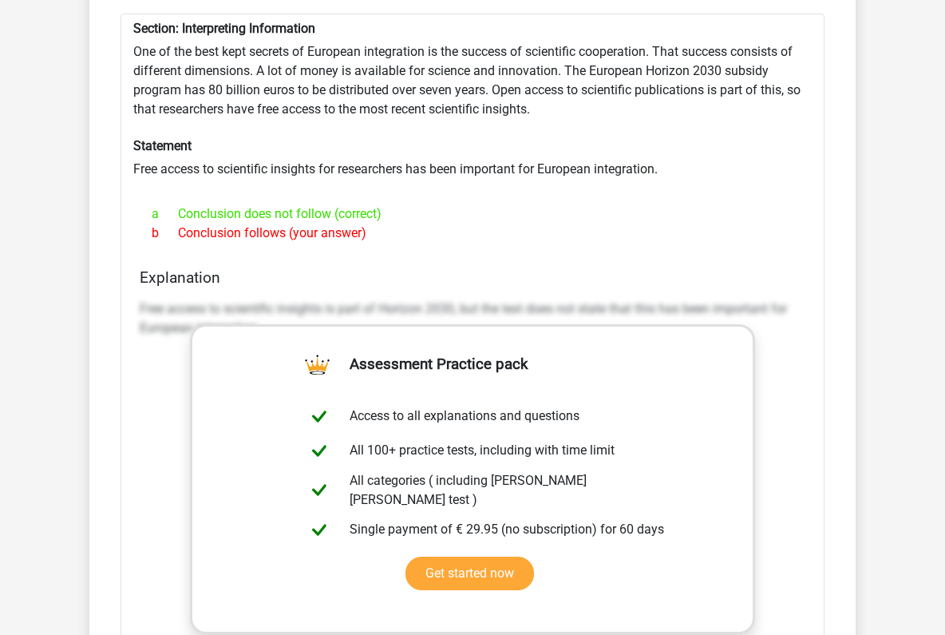
scroll to position [2933, 0]
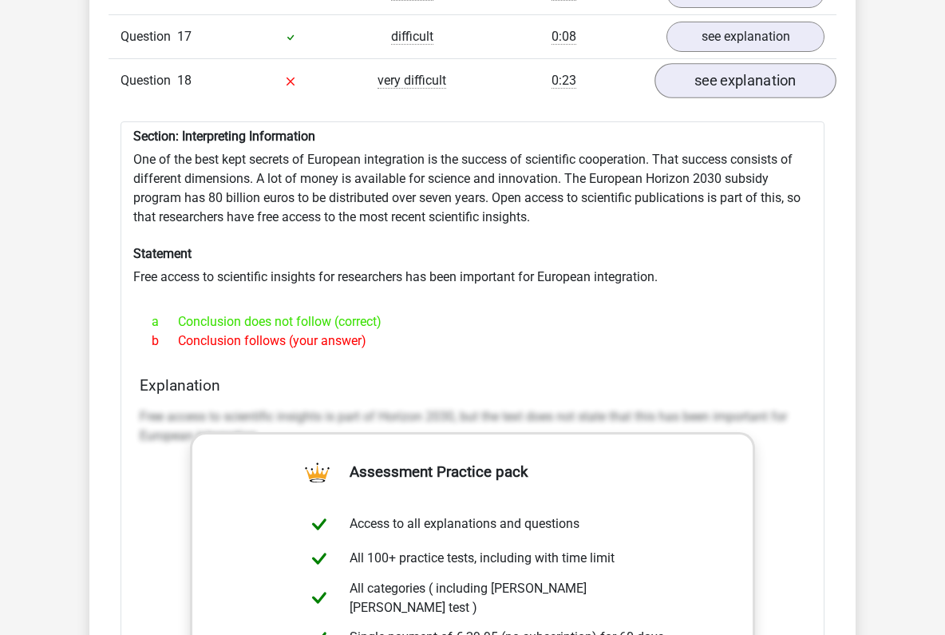
click at [722, 70] on link "see explanation" at bounding box center [746, 80] width 182 height 35
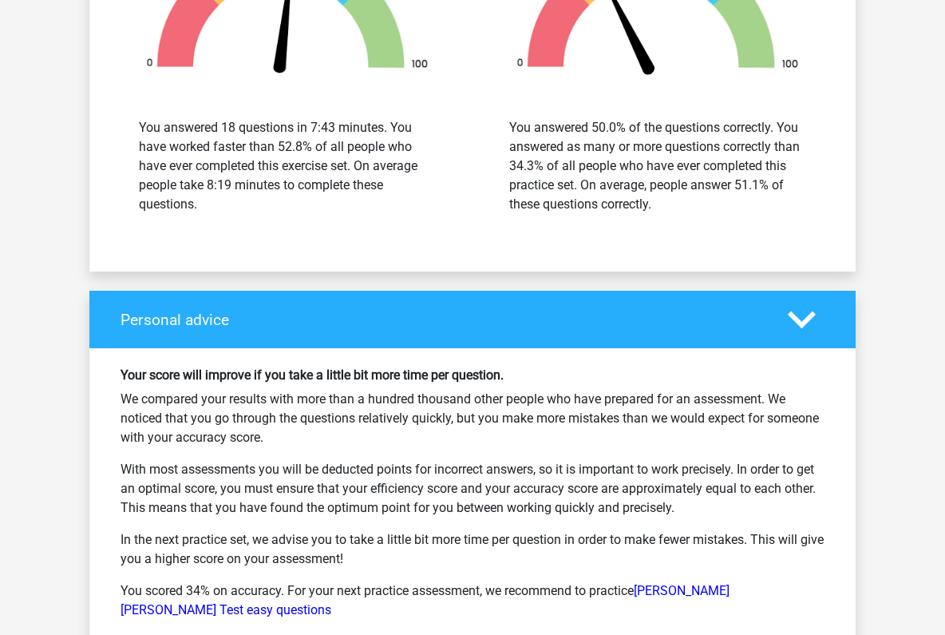
scroll to position [3463, 0]
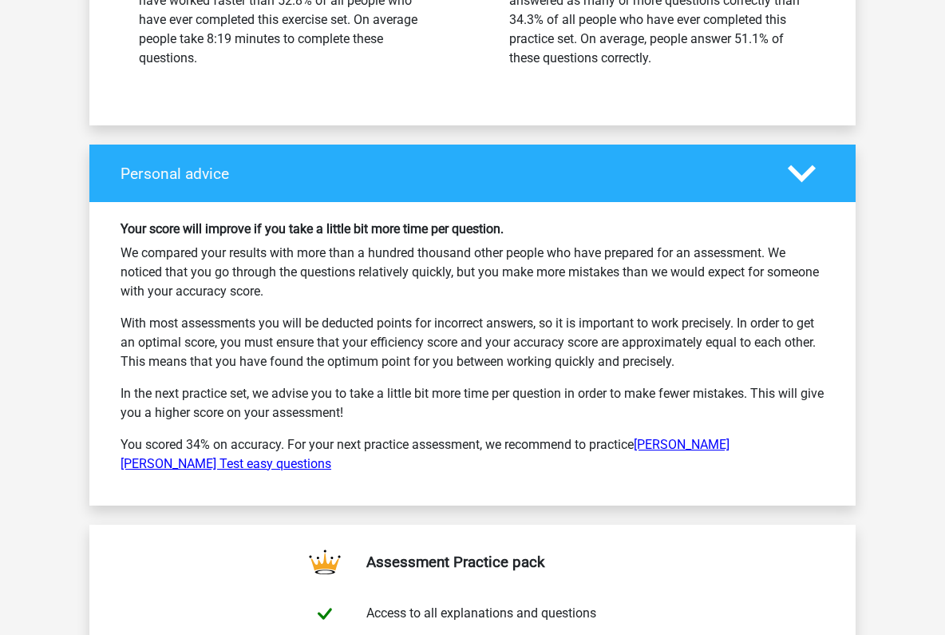
click at [727, 438] on link "Watson Glaser Test easy questions" at bounding box center [425, 454] width 609 height 34
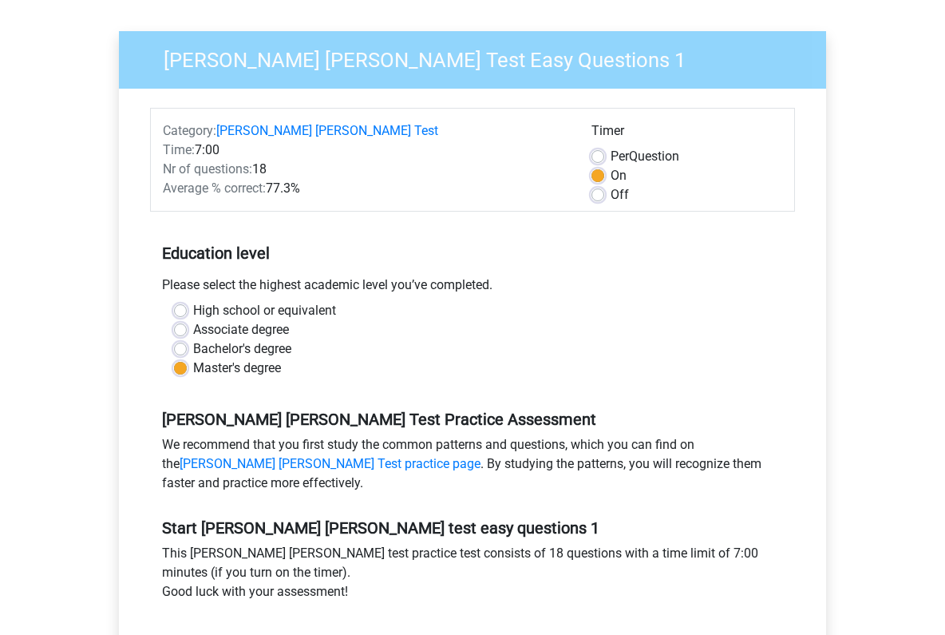
scroll to position [177, 0]
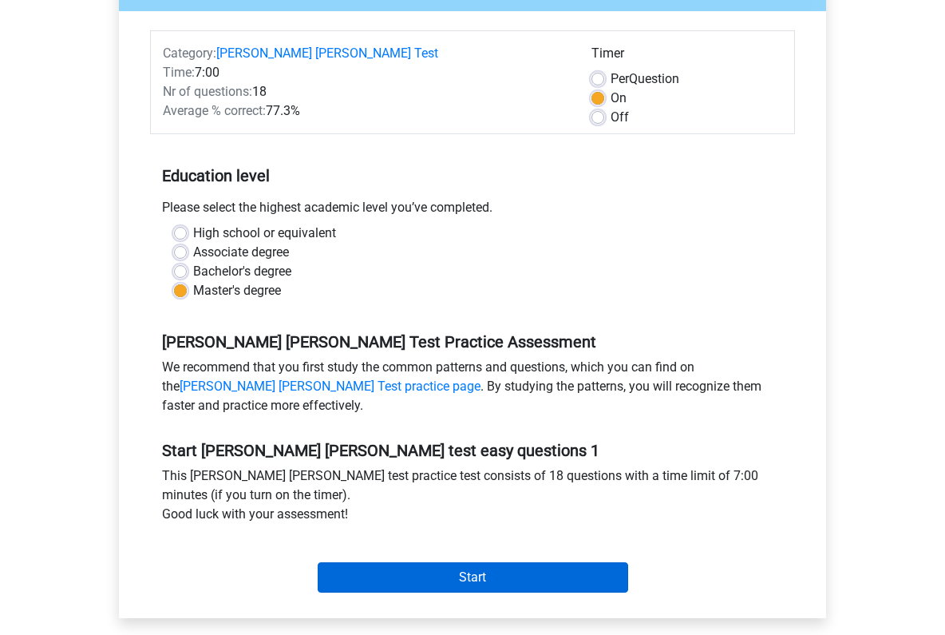
click at [450, 569] on input "Start" at bounding box center [473, 577] width 311 height 30
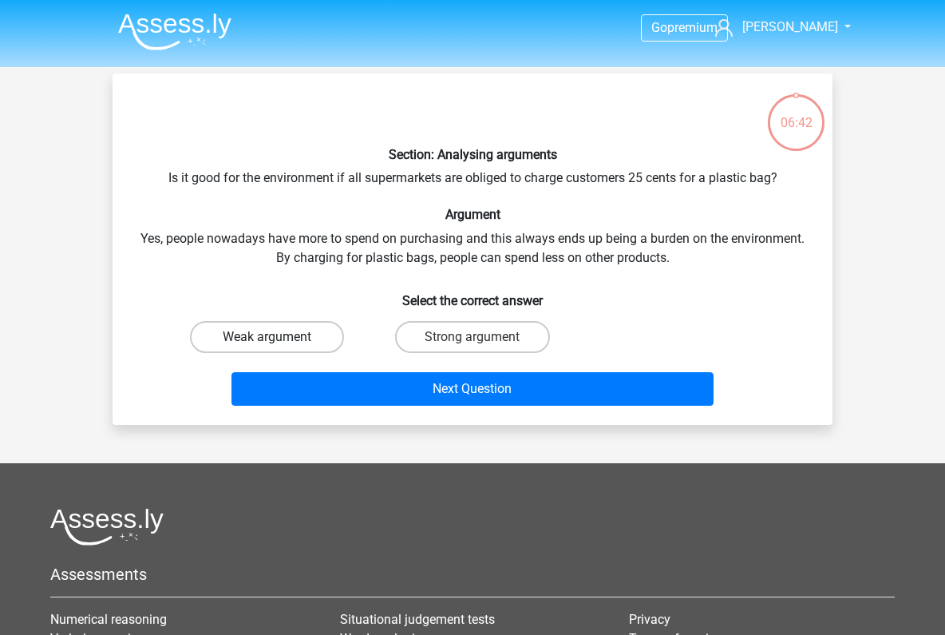
click at [312, 334] on label "Weak argument" at bounding box center [267, 337] width 154 height 32
click at [278, 337] on input "Weak argument" at bounding box center [272, 342] width 10 height 10
radio input "true"
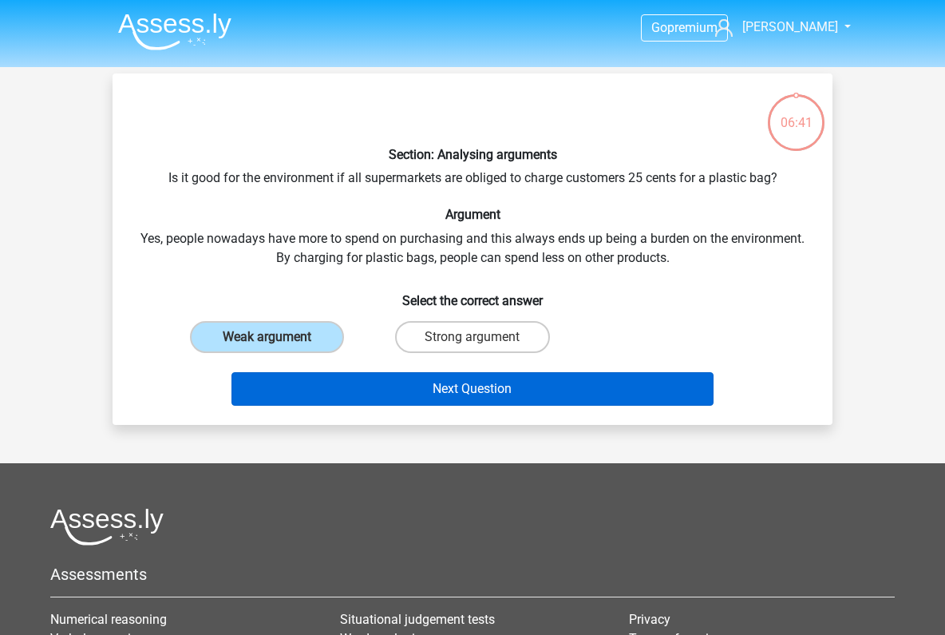
click at [497, 387] on button "Next Question" at bounding box center [472, 389] width 483 height 34
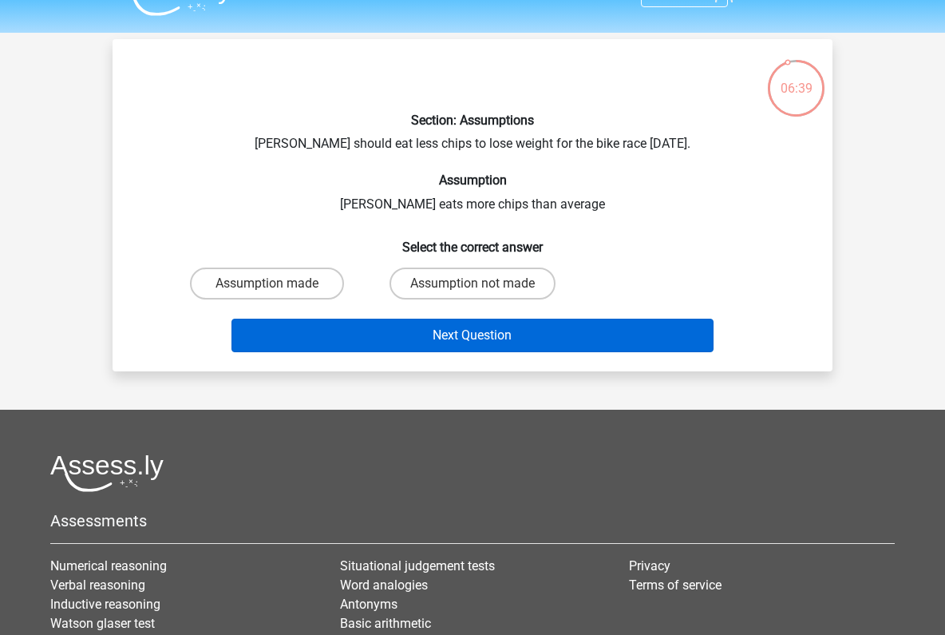
scroll to position [17, 0]
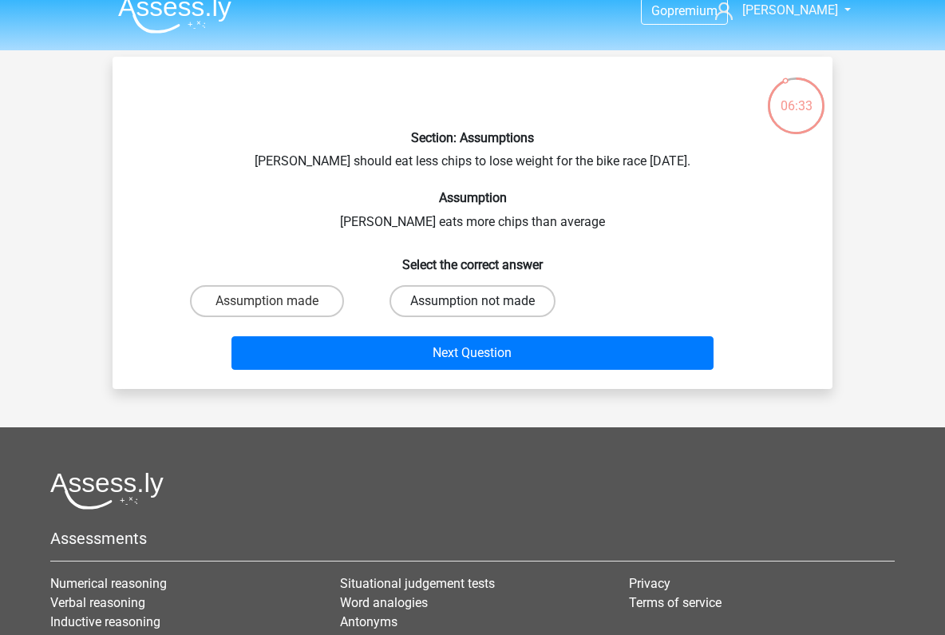
click at [491, 304] on label "Assumption not made" at bounding box center [473, 301] width 166 height 32
click at [483, 304] on input "Assumption not made" at bounding box center [478, 306] width 10 height 10
radio input "true"
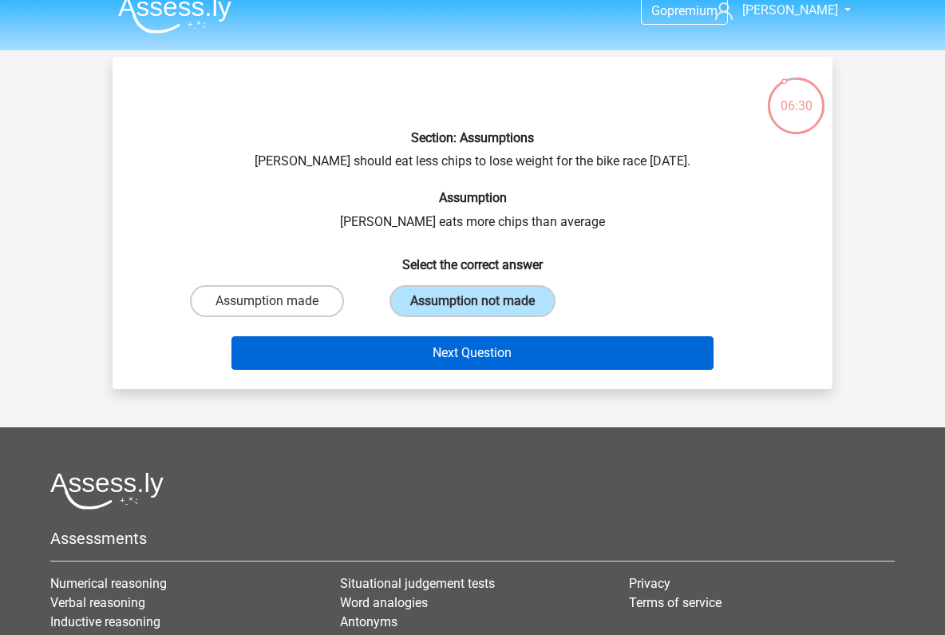
click at [489, 354] on button "Next Question" at bounding box center [472, 353] width 483 height 34
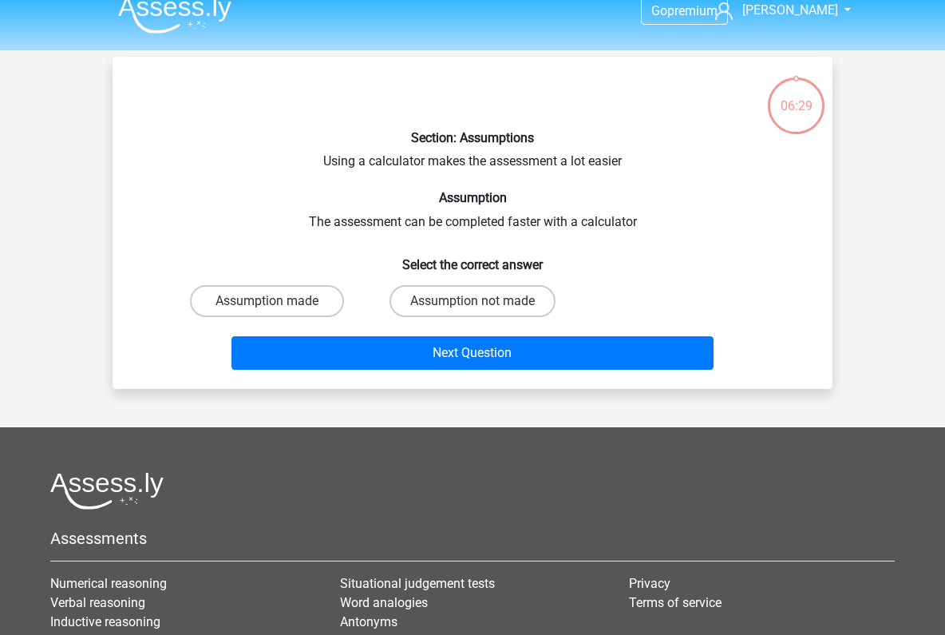
scroll to position [73, 0]
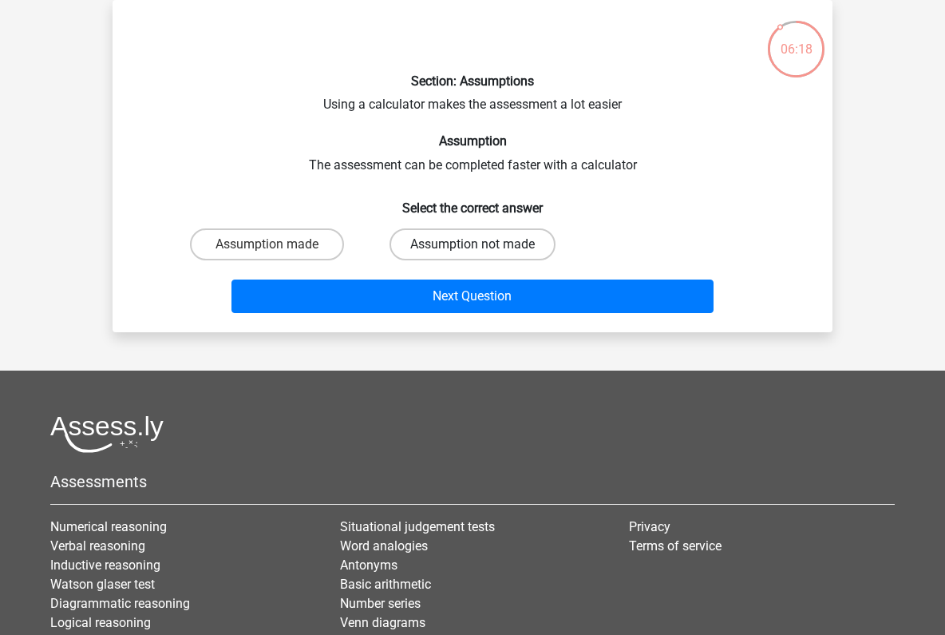
click at [481, 242] on label "Assumption not made" at bounding box center [473, 244] width 166 height 32
click at [481, 244] on input "Assumption not made" at bounding box center [478, 249] width 10 height 10
radio input "true"
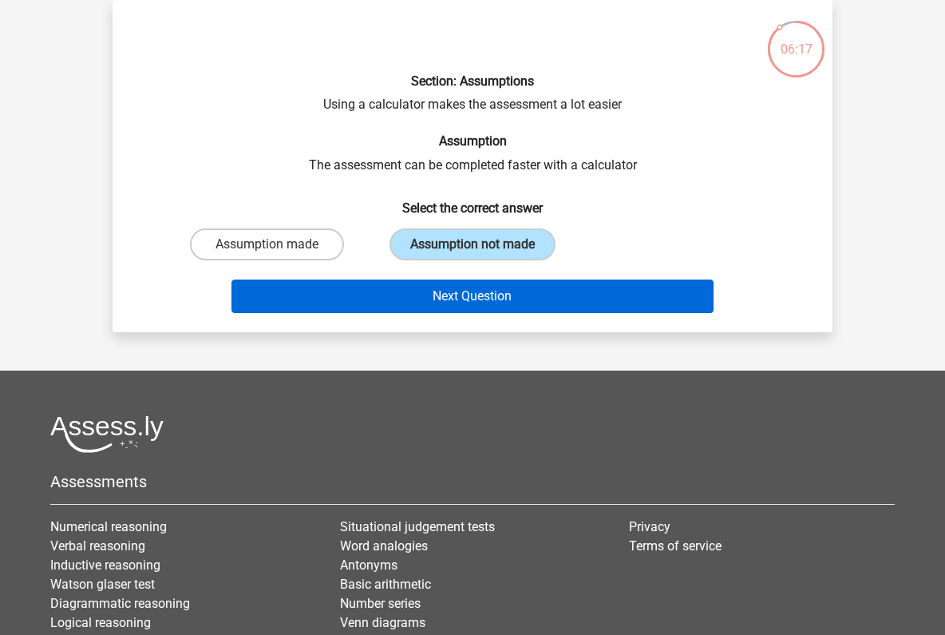
click at [489, 287] on button "Next Question" at bounding box center [472, 296] width 483 height 34
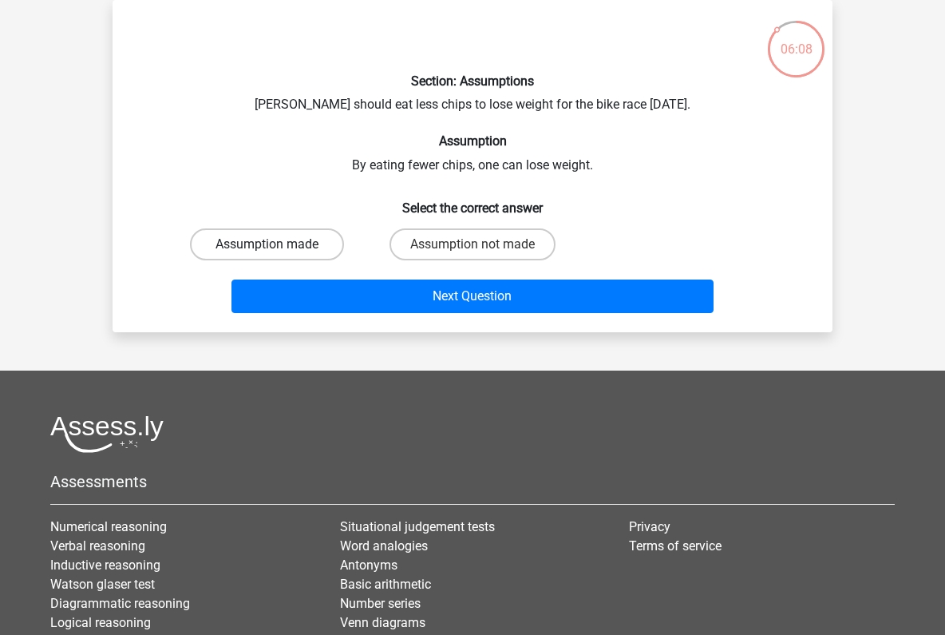
click at [293, 246] on label "Assumption made" at bounding box center [267, 244] width 154 height 32
click at [278, 246] on input "Assumption made" at bounding box center [272, 249] width 10 height 10
radio input "true"
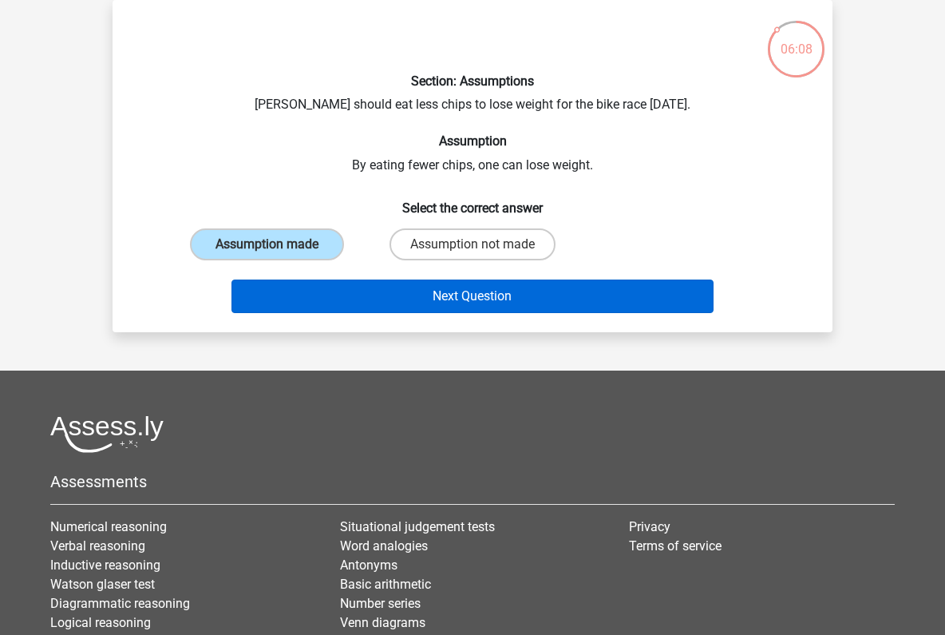
click at [498, 294] on button "Next Question" at bounding box center [472, 296] width 483 height 34
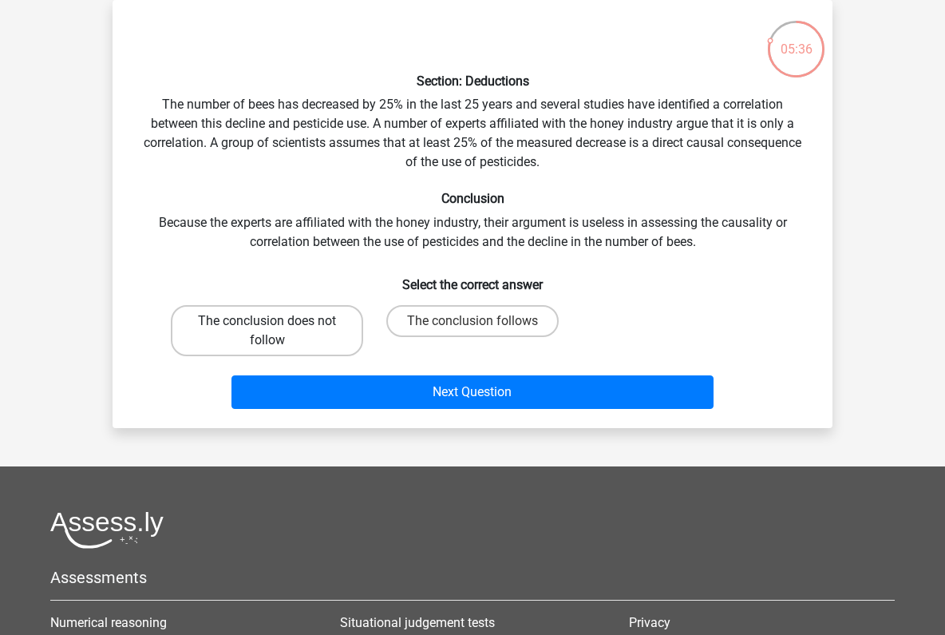
click at [306, 332] on label "The conclusion does not follow" at bounding box center [267, 330] width 192 height 51
click at [278, 331] on input "The conclusion does not follow" at bounding box center [272, 326] width 10 height 10
radio input "true"
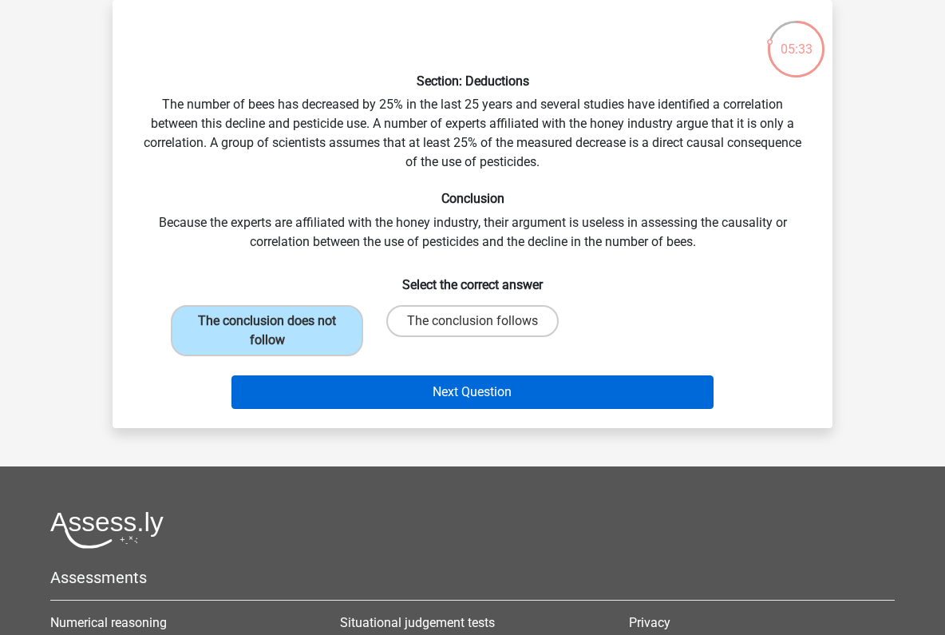
click at [471, 394] on button "Next Question" at bounding box center [472, 392] width 483 height 34
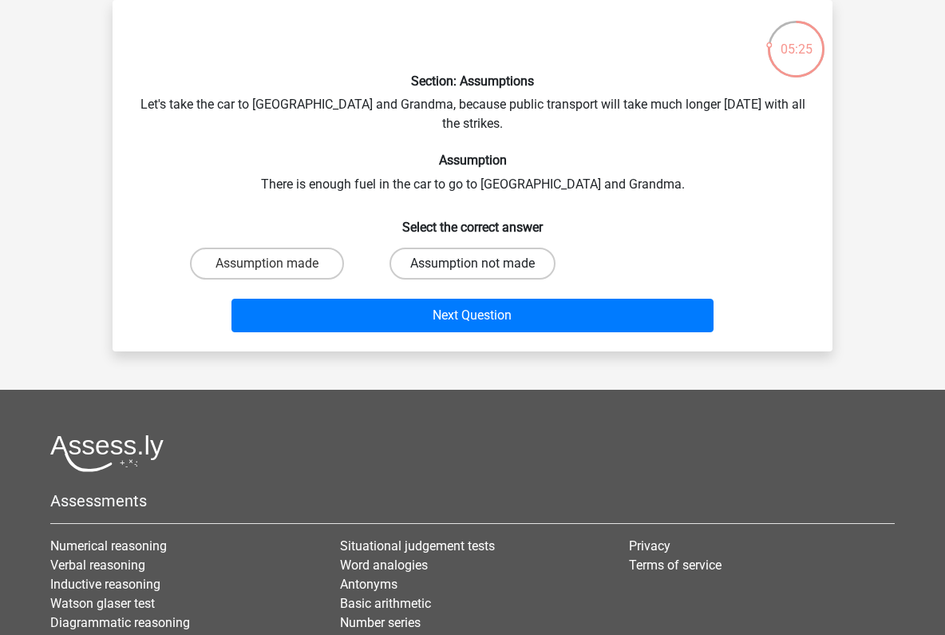
click at [451, 247] on label "Assumption not made" at bounding box center [473, 263] width 166 height 32
click at [473, 263] on input "Assumption not made" at bounding box center [478, 268] width 10 height 10
radio input "true"
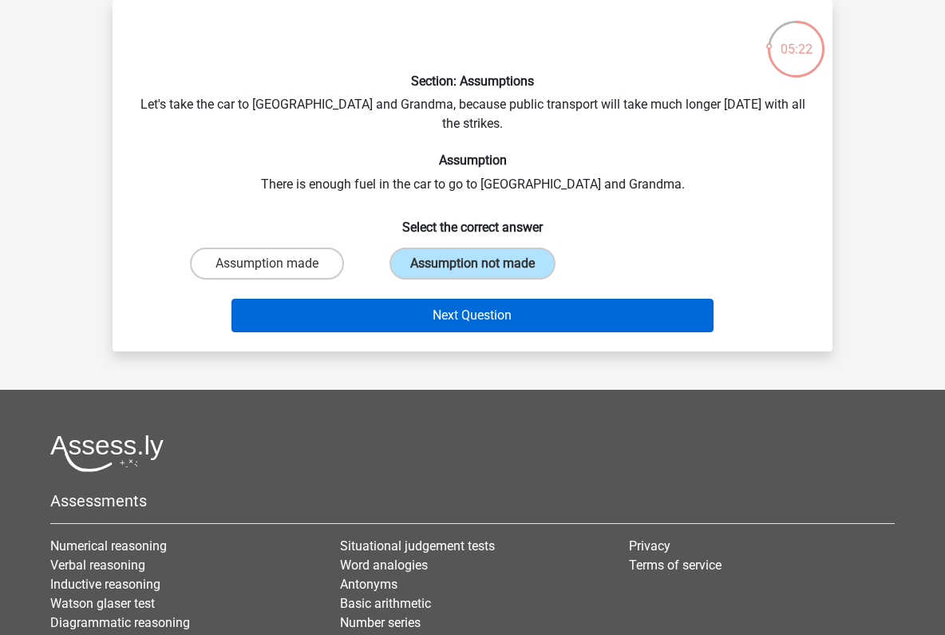
click at [494, 299] on button "Next Question" at bounding box center [472, 316] width 483 height 34
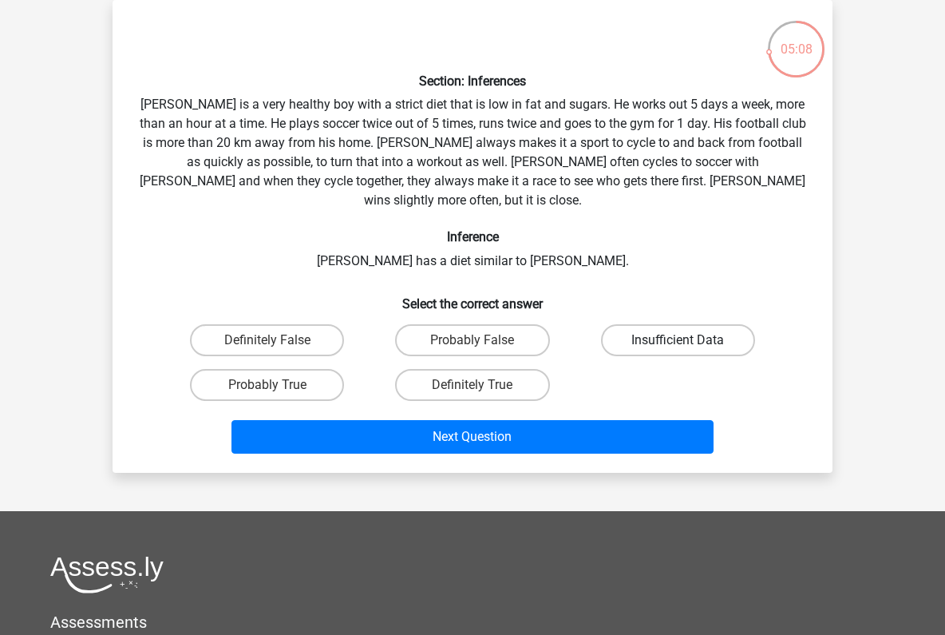
click at [651, 331] on label "Insufficient Data" at bounding box center [678, 340] width 154 height 32
click at [678, 340] on input "Insufficient Data" at bounding box center [683, 345] width 10 height 10
radio input "true"
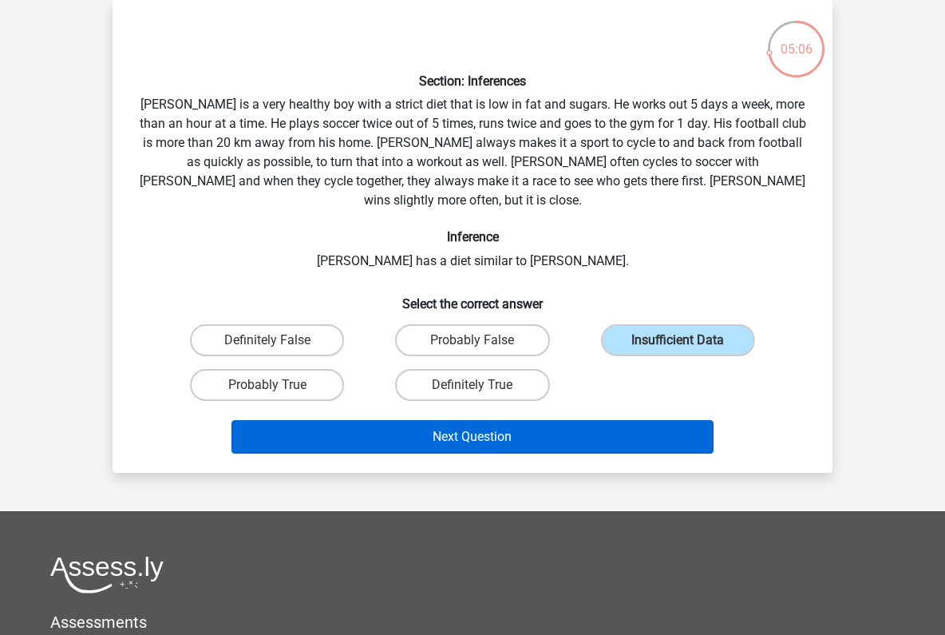
click at [472, 420] on button "Next Question" at bounding box center [472, 437] width 483 height 34
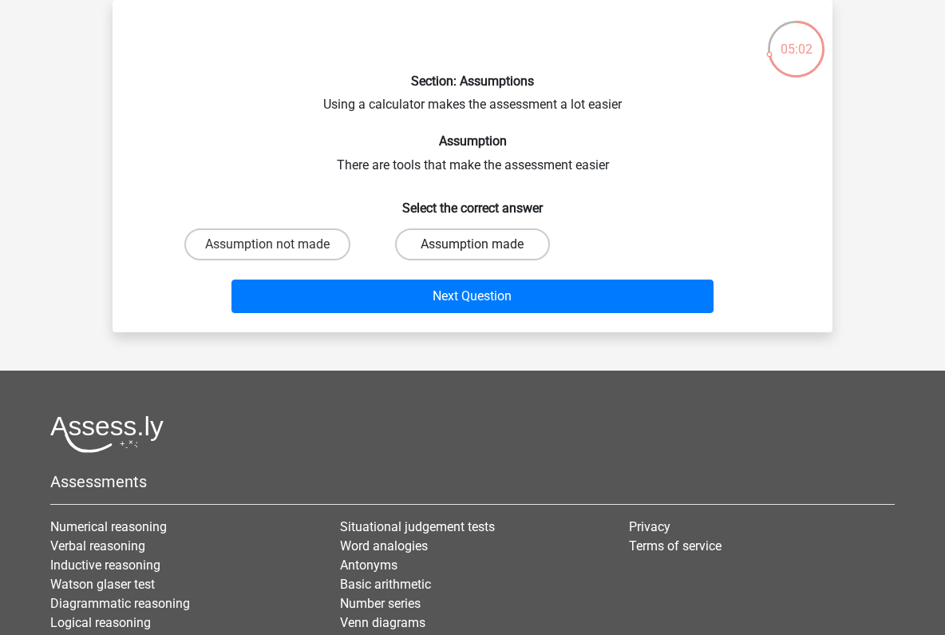
click at [465, 247] on label "Assumption made" at bounding box center [472, 244] width 154 height 32
click at [473, 247] on input "Assumption made" at bounding box center [478, 249] width 10 height 10
radio input "true"
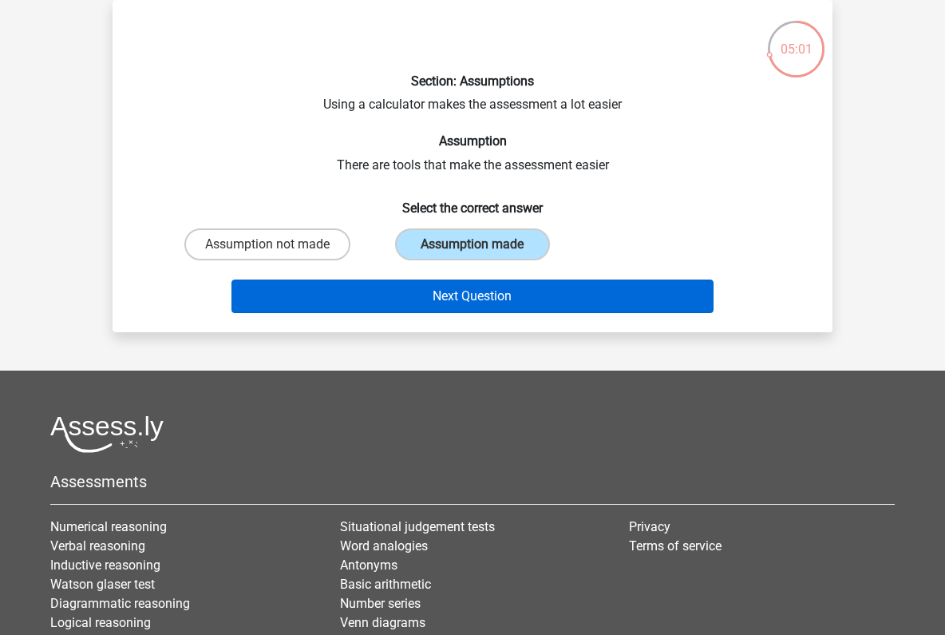
click at [492, 295] on button "Next Question" at bounding box center [472, 296] width 483 height 34
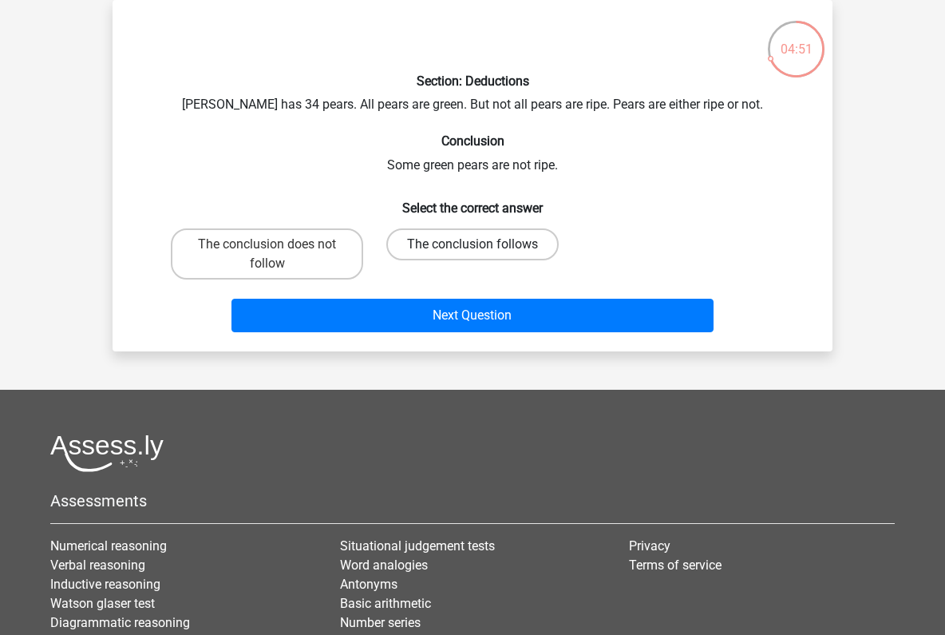
click at [474, 240] on label "The conclusion follows" at bounding box center [472, 244] width 172 height 32
click at [474, 244] on input "The conclusion follows" at bounding box center [478, 249] width 10 height 10
radio input "true"
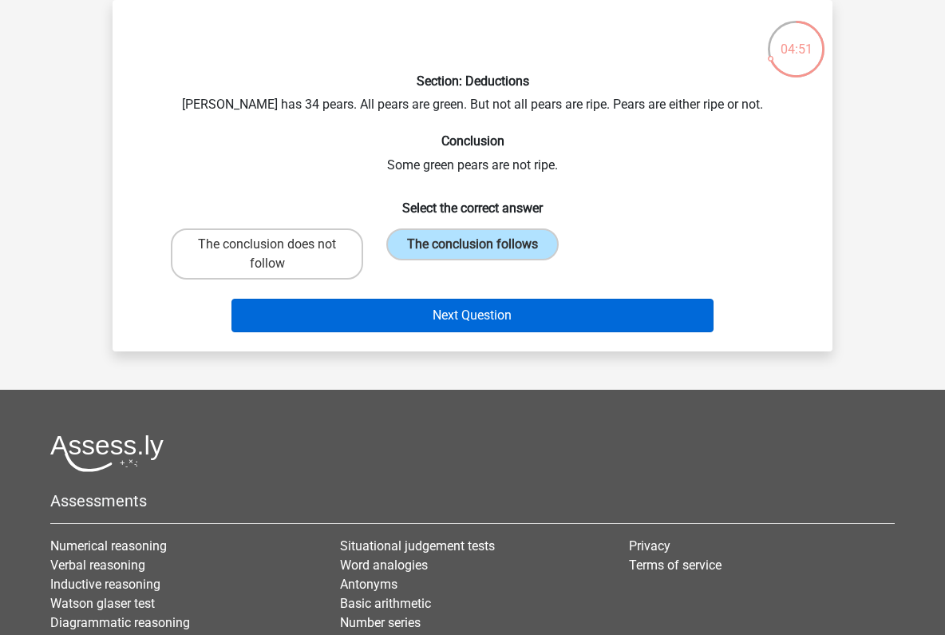
click at [497, 317] on button "Next Question" at bounding box center [472, 316] width 483 height 34
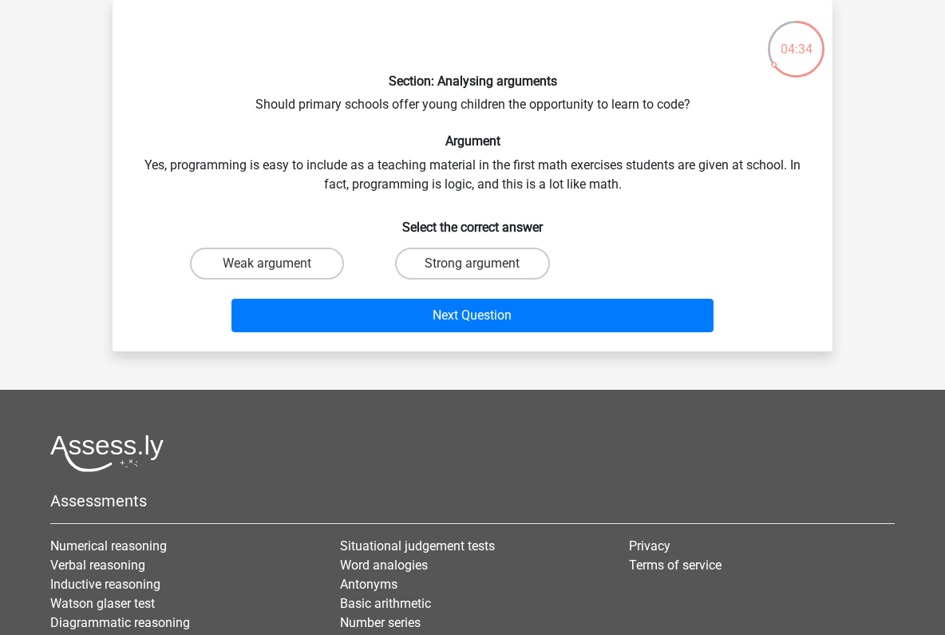
click at [480, 267] on input "Strong argument" at bounding box center [478, 268] width 10 height 10
radio input "true"
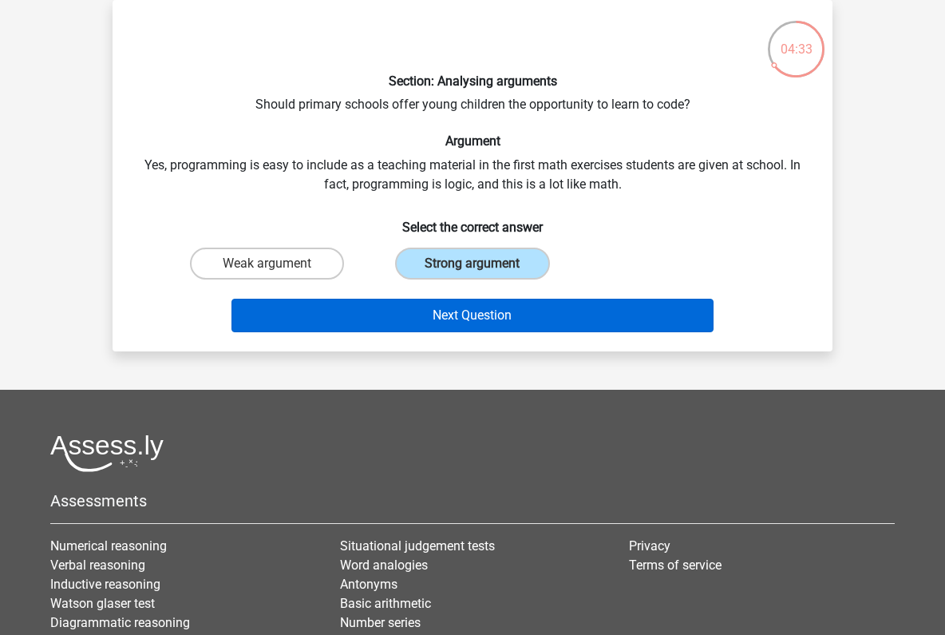
click at [490, 307] on button "Next Question" at bounding box center [472, 316] width 483 height 34
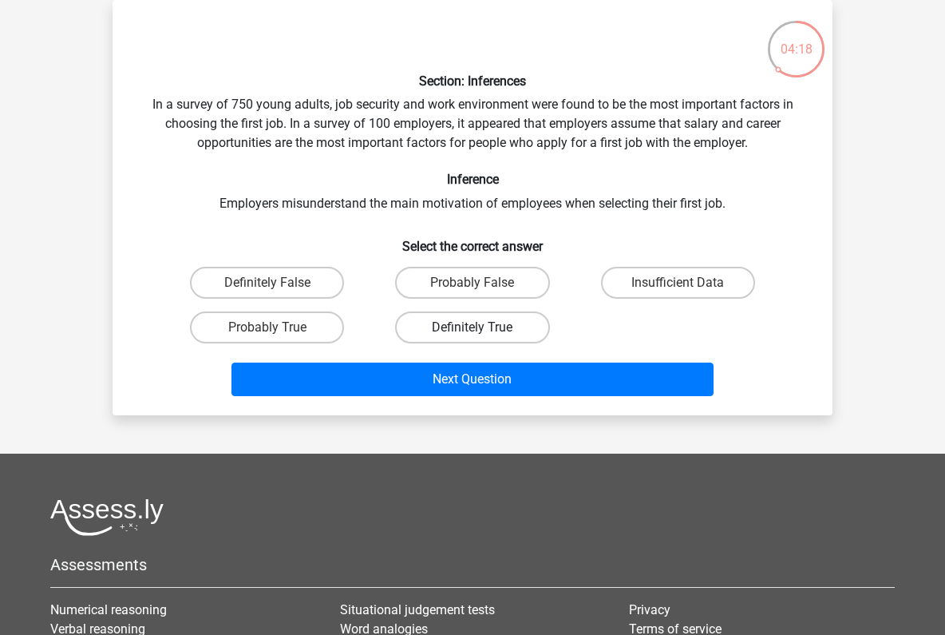
click at [442, 330] on label "Definitely True" at bounding box center [472, 327] width 154 height 32
click at [473, 330] on input "Definitely True" at bounding box center [478, 332] width 10 height 10
radio input "true"
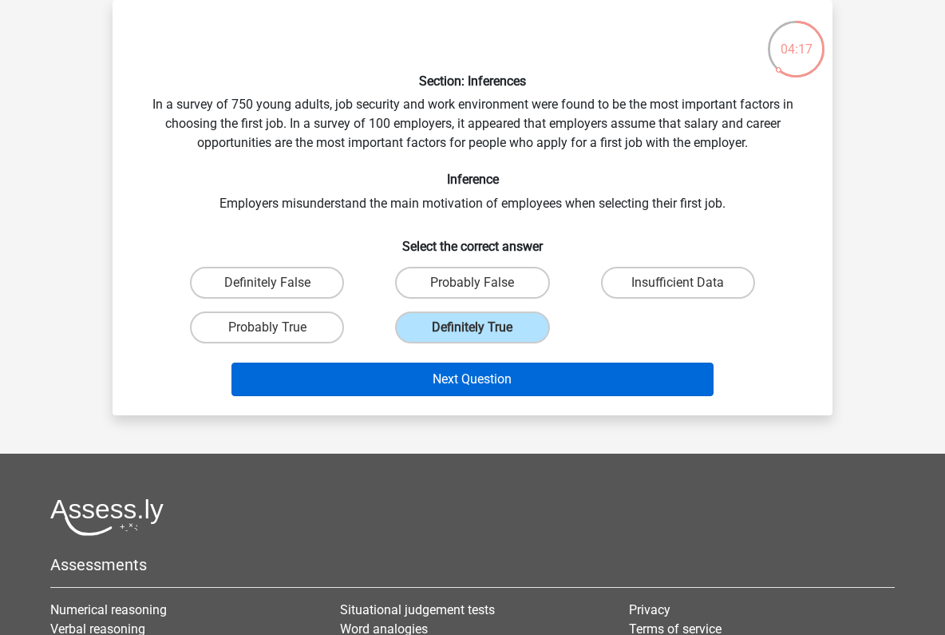
click at [451, 379] on button "Next Question" at bounding box center [472, 379] width 483 height 34
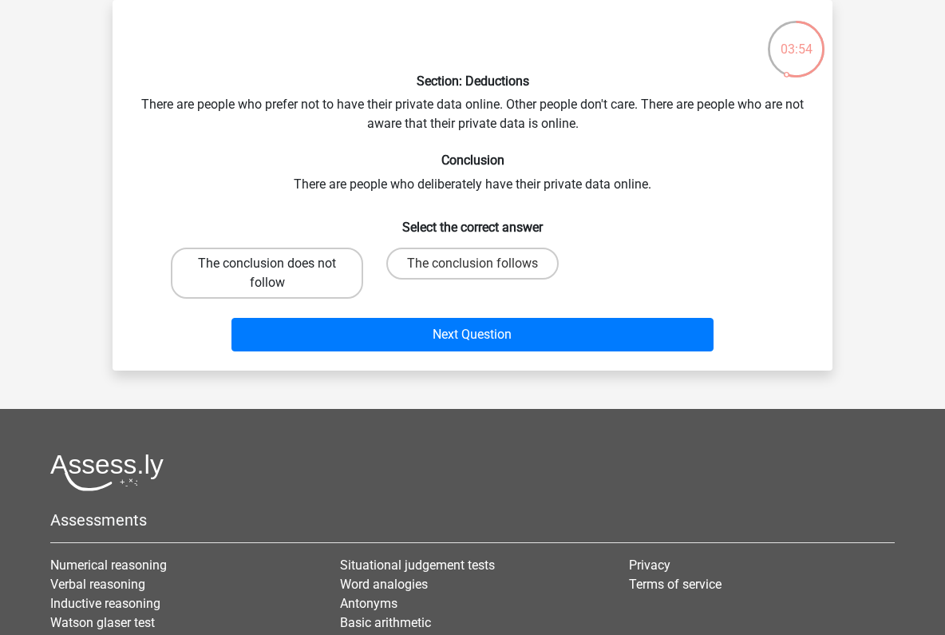
click at [314, 271] on label "The conclusion does not follow" at bounding box center [267, 272] width 192 height 51
click at [278, 271] on input "The conclusion does not follow" at bounding box center [272, 268] width 10 height 10
radio input "true"
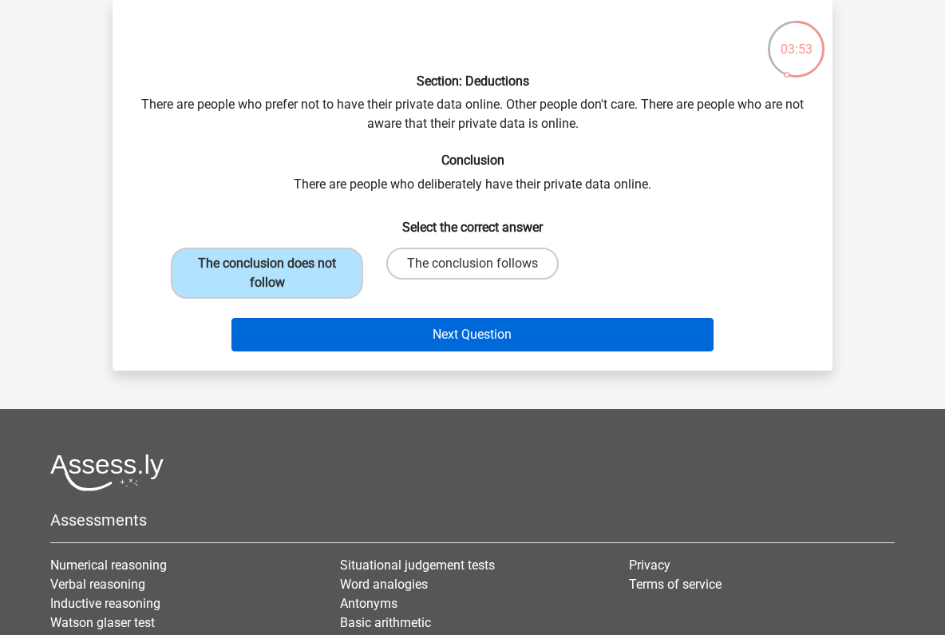
click at [481, 334] on button "Next Question" at bounding box center [472, 335] width 483 height 34
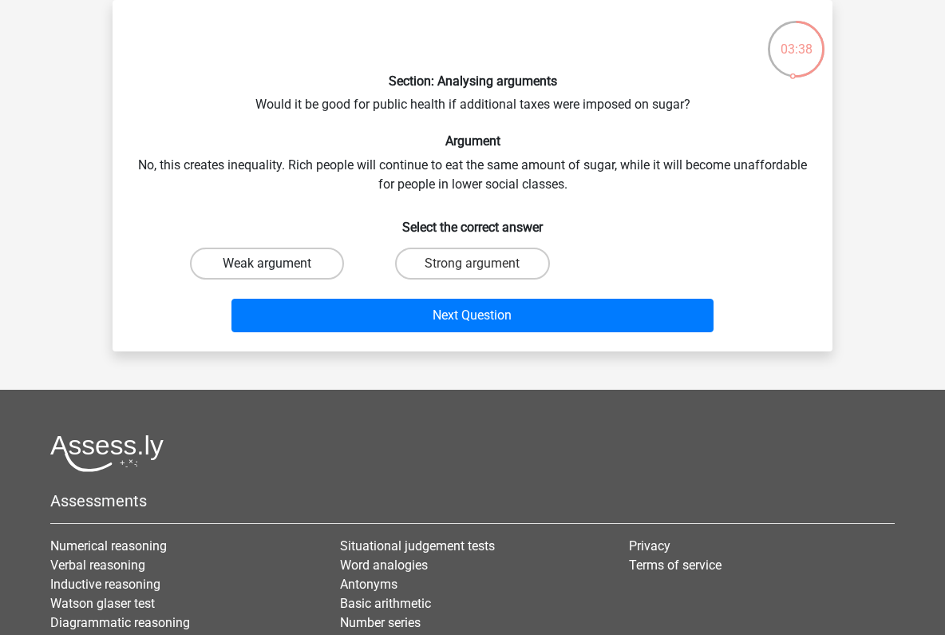
click at [293, 264] on label "Weak argument" at bounding box center [267, 263] width 154 height 32
click at [278, 264] on input "Weak argument" at bounding box center [272, 268] width 10 height 10
radio input "true"
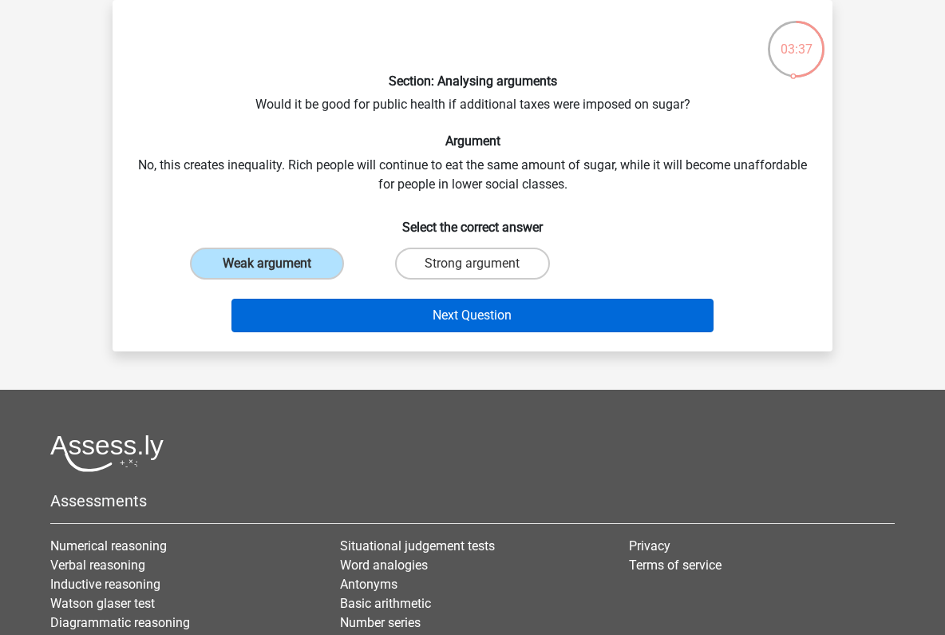
click at [457, 319] on button "Next Question" at bounding box center [472, 316] width 483 height 34
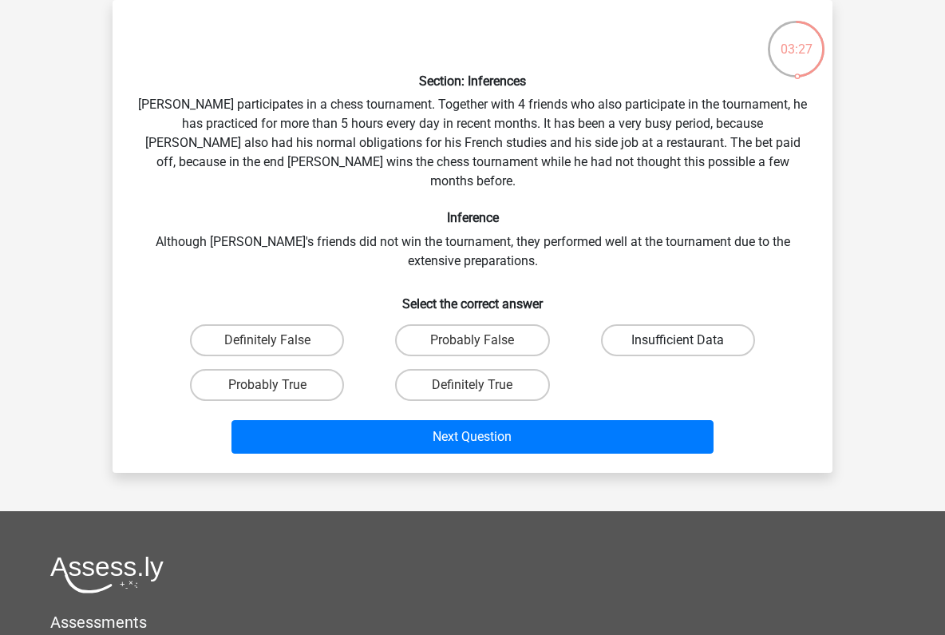
click at [648, 324] on label "Insufficient Data" at bounding box center [678, 340] width 154 height 32
click at [678, 340] on input "Insufficient Data" at bounding box center [683, 345] width 10 height 10
radio input "true"
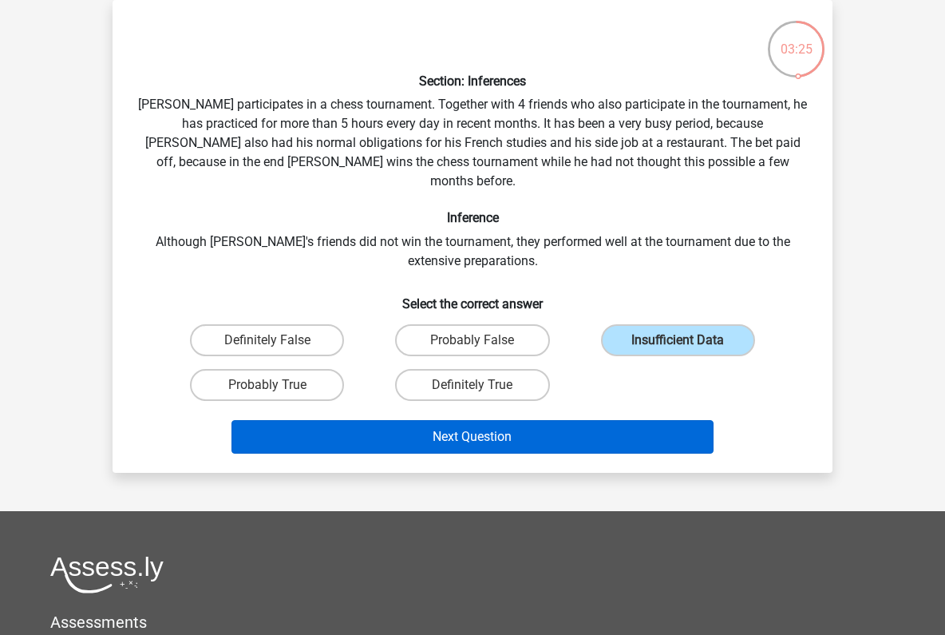
click at [471, 420] on button "Next Question" at bounding box center [472, 437] width 483 height 34
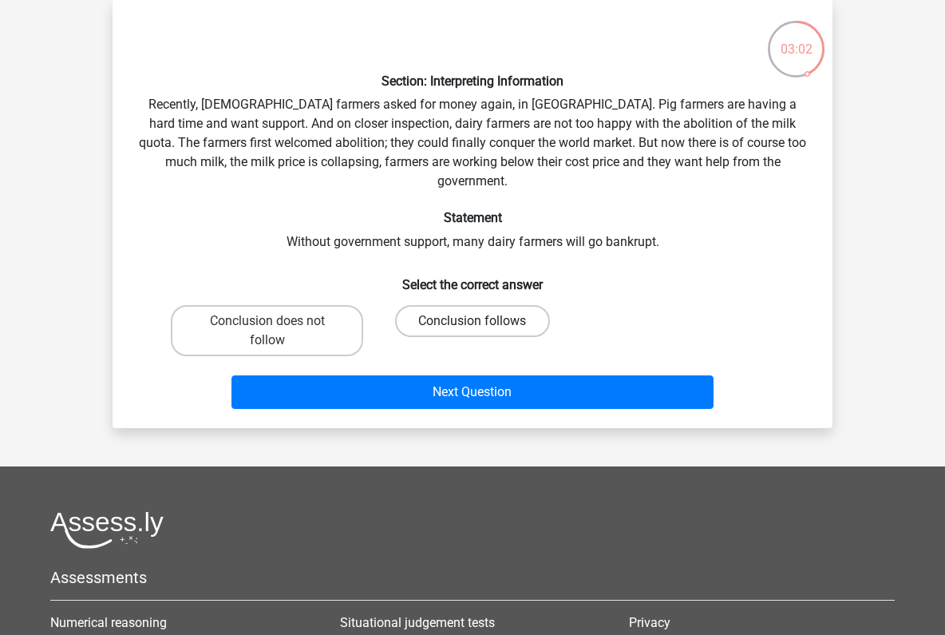
click at [448, 305] on label "Conclusion follows" at bounding box center [472, 321] width 154 height 32
click at [473, 321] on input "Conclusion follows" at bounding box center [478, 326] width 10 height 10
radio input "true"
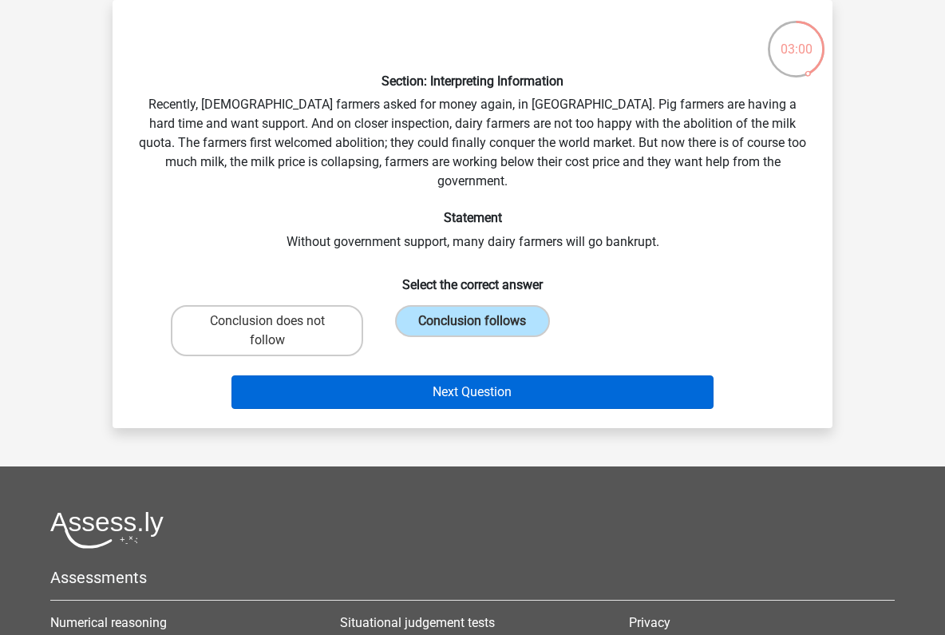
click at [496, 375] on button "Next Question" at bounding box center [472, 392] width 483 height 34
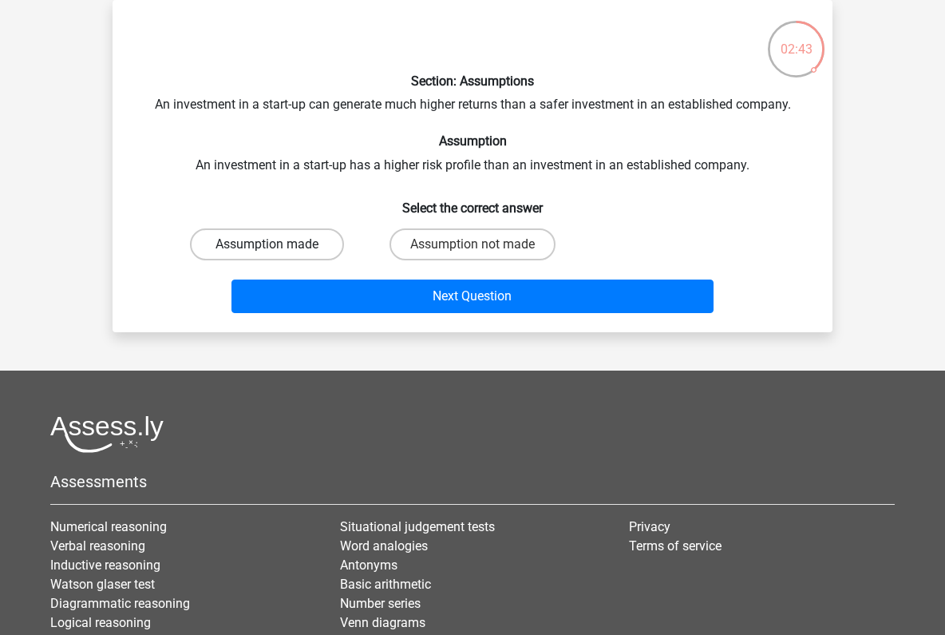
click at [303, 247] on label "Assumption made" at bounding box center [267, 244] width 154 height 32
click at [278, 247] on input "Assumption made" at bounding box center [272, 249] width 10 height 10
radio input "true"
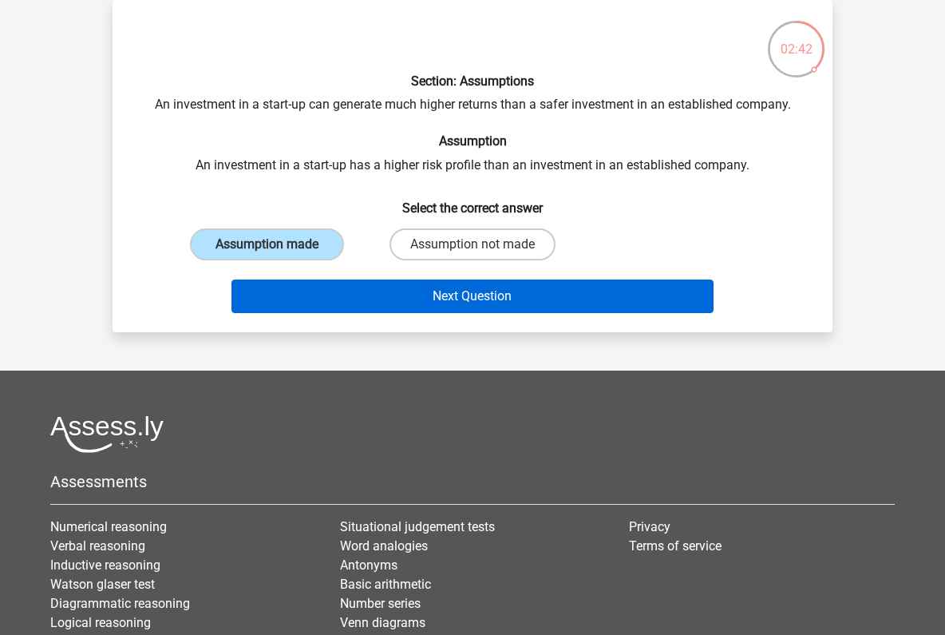
click at [453, 299] on button "Next Question" at bounding box center [472, 296] width 483 height 34
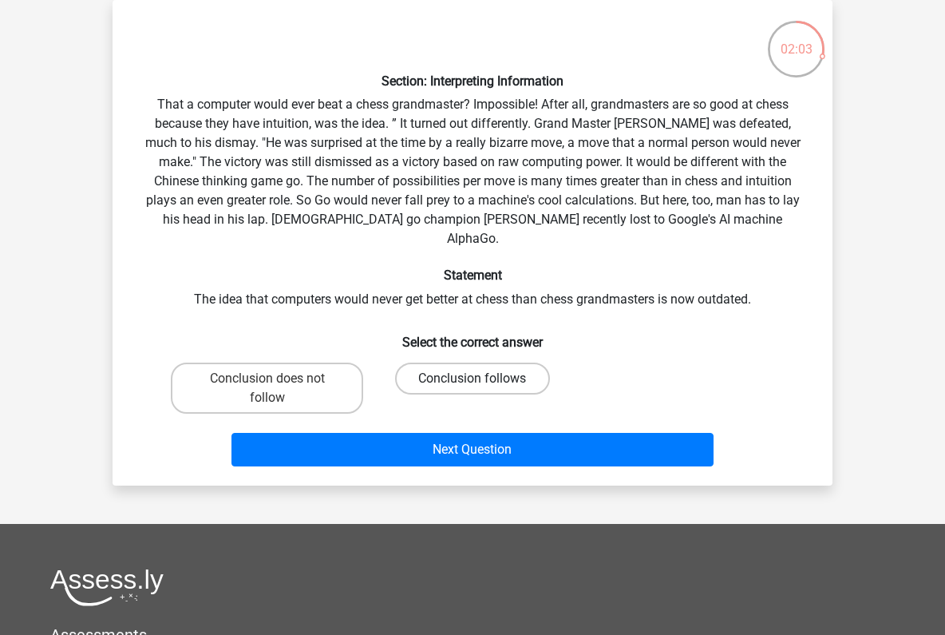
click at [496, 363] on label "Conclusion follows" at bounding box center [472, 378] width 154 height 32
click at [483, 378] on input "Conclusion follows" at bounding box center [478, 383] width 10 height 10
radio input "true"
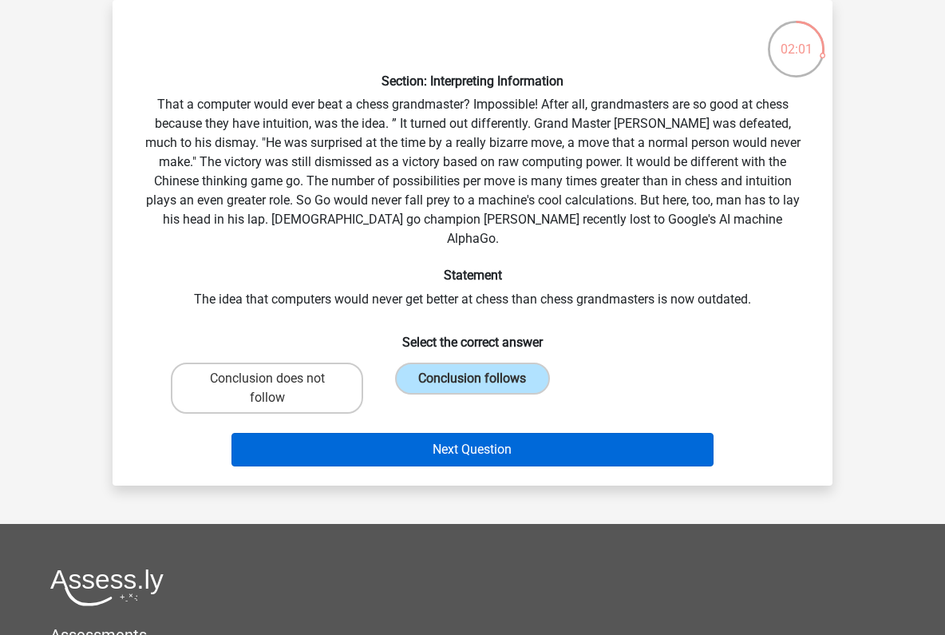
click at [492, 433] on button "Next Question" at bounding box center [472, 450] width 483 height 34
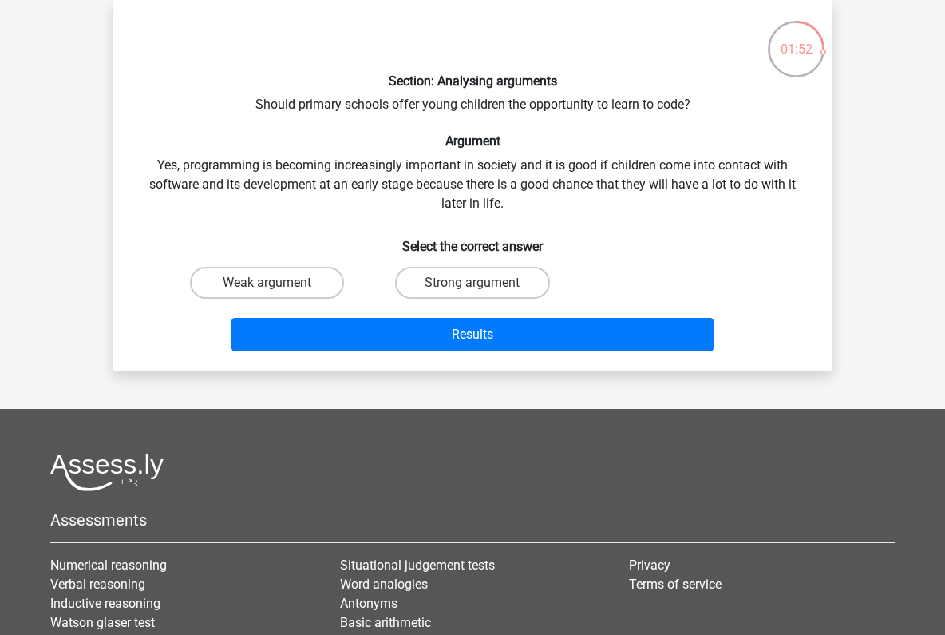
click at [473, 289] on input "Strong argument" at bounding box center [478, 288] width 10 height 10
radio input "true"
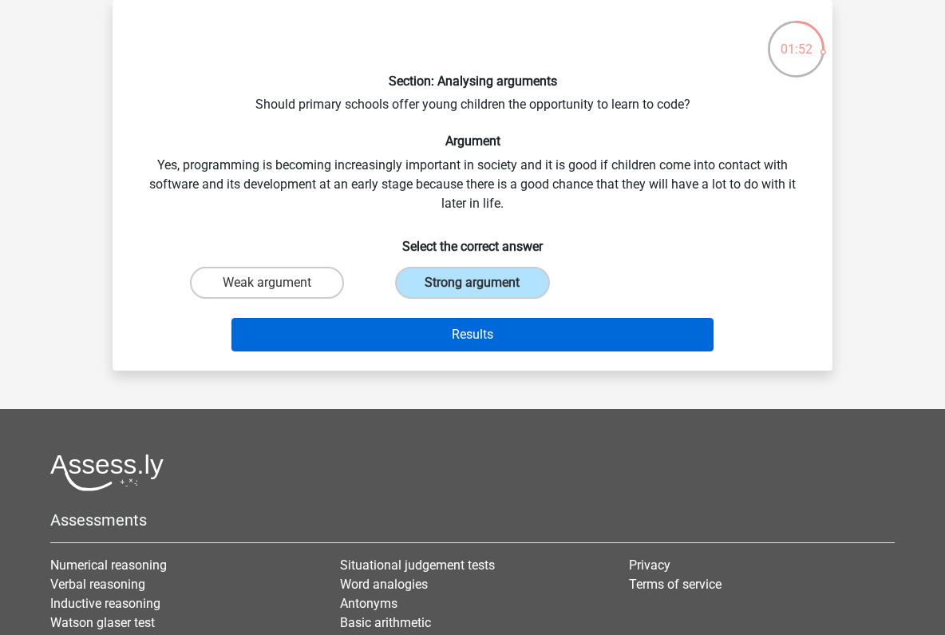
click at [488, 333] on button "Results" at bounding box center [472, 335] width 483 height 34
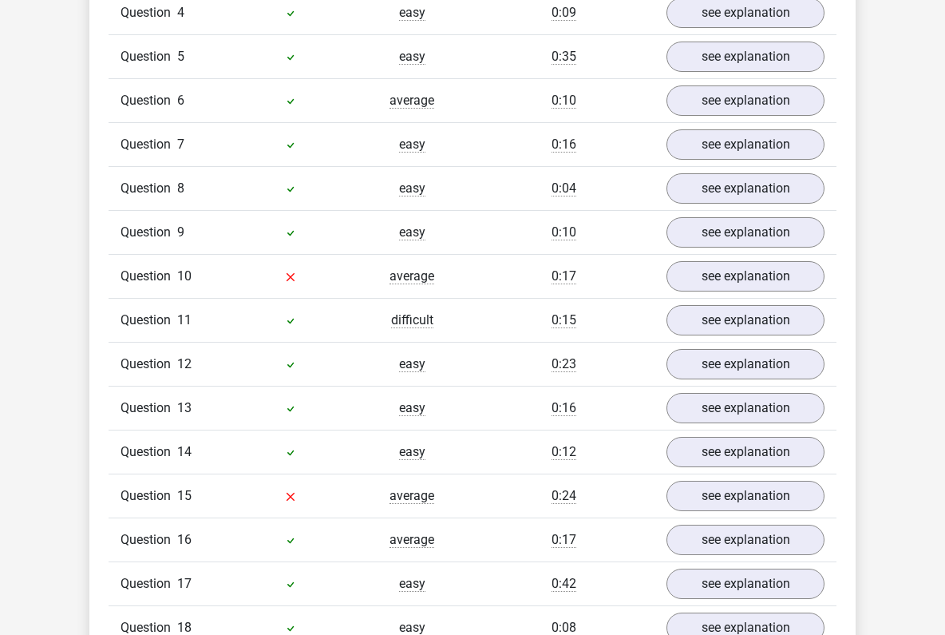
scroll to position [1612, 0]
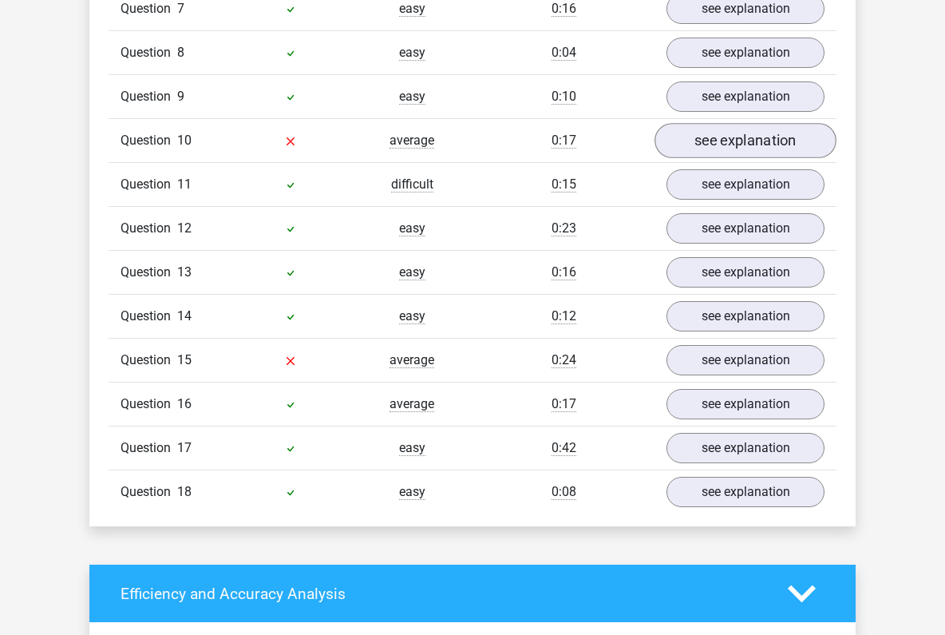
click at [707, 123] on link "see explanation" at bounding box center [746, 140] width 182 height 35
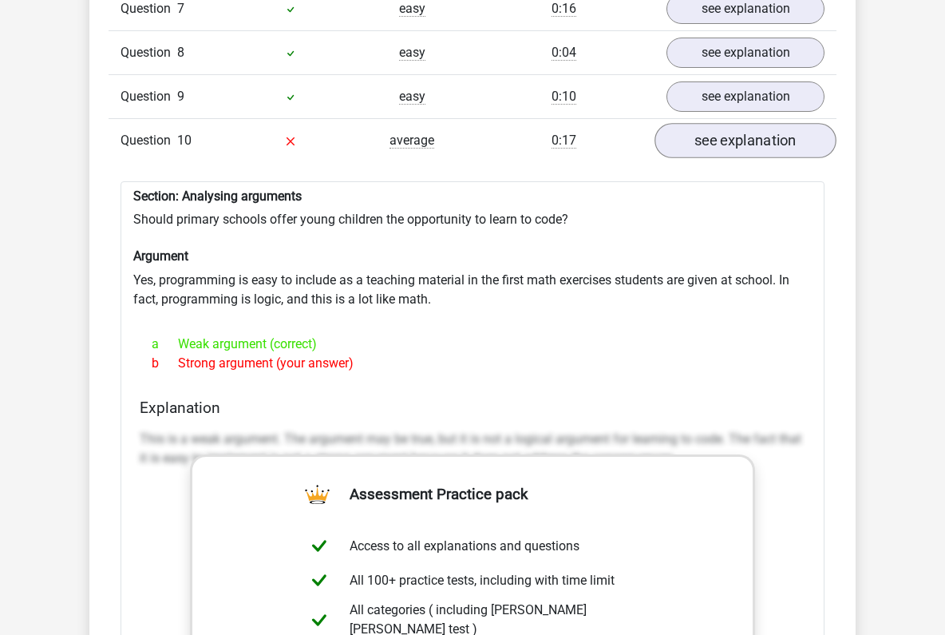
click at [704, 123] on link "see explanation" at bounding box center [746, 140] width 182 height 35
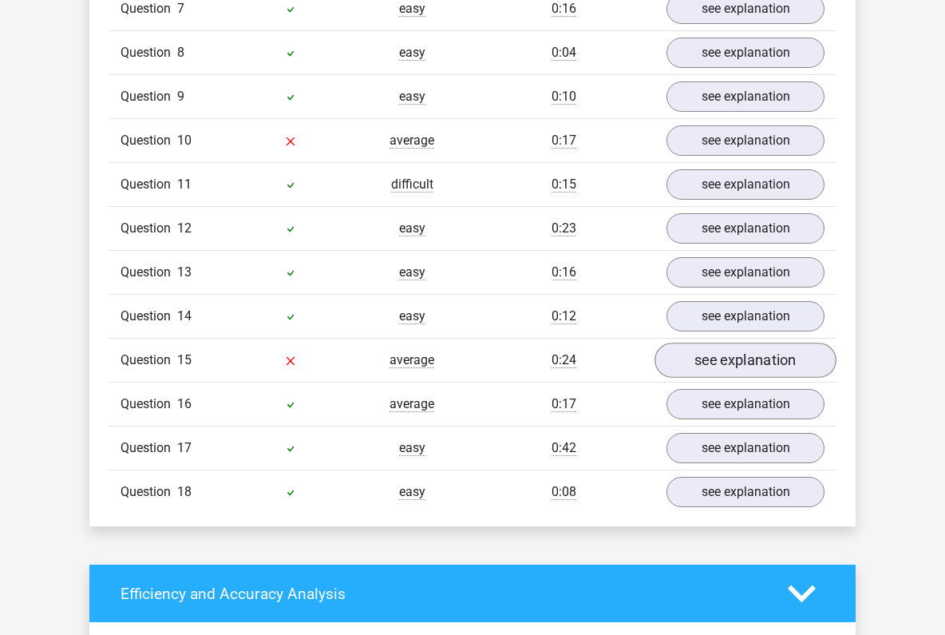
click at [746, 342] on link "see explanation" at bounding box center [746, 359] width 182 height 35
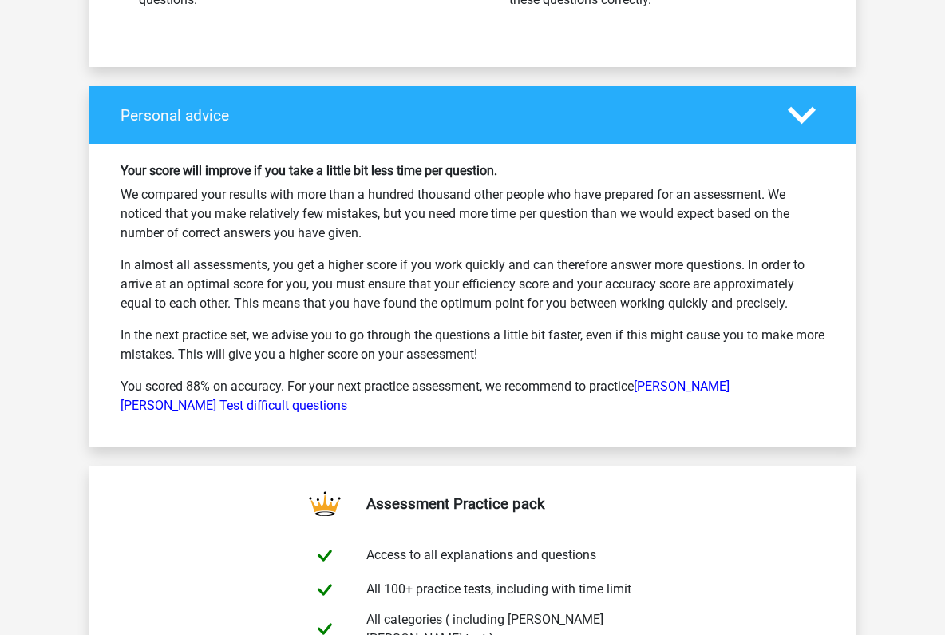
scroll to position [3538, 0]
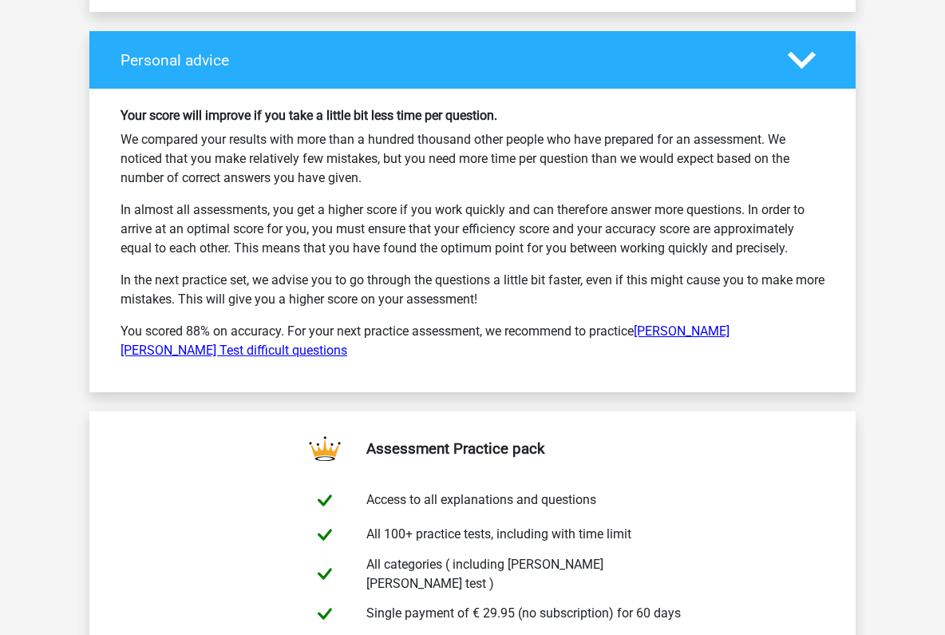
click at [686, 323] on link "[PERSON_NAME] [PERSON_NAME] Test difficult questions" at bounding box center [425, 340] width 609 height 34
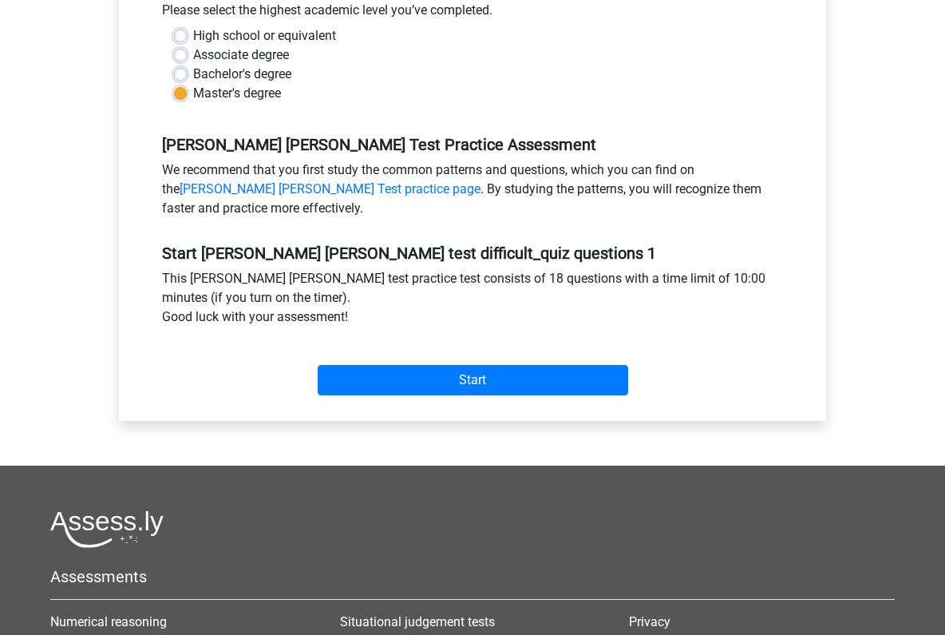
scroll to position [397, 0]
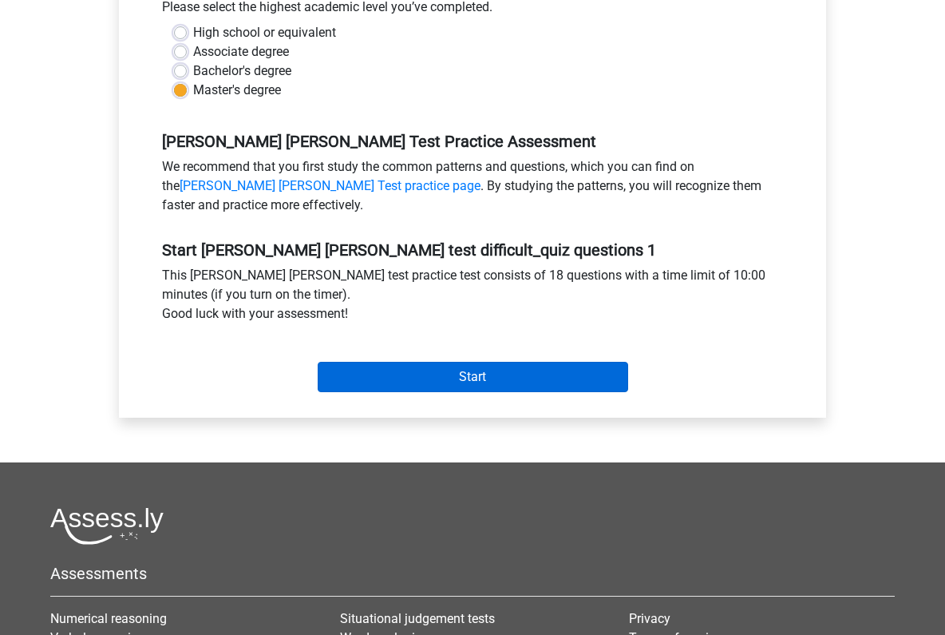
click at [487, 362] on input "Start" at bounding box center [473, 377] width 311 height 30
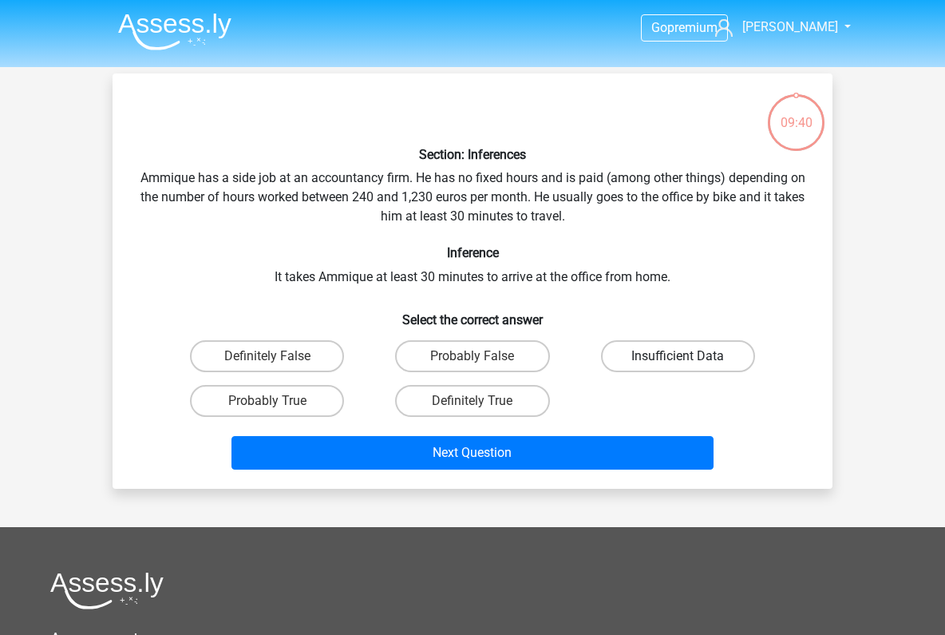
click at [663, 362] on label "Insufficient Data" at bounding box center [678, 356] width 154 height 32
click at [678, 362] on input "Insufficient Data" at bounding box center [683, 361] width 10 height 10
radio input "true"
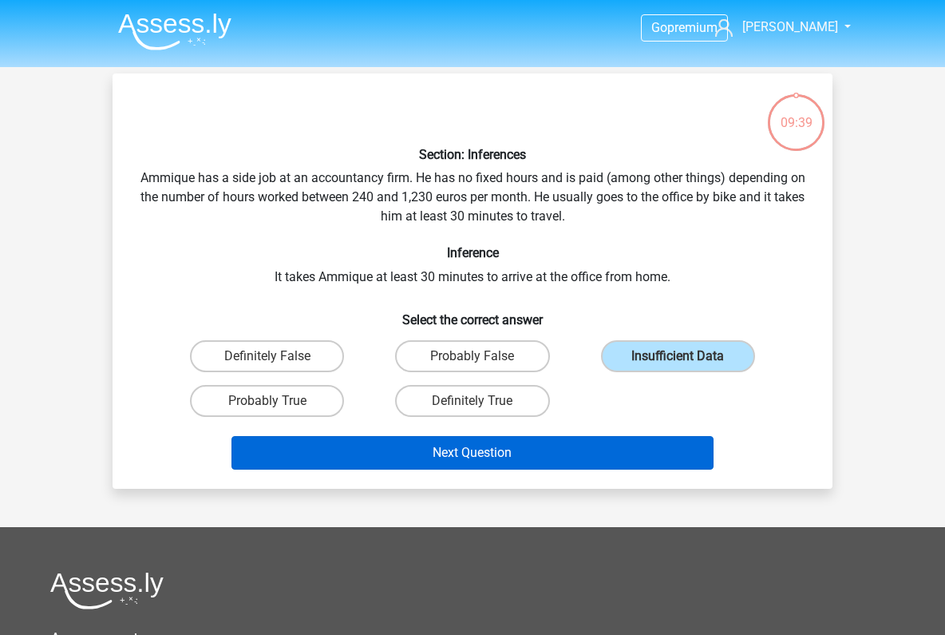
click at [437, 458] on button "Next Question" at bounding box center [472, 453] width 483 height 34
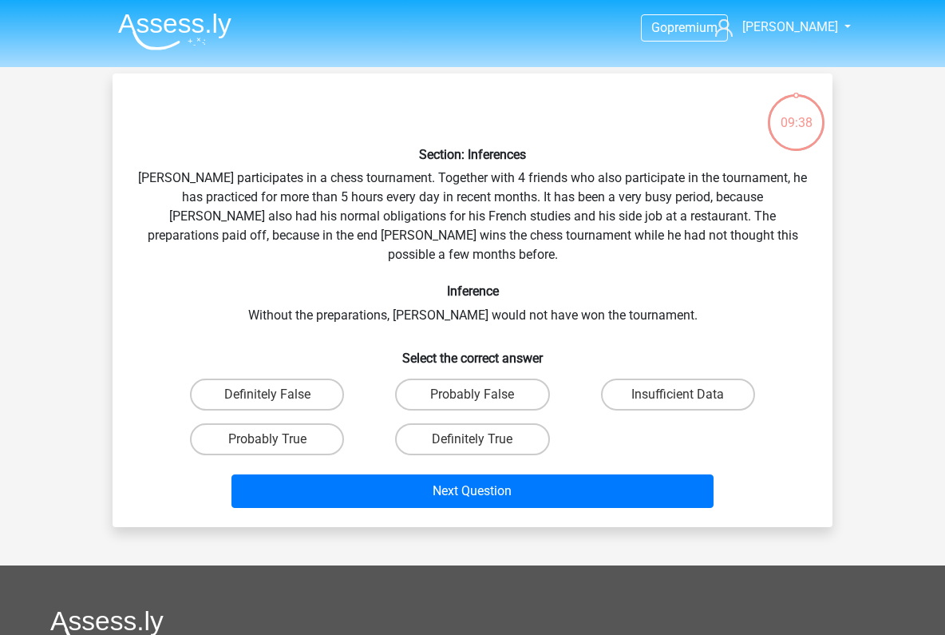
scroll to position [73, 0]
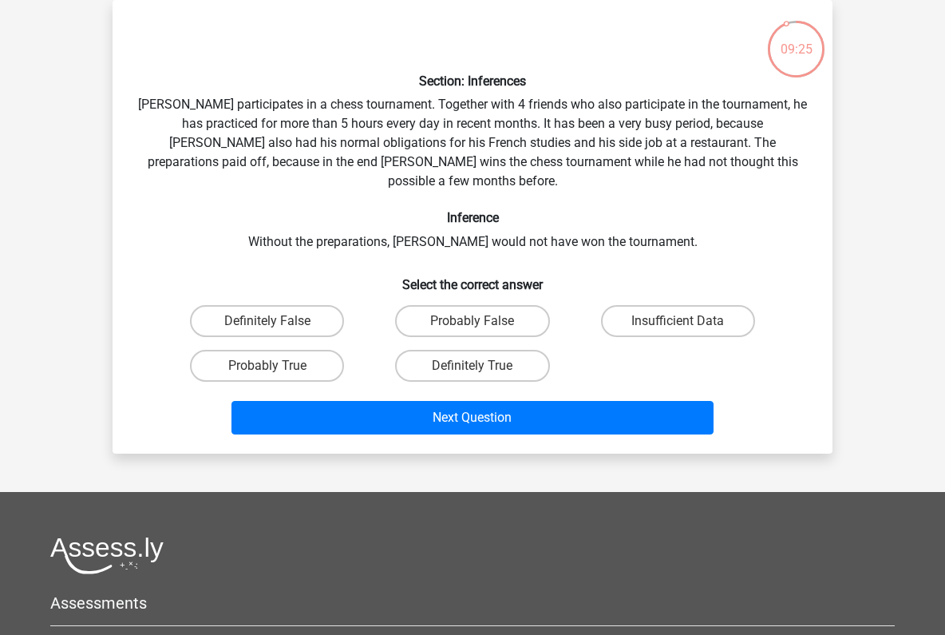
click at [267, 366] on input "Probably True" at bounding box center [272, 371] width 10 height 10
radio input "true"
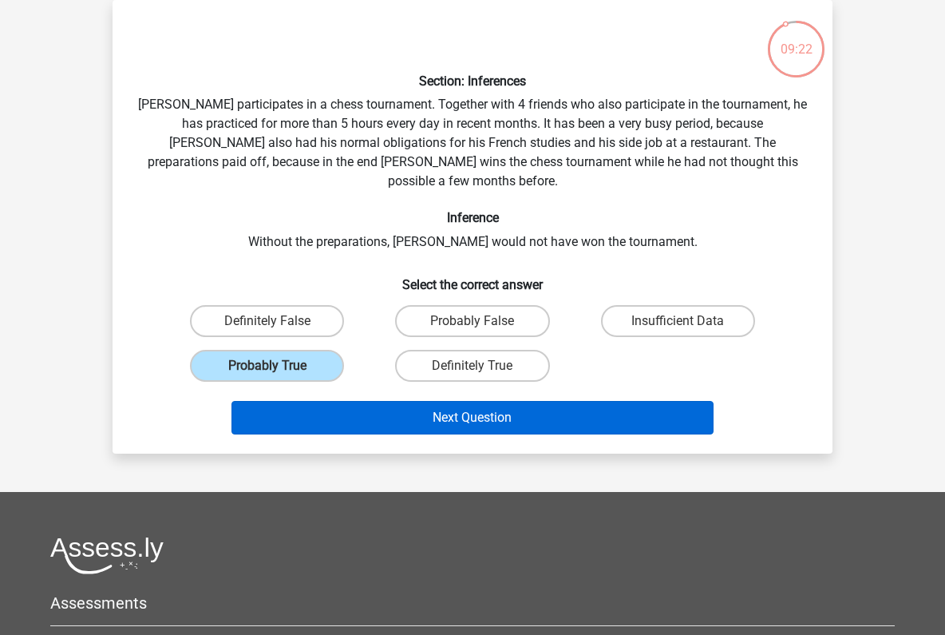
click at [489, 405] on button "Next Question" at bounding box center [472, 418] width 483 height 34
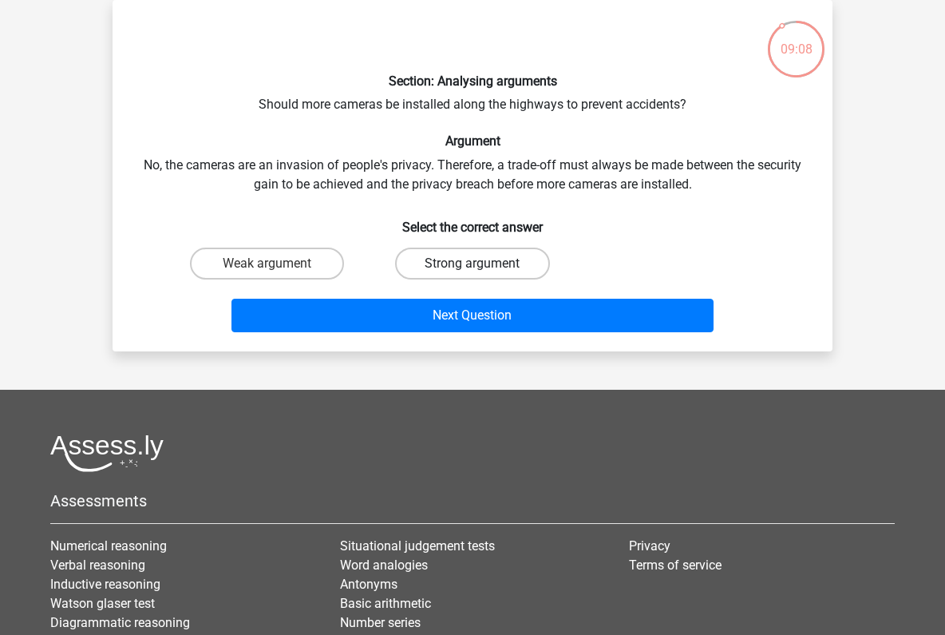
click at [450, 260] on label "Strong argument" at bounding box center [472, 263] width 154 height 32
click at [473, 263] on input "Strong argument" at bounding box center [478, 268] width 10 height 10
radio input "true"
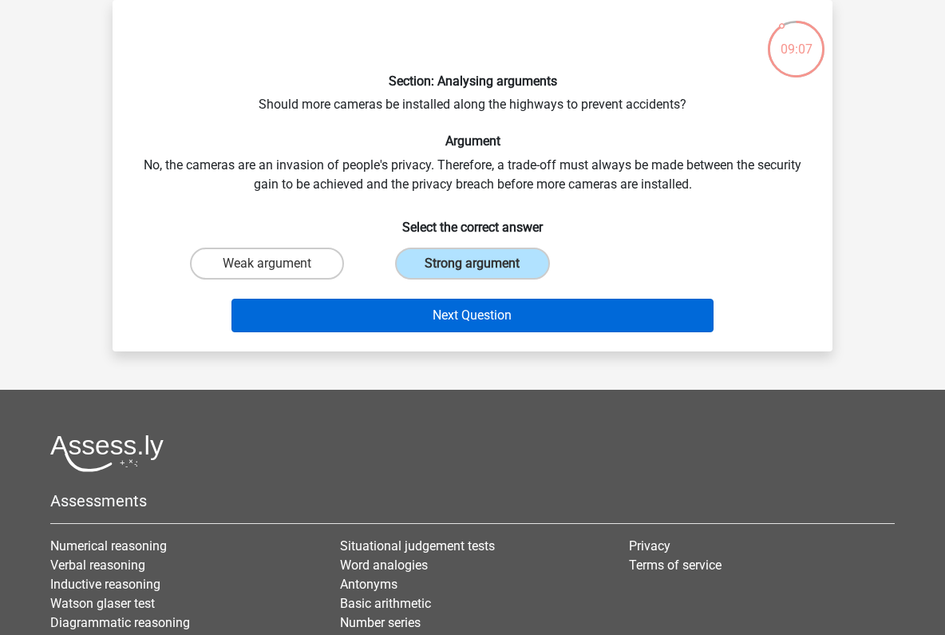
click at [472, 314] on button "Next Question" at bounding box center [472, 316] width 483 height 34
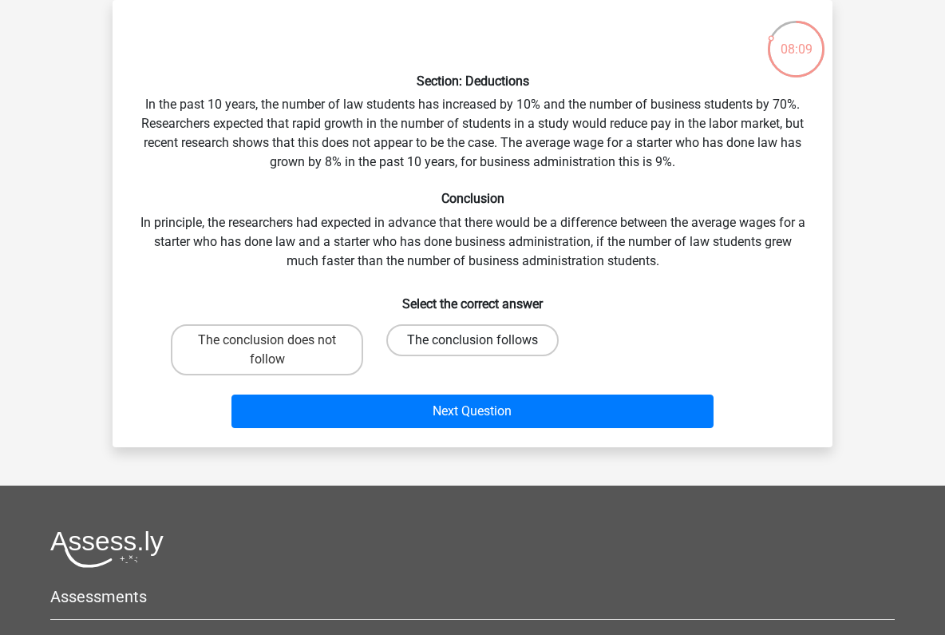
click at [461, 341] on label "The conclusion follows" at bounding box center [472, 340] width 172 height 32
click at [473, 341] on input "The conclusion follows" at bounding box center [478, 345] width 10 height 10
radio input "true"
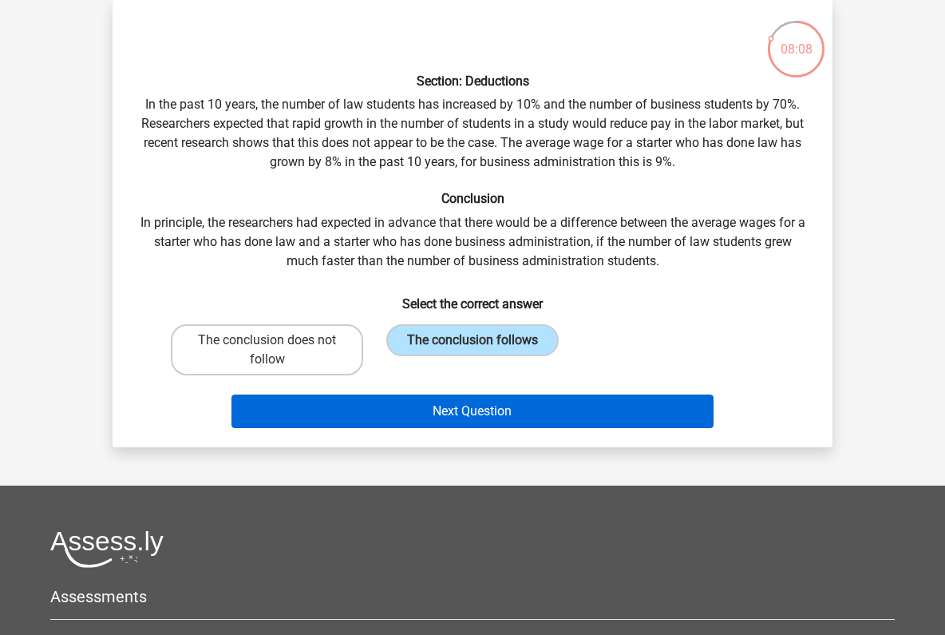
click at [498, 405] on button "Next Question" at bounding box center [472, 411] width 483 height 34
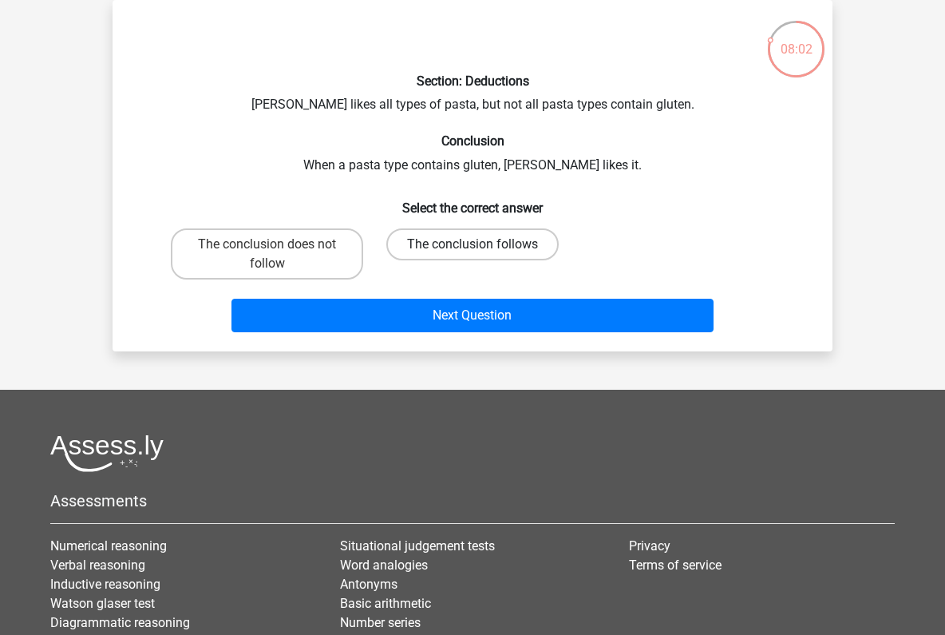
click at [470, 244] on label "The conclusion follows" at bounding box center [472, 244] width 172 height 32
click at [473, 244] on input "The conclusion follows" at bounding box center [478, 249] width 10 height 10
radio input "true"
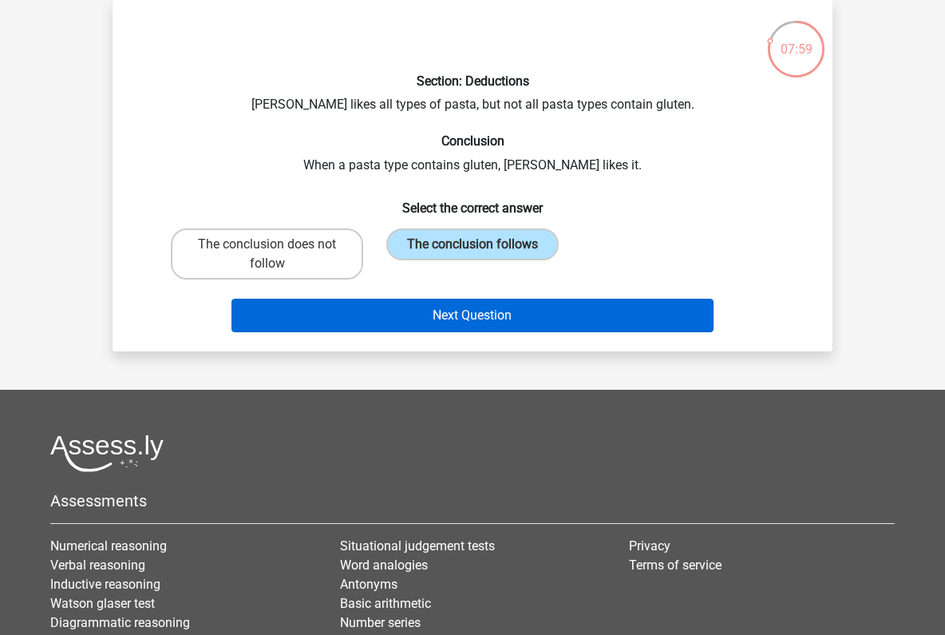
click at [485, 318] on button "Next Question" at bounding box center [472, 316] width 483 height 34
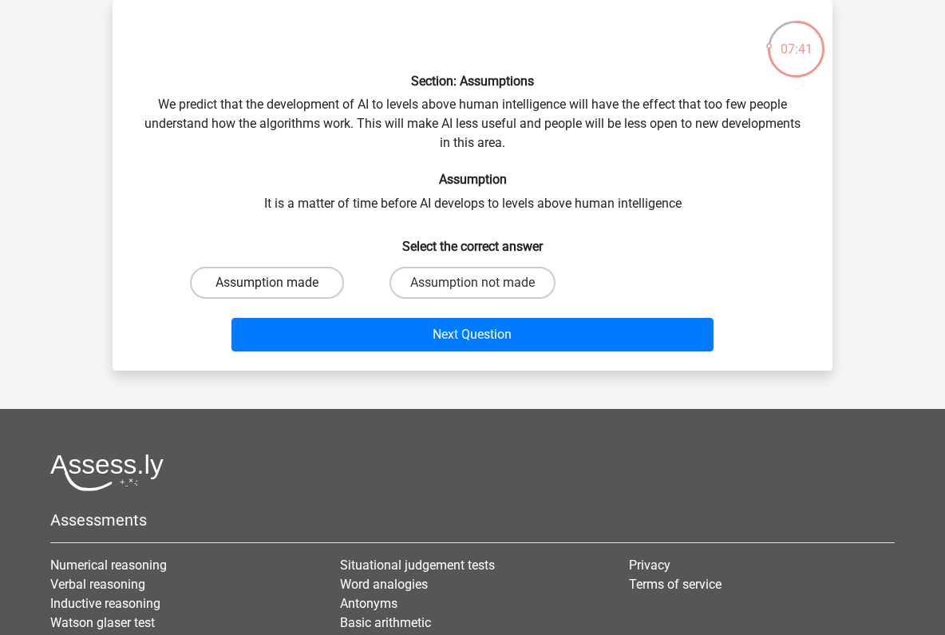
click at [307, 282] on label "Assumption made" at bounding box center [267, 283] width 154 height 32
click at [278, 283] on input "Assumption made" at bounding box center [272, 288] width 10 height 10
radio input "true"
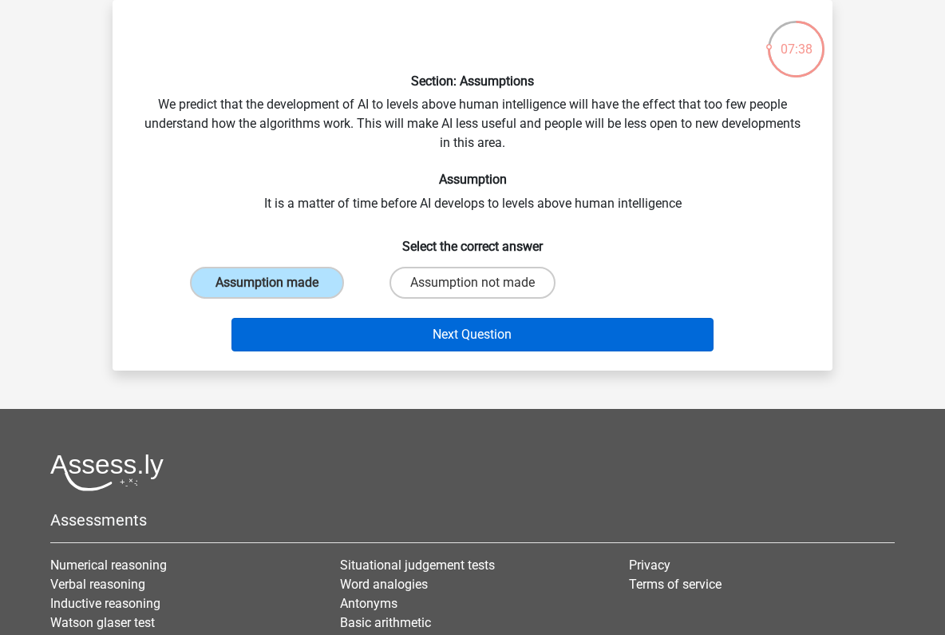
click at [499, 333] on button "Next Question" at bounding box center [472, 335] width 483 height 34
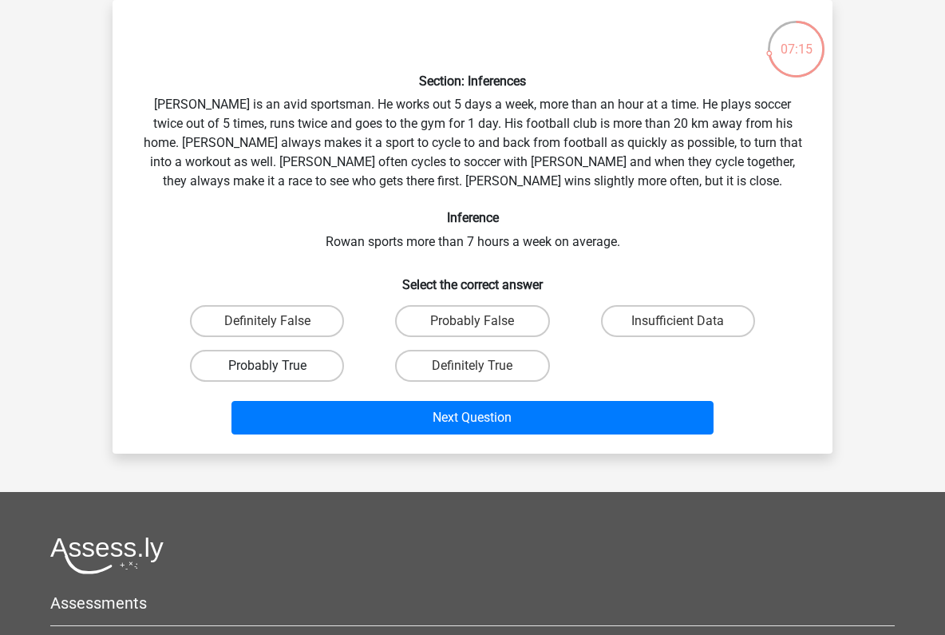
click at [285, 377] on label "Probably True" at bounding box center [267, 366] width 154 height 32
click at [278, 376] on input "Probably True" at bounding box center [272, 371] width 10 height 10
radio input "true"
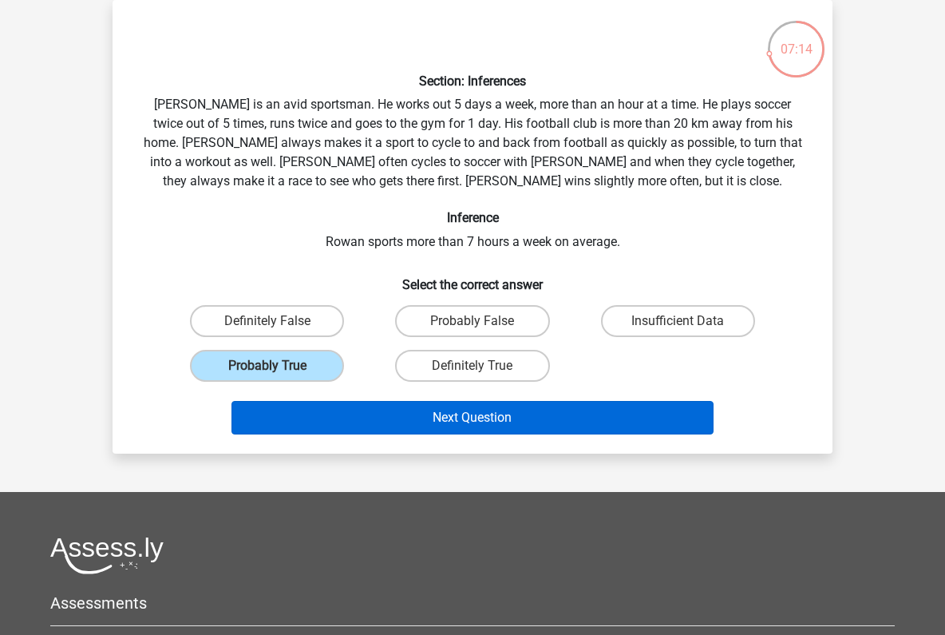
click at [452, 415] on button "Next Question" at bounding box center [472, 418] width 483 height 34
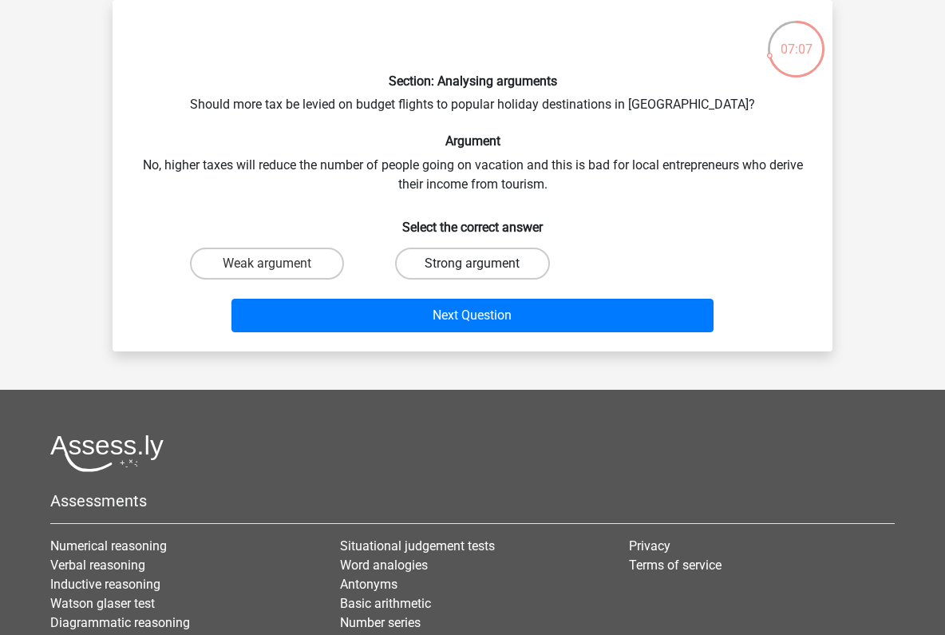
click at [515, 256] on label "Strong argument" at bounding box center [472, 263] width 154 height 32
click at [483, 263] on input "Strong argument" at bounding box center [478, 268] width 10 height 10
radio input "true"
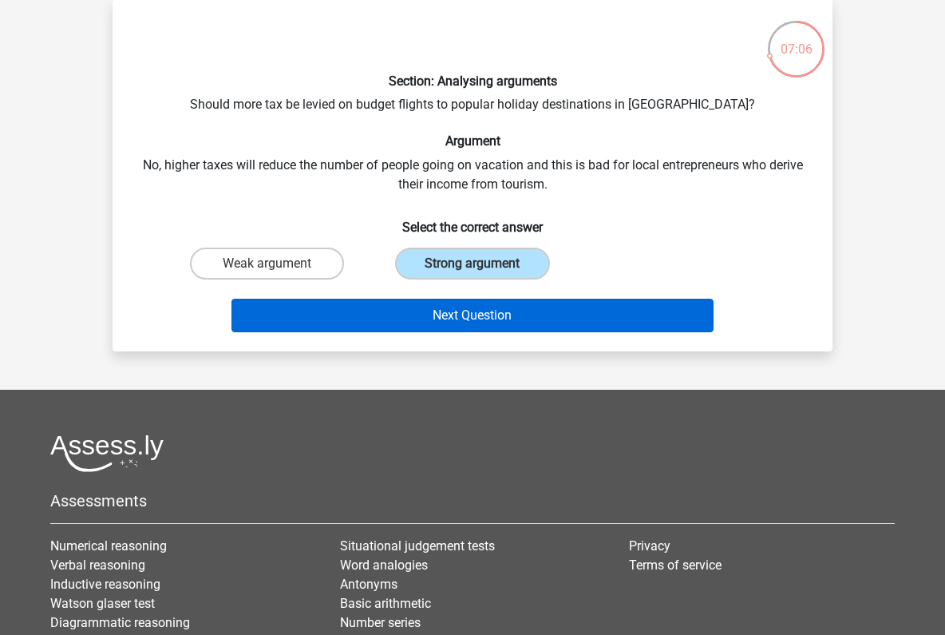
click at [533, 330] on button "Next Question" at bounding box center [472, 316] width 483 height 34
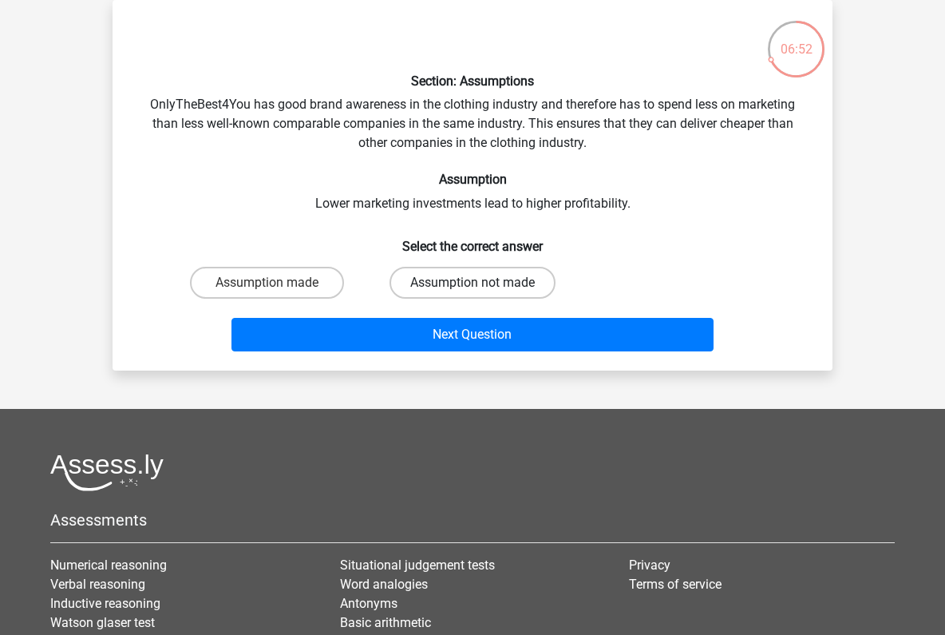
click at [492, 295] on label "Assumption not made" at bounding box center [473, 283] width 166 height 32
click at [483, 293] on input "Assumption not made" at bounding box center [478, 288] width 10 height 10
radio input "true"
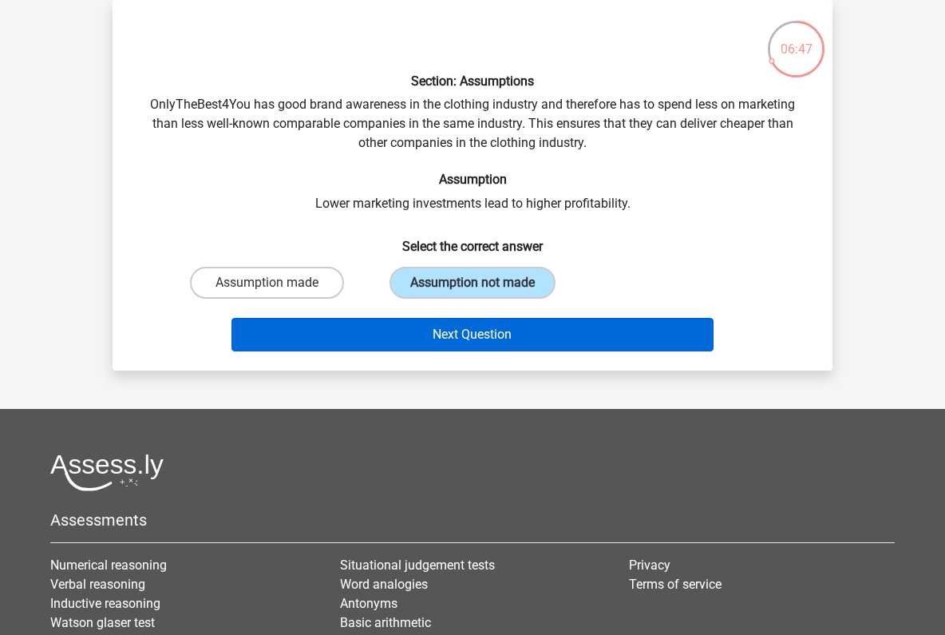
click at [487, 330] on button "Next Question" at bounding box center [472, 335] width 483 height 34
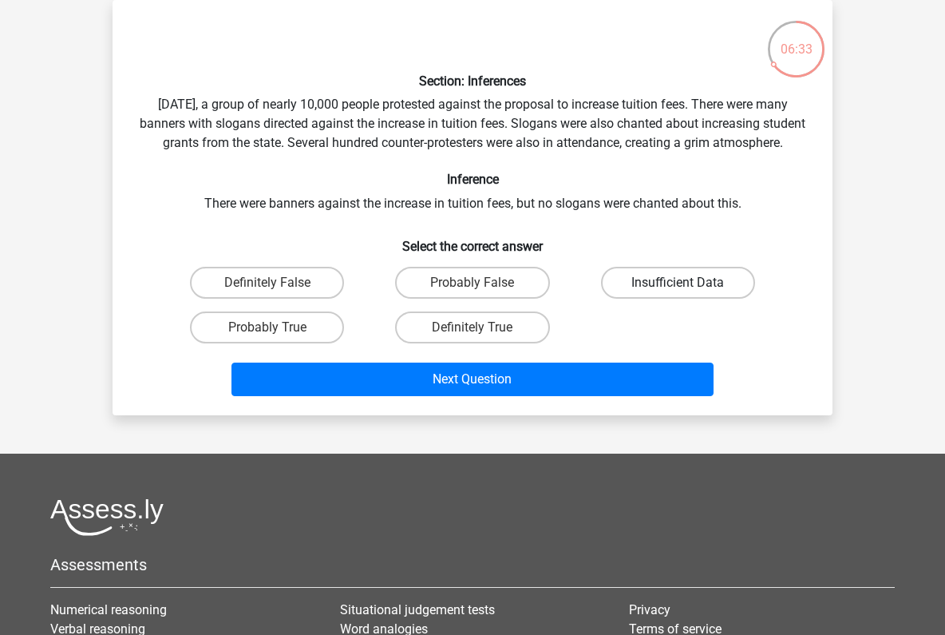
click at [665, 299] on label "Insufficient Data" at bounding box center [678, 283] width 154 height 32
click at [678, 293] on input "Insufficient Data" at bounding box center [683, 288] width 10 height 10
radio input "true"
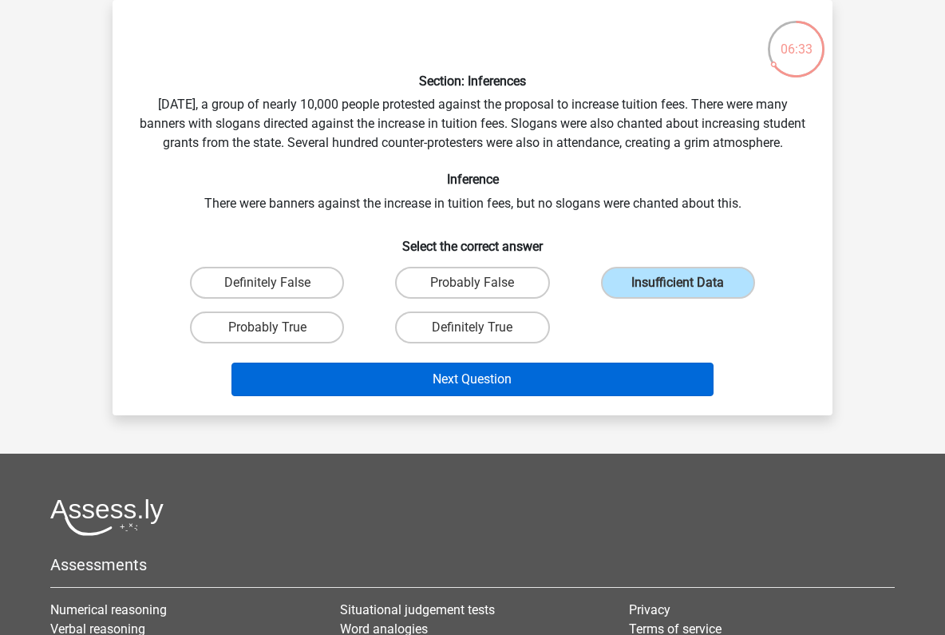
click at [470, 396] on button "Next Question" at bounding box center [472, 379] width 483 height 34
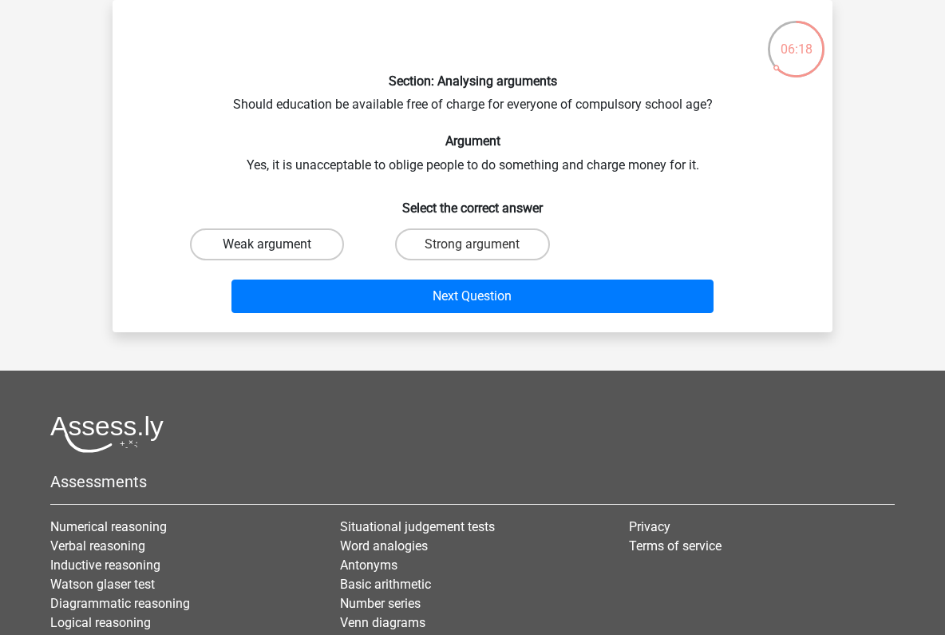
click at [250, 243] on label "Weak argument" at bounding box center [267, 244] width 154 height 32
click at [267, 244] on input "Weak argument" at bounding box center [272, 249] width 10 height 10
radio input "true"
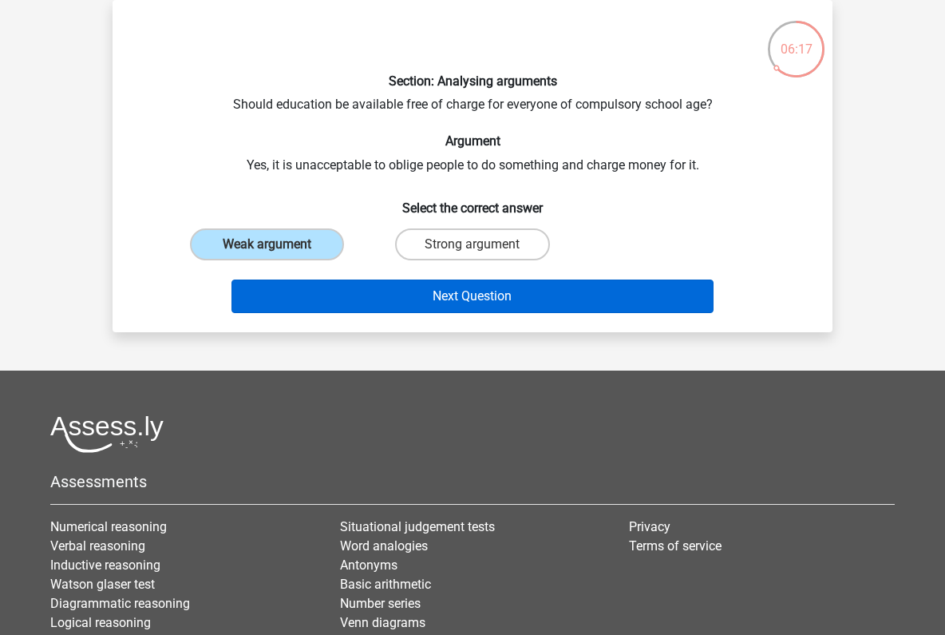
click at [461, 299] on button "Next Question" at bounding box center [472, 296] width 483 height 34
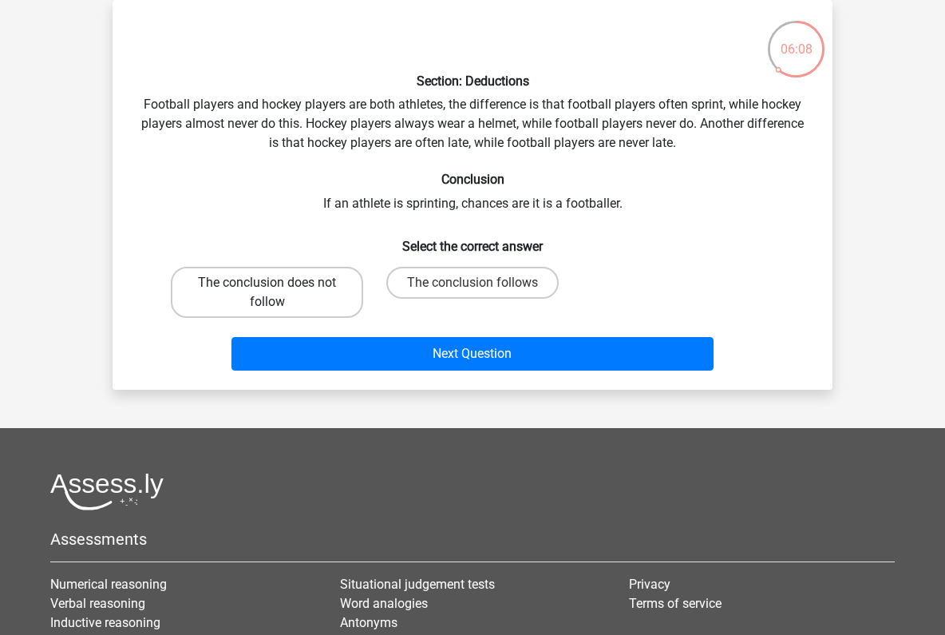
click at [342, 299] on label "The conclusion does not follow" at bounding box center [267, 292] width 192 height 51
click at [278, 293] on input "The conclusion does not follow" at bounding box center [272, 288] width 10 height 10
radio input "true"
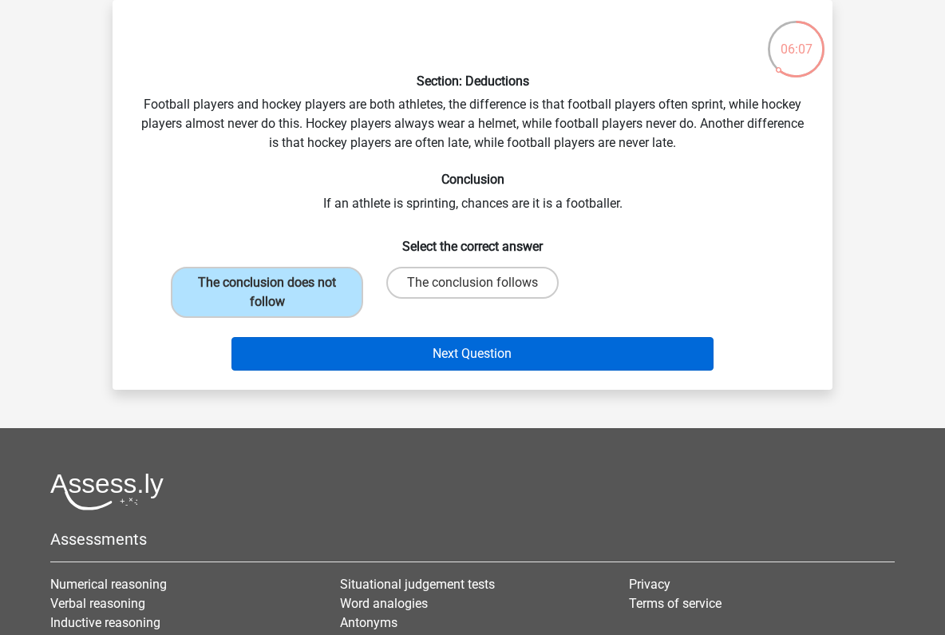
click at [454, 347] on button "Next Question" at bounding box center [472, 354] width 483 height 34
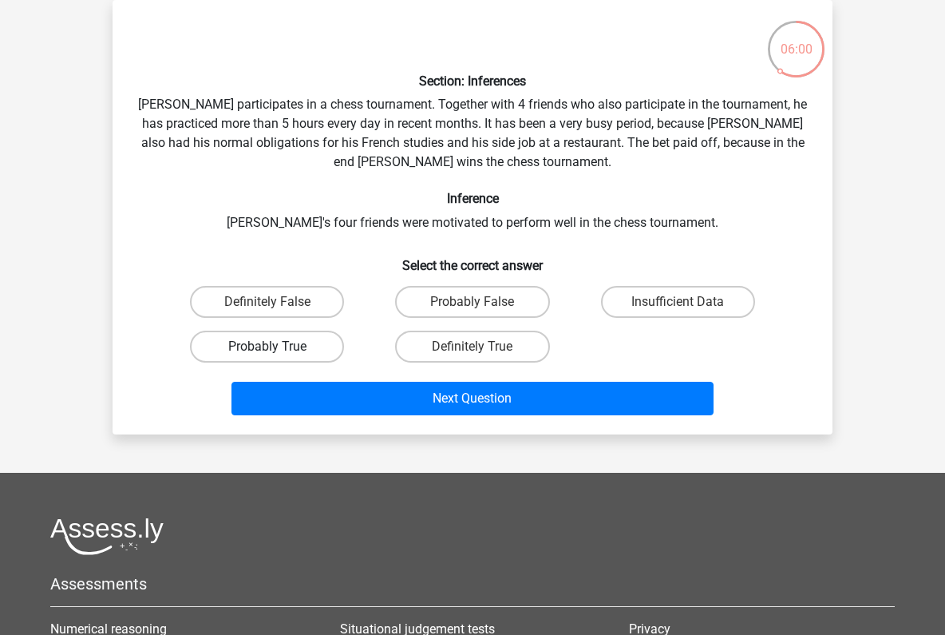
click at [246, 350] on label "Probably True" at bounding box center [267, 346] width 154 height 32
click at [267, 350] on input "Probably True" at bounding box center [272, 351] width 10 height 10
radio input "true"
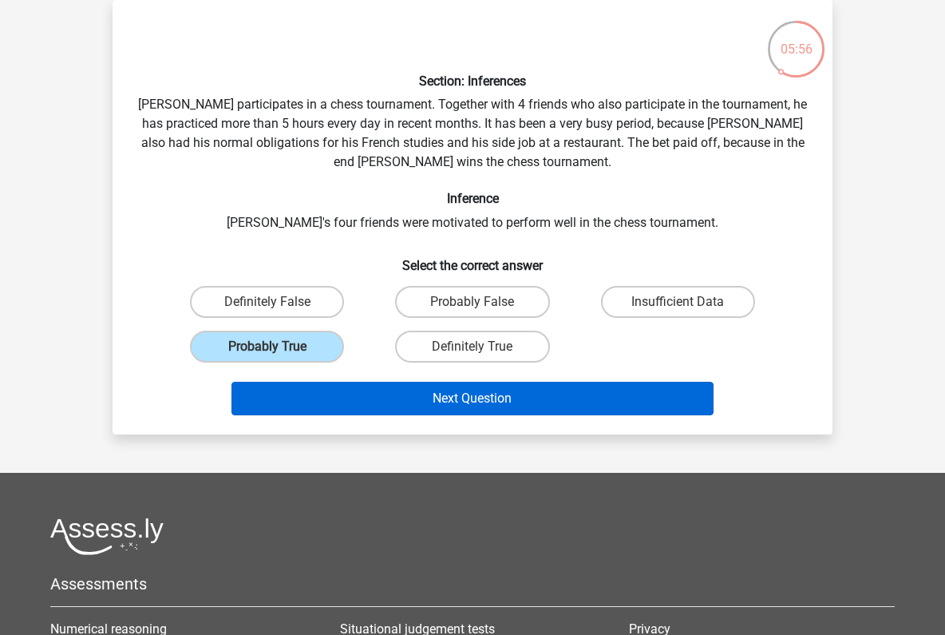
click at [463, 403] on button "Next Question" at bounding box center [472, 399] width 483 height 34
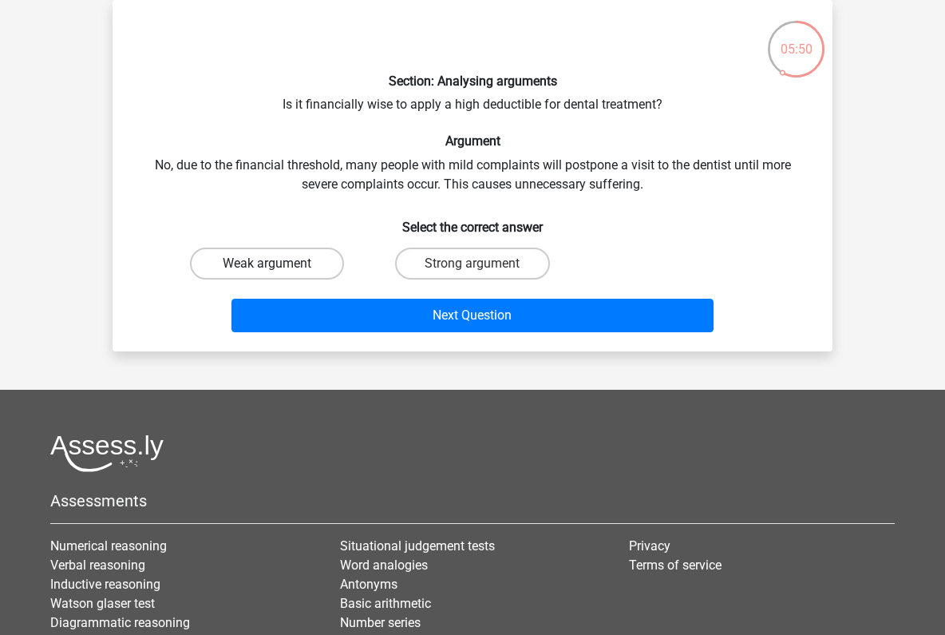
click at [275, 262] on label "Weak argument" at bounding box center [267, 263] width 154 height 32
click at [275, 263] on input "Weak argument" at bounding box center [272, 268] width 10 height 10
radio input "true"
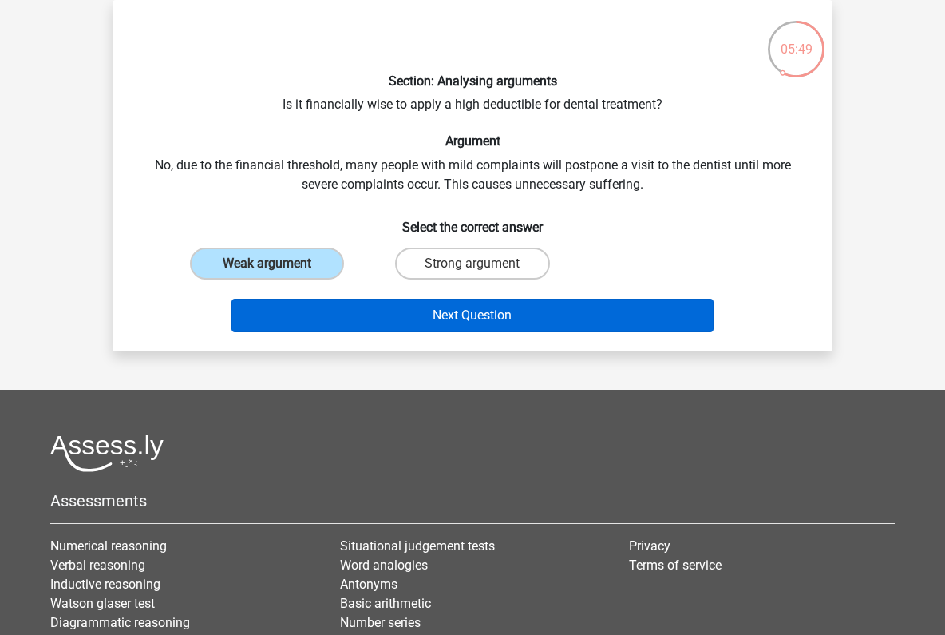
click at [456, 313] on button "Next Question" at bounding box center [472, 316] width 483 height 34
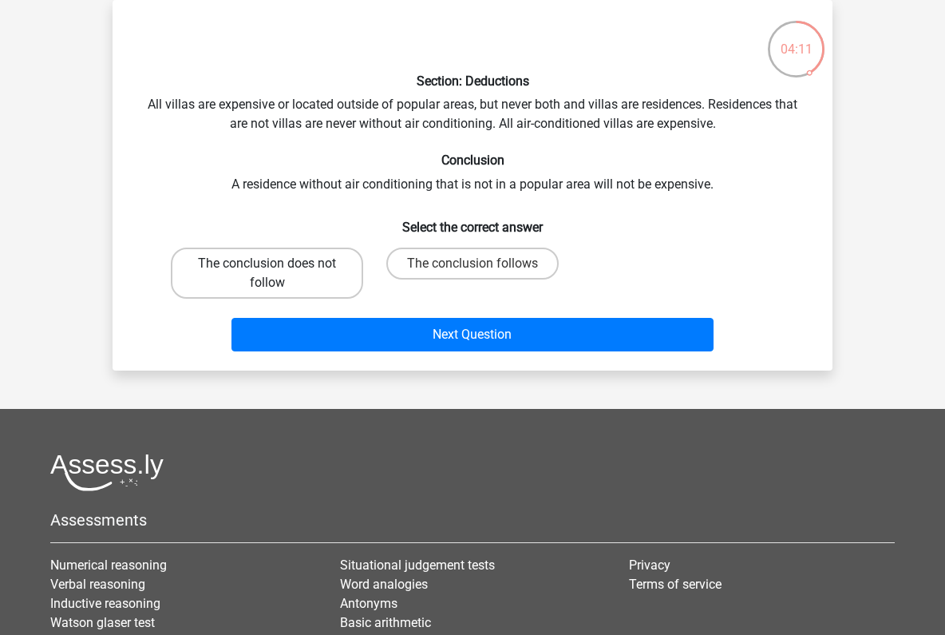
click at [271, 283] on label "The conclusion does not follow" at bounding box center [267, 272] width 192 height 51
click at [271, 274] on input "The conclusion does not follow" at bounding box center [272, 268] width 10 height 10
radio input "true"
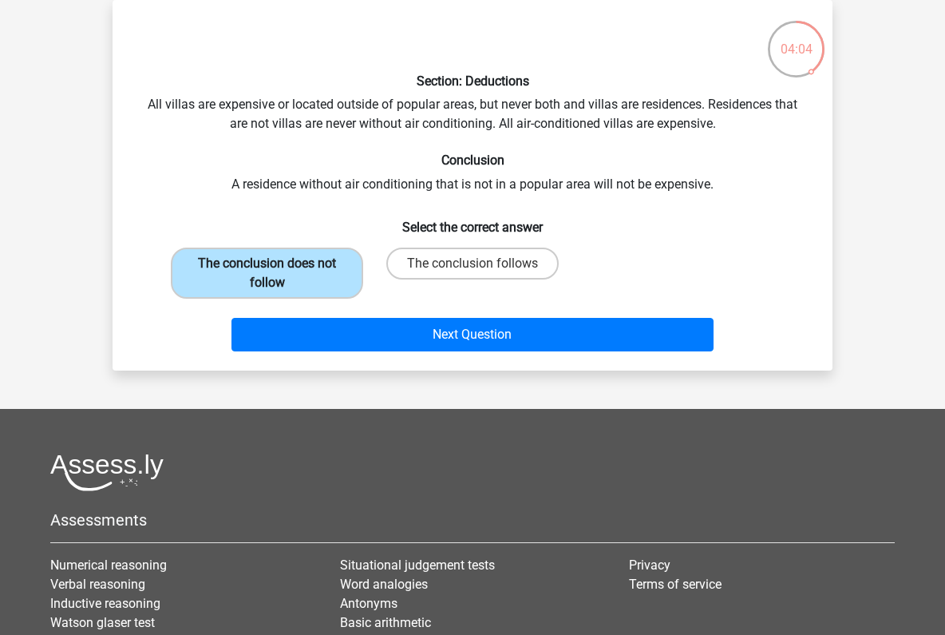
click at [259, 265] on label "The conclusion does not follow" at bounding box center [267, 272] width 192 height 51
click at [267, 265] on input "The conclusion does not follow" at bounding box center [272, 268] width 10 height 10
click at [515, 263] on label "The conclusion follows" at bounding box center [472, 263] width 172 height 32
click at [483, 263] on input "The conclusion follows" at bounding box center [478, 268] width 10 height 10
radio input "true"
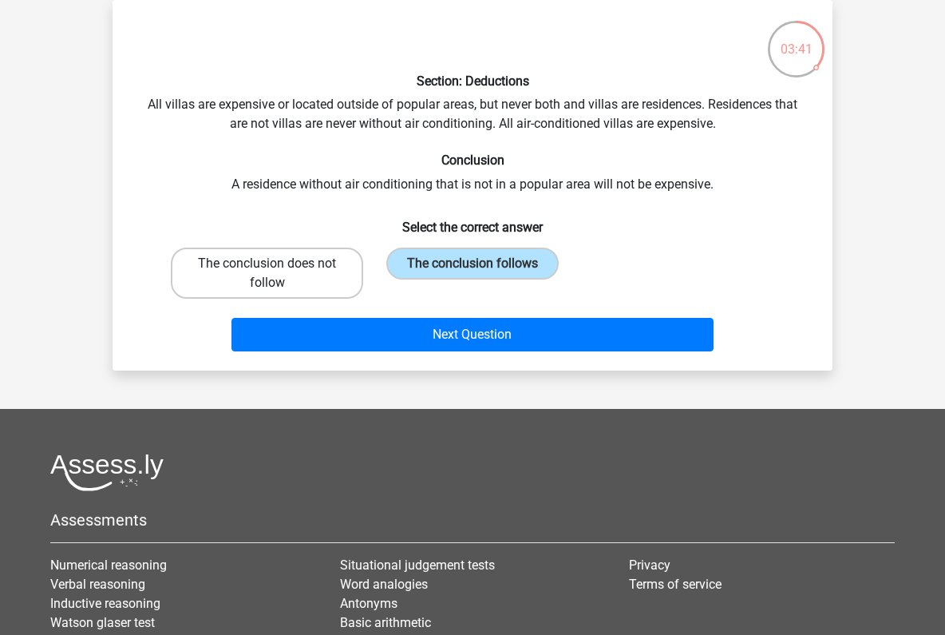
click at [338, 291] on label "The conclusion does not follow" at bounding box center [267, 272] width 192 height 51
click at [278, 274] on input "The conclusion does not follow" at bounding box center [272, 268] width 10 height 10
radio input "true"
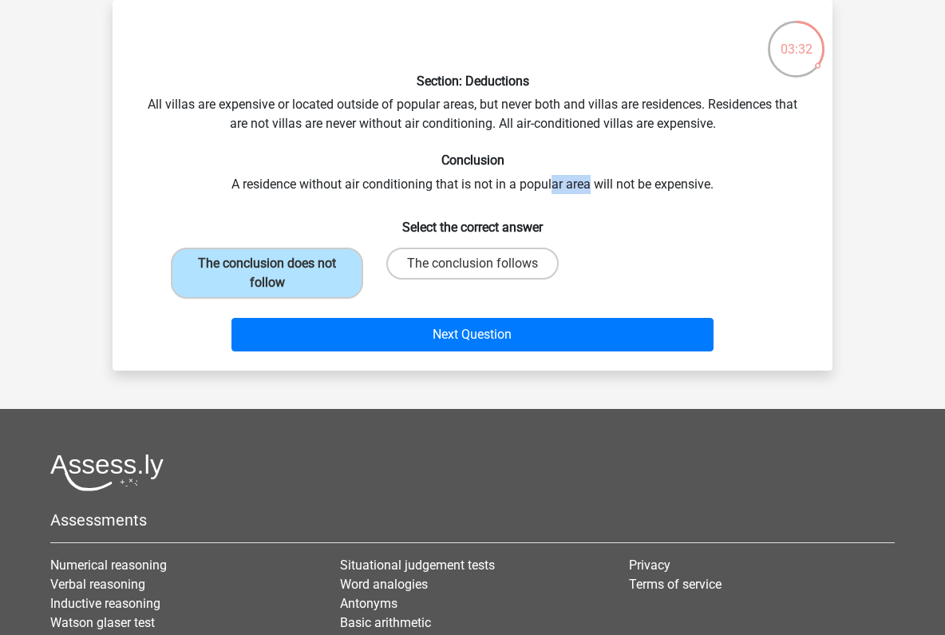
drag, startPoint x: 591, startPoint y: 188, endPoint x: 554, endPoint y: 180, distance: 37.4
click at [554, 180] on div "Section: Deductions All villas are expensive or located outside of popular area…" at bounding box center [472, 185] width 707 height 345
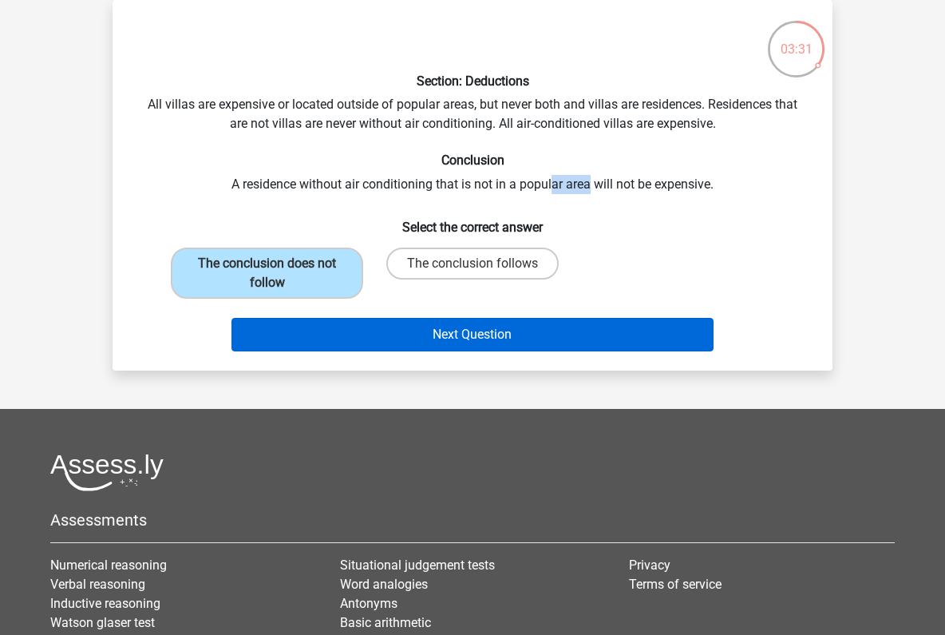
click at [459, 338] on button "Next Question" at bounding box center [472, 335] width 483 height 34
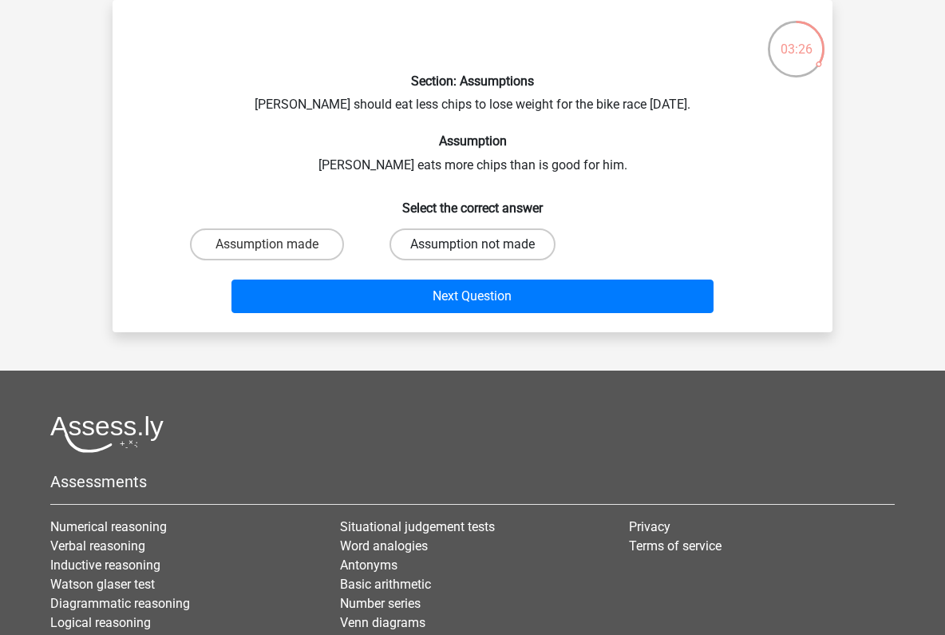
click at [471, 244] on label "Assumption not made" at bounding box center [473, 244] width 166 height 32
click at [473, 244] on input "Assumption not made" at bounding box center [478, 249] width 10 height 10
radio input "true"
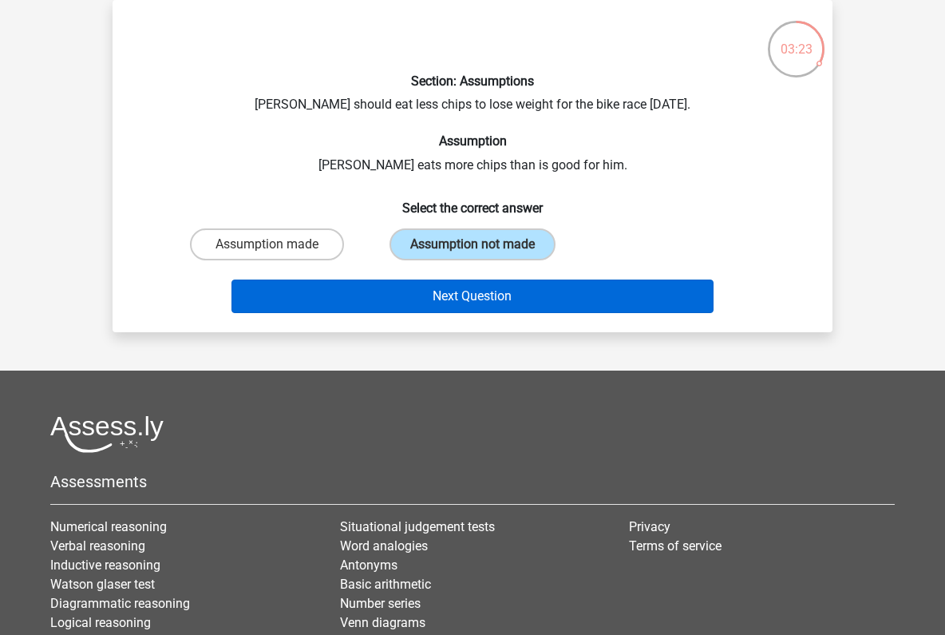
click at [488, 298] on button "Next Question" at bounding box center [472, 296] width 483 height 34
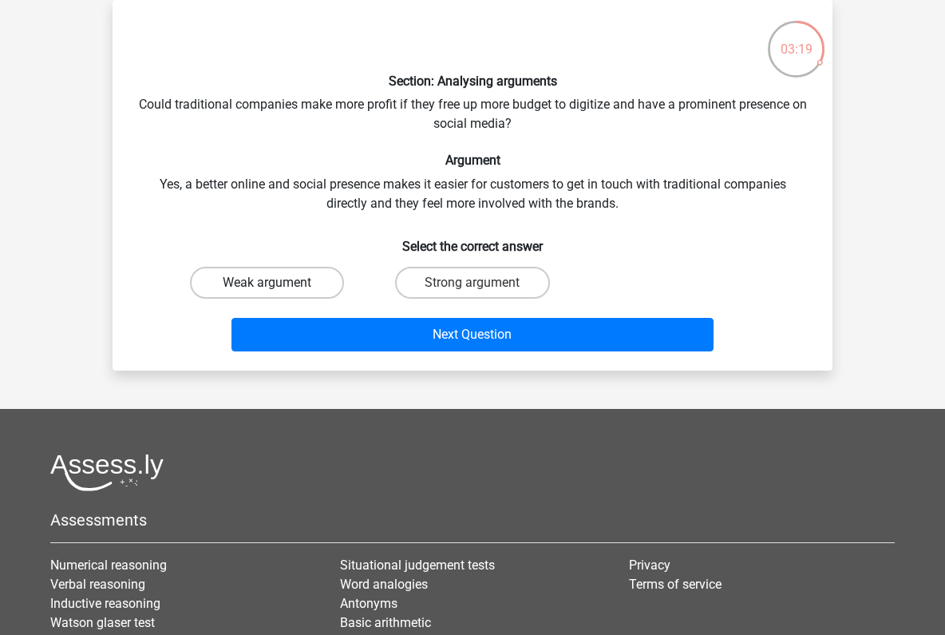
click at [295, 282] on label "Weak argument" at bounding box center [267, 283] width 154 height 32
click at [278, 283] on input "Weak argument" at bounding box center [272, 288] width 10 height 10
radio input "true"
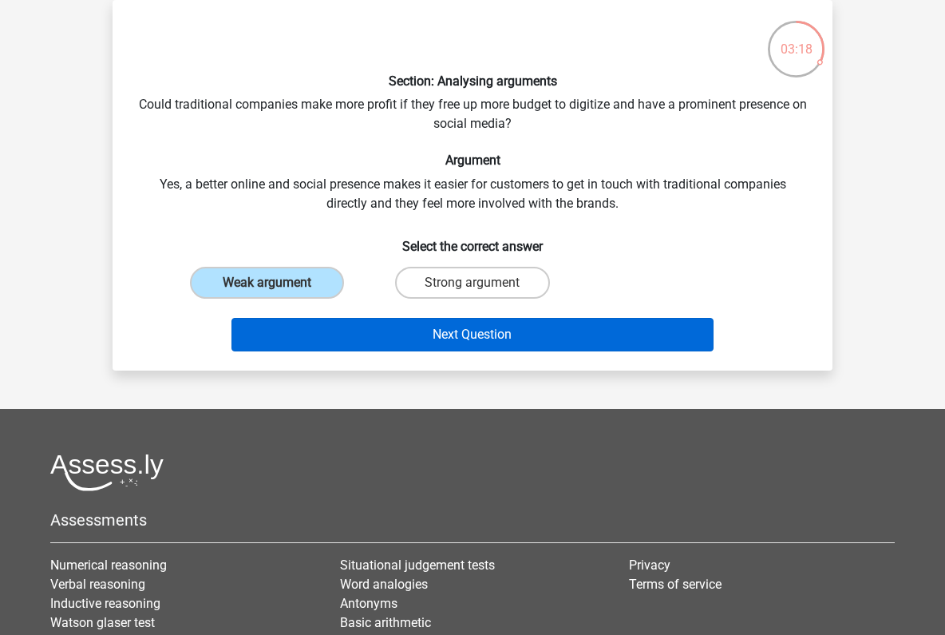
click at [473, 337] on button "Next Question" at bounding box center [472, 335] width 483 height 34
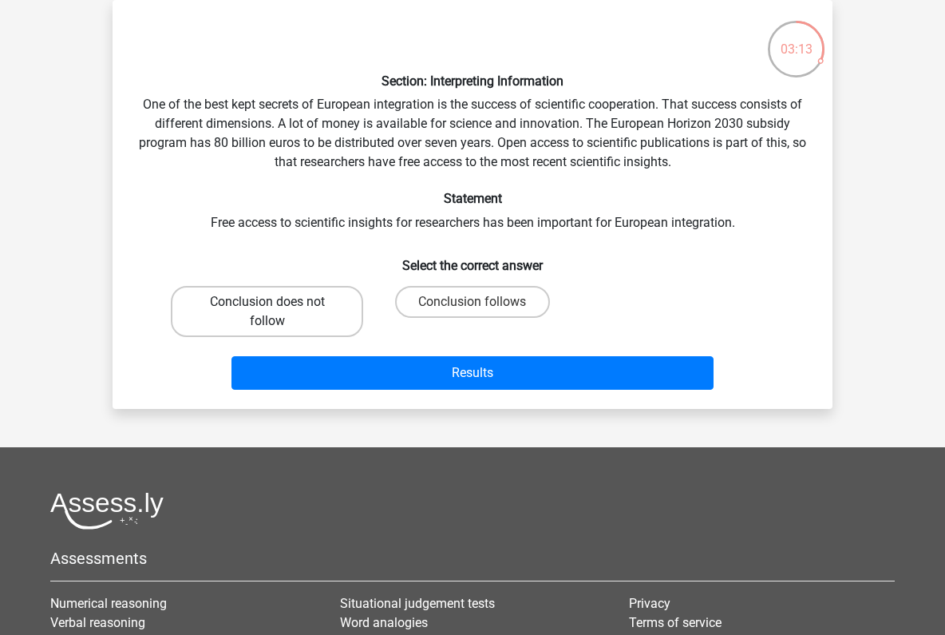
click at [253, 311] on label "Conclusion does not follow" at bounding box center [267, 311] width 192 height 51
click at [267, 311] on input "Conclusion does not follow" at bounding box center [272, 307] width 10 height 10
radio input "true"
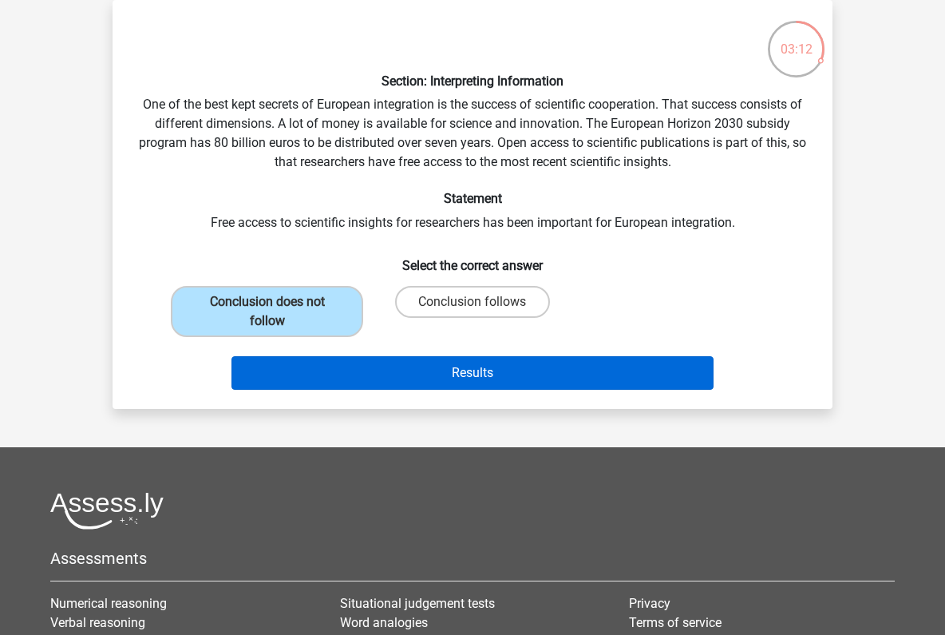
click at [493, 369] on button "Results" at bounding box center [472, 373] width 483 height 34
